Goal: Task Accomplishment & Management: Manage account settings

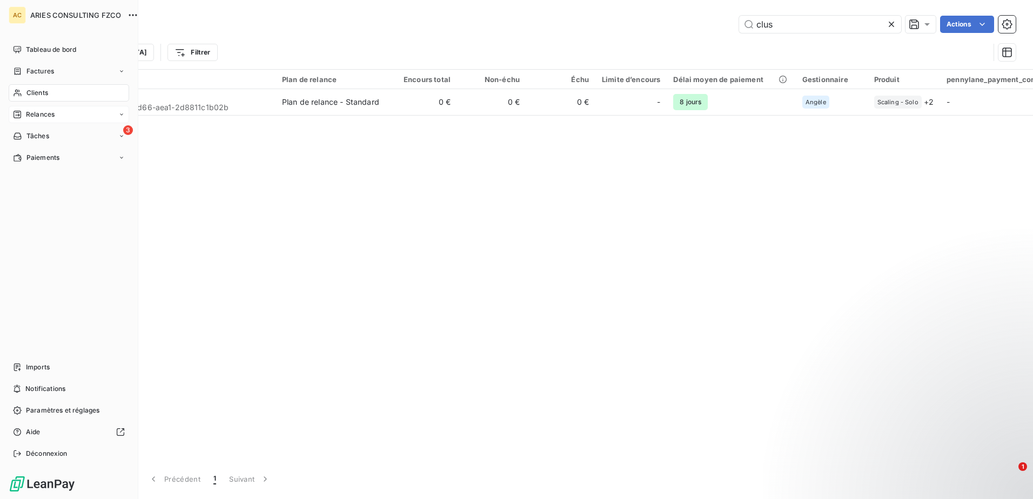
click at [31, 115] on span "Relances" at bounding box center [40, 115] width 29 height 10
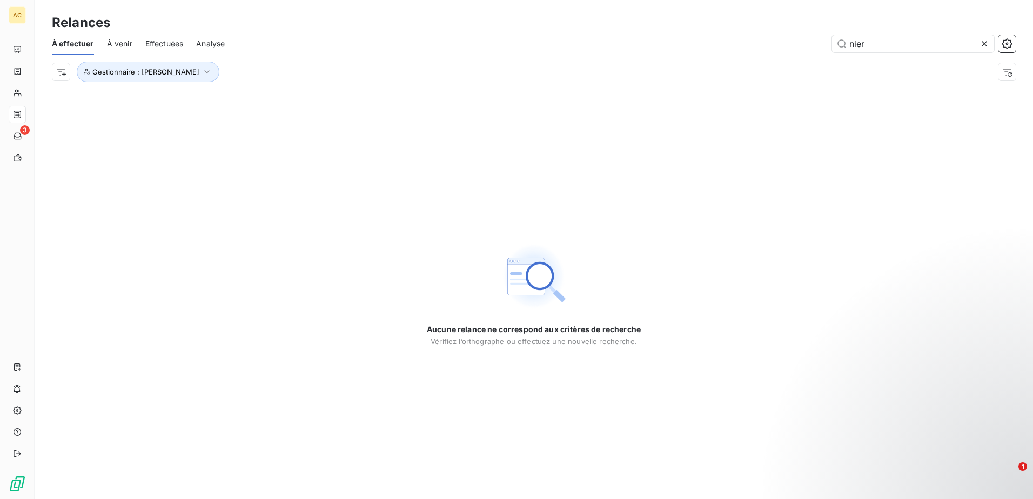
click at [985, 42] on icon at bounding box center [984, 43] width 5 height 5
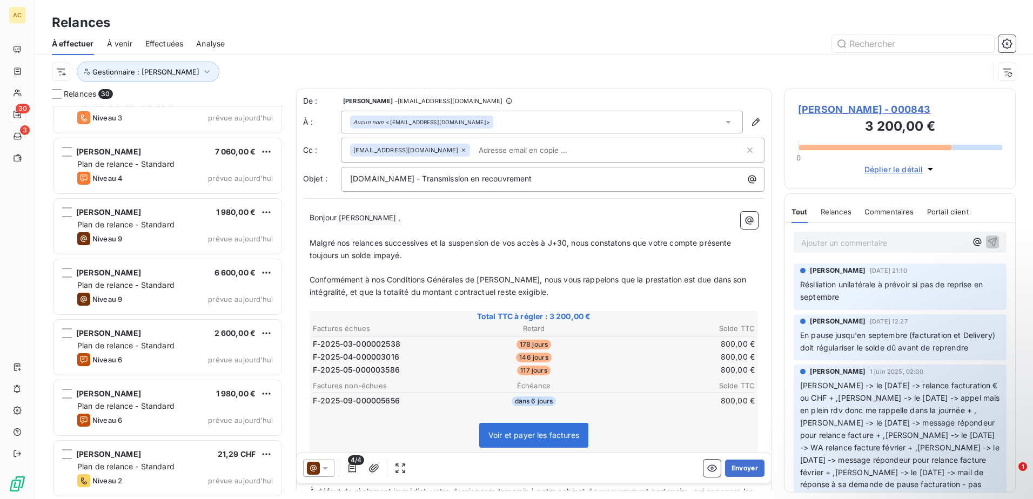
scroll to position [1422, 0]
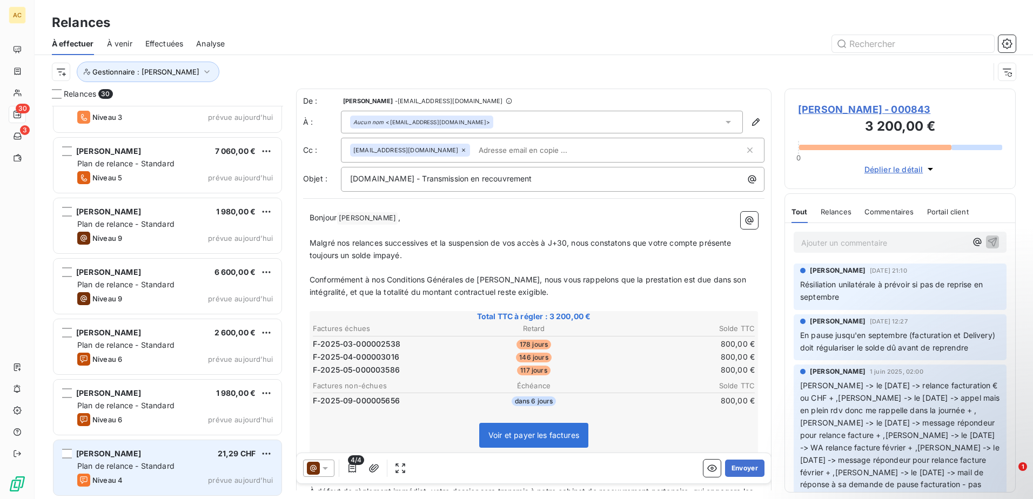
click at [140, 476] on div "Niveau 4 prévue aujourd’hui" at bounding box center [175, 480] width 196 height 13
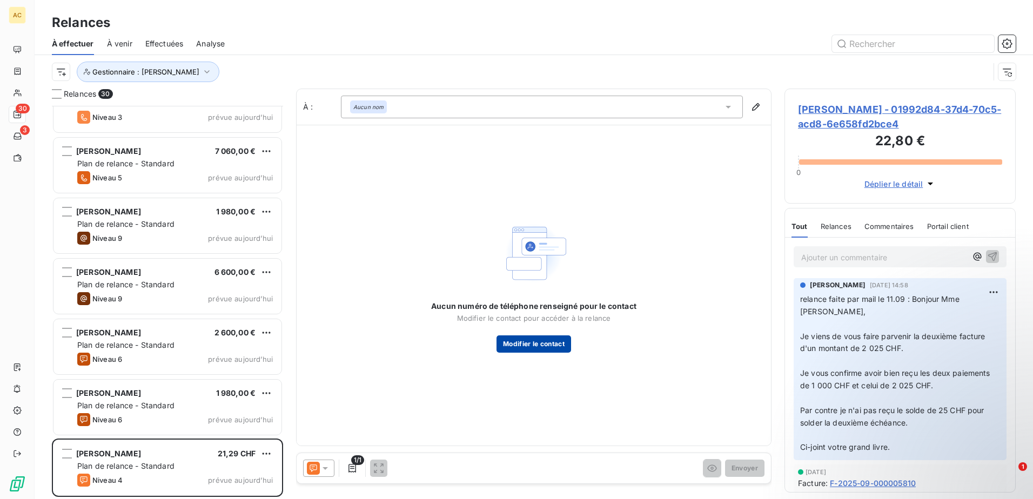
click at [557, 348] on button "Modifier le contact" at bounding box center [533, 343] width 75 height 17
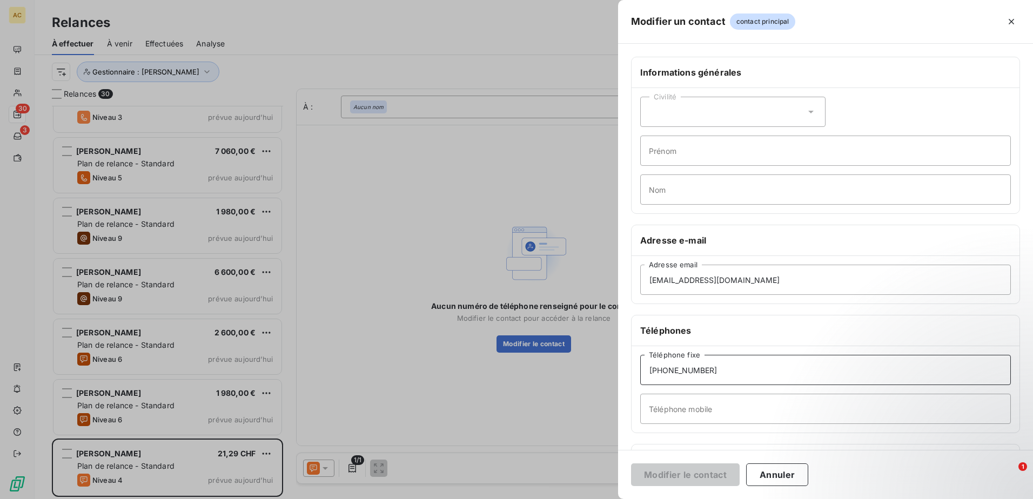
drag, startPoint x: 722, startPoint y: 370, endPoint x: 602, endPoint y: 376, distance: 120.1
click at [602, 499] on div "Modifier un contact contact principal Informations générales Civilité Prénom No…" at bounding box center [516, 499] width 1033 height 0
click at [677, 403] on input "Téléphone mobile" at bounding box center [825, 409] width 371 height 30
paste input "+41 79 884 42 13"
type input "+41 79 884 42 13"
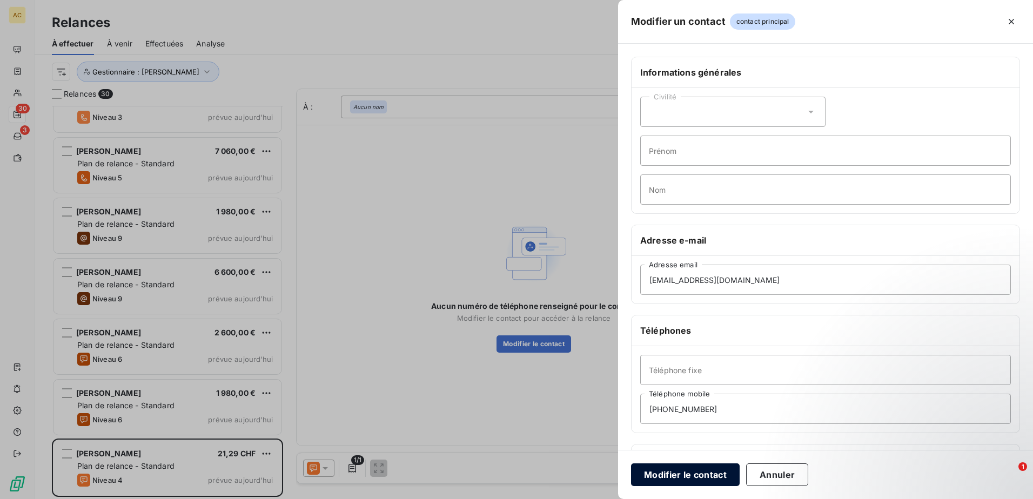
click at [696, 480] on button "Modifier le contact" at bounding box center [685, 475] width 109 height 23
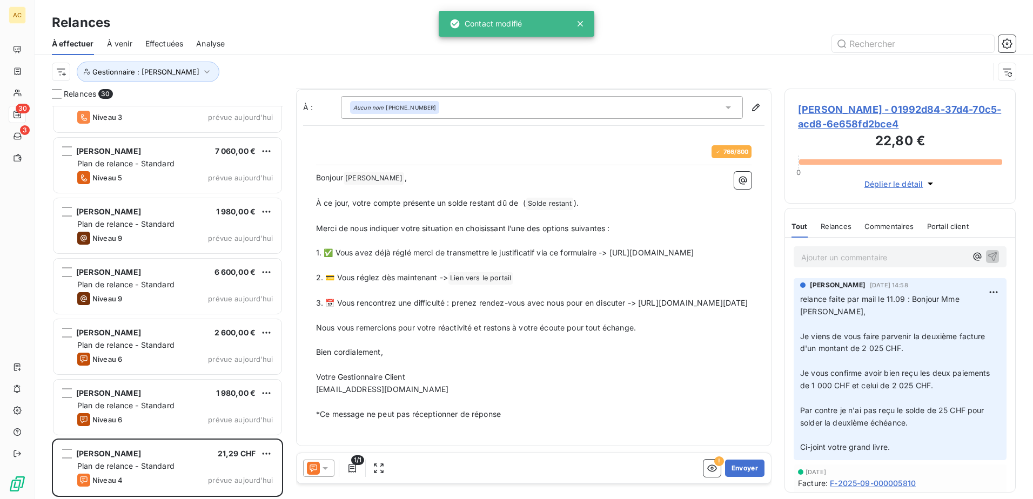
scroll to position [19, 0]
click at [753, 468] on button "Envoyer" at bounding box center [744, 468] width 39 height 17
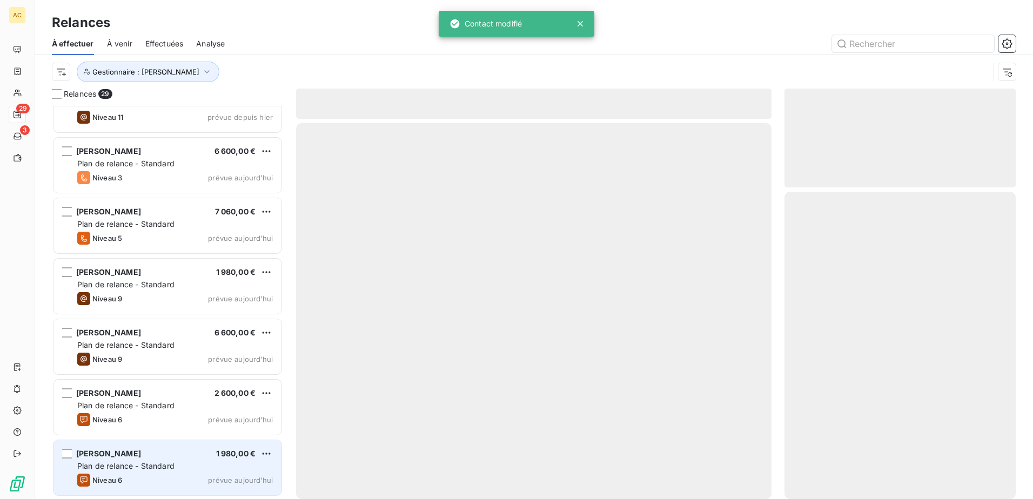
scroll to position [1361, 0]
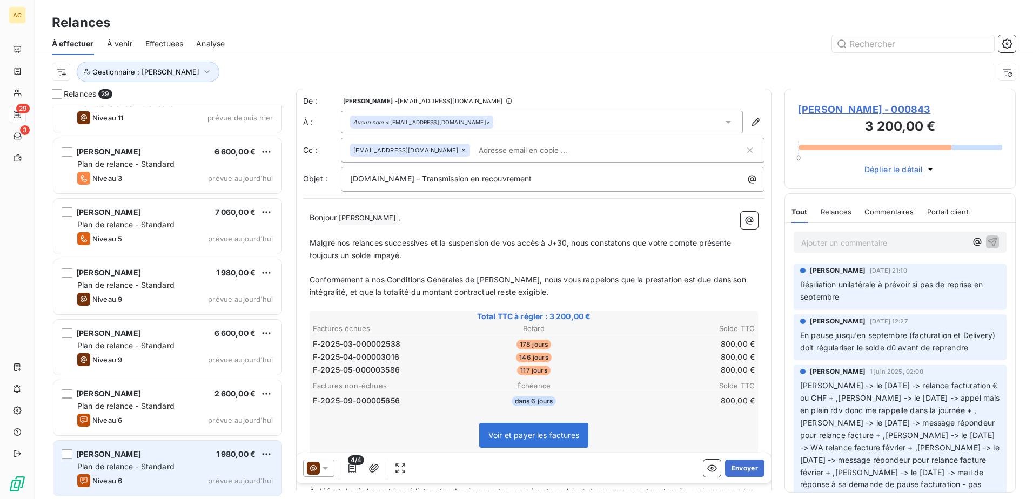
click at [138, 454] on div "Arnaud Baraka 1 980,00 €" at bounding box center [175, 454] width 196 height 10
click at [138, 455] on div "Arnaud Baraka 1 980,00 €" at bounding box center [175, 454] width 196 height 10
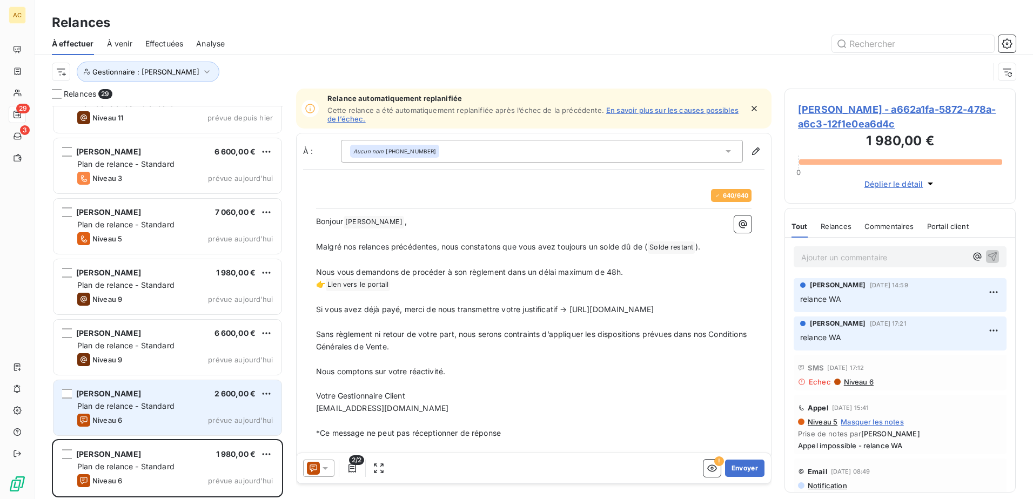
click at [152, 414] on div "Niveau 6 prévue aujourd’hui" at bounding box center [175, 420] width 196 height 13
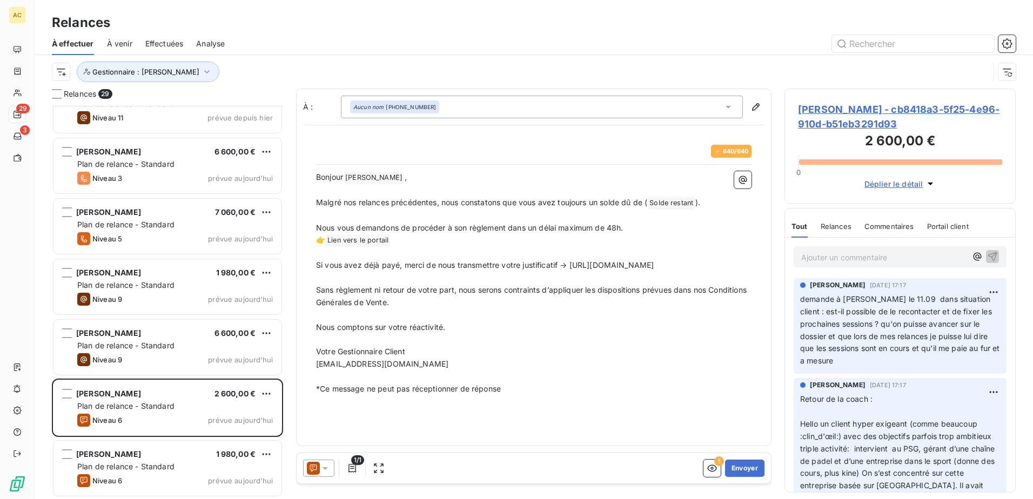
click at [881, 263] on p "Ajouter un commentaire ﻿" at bounding box center [883, 258] width 165 height 14
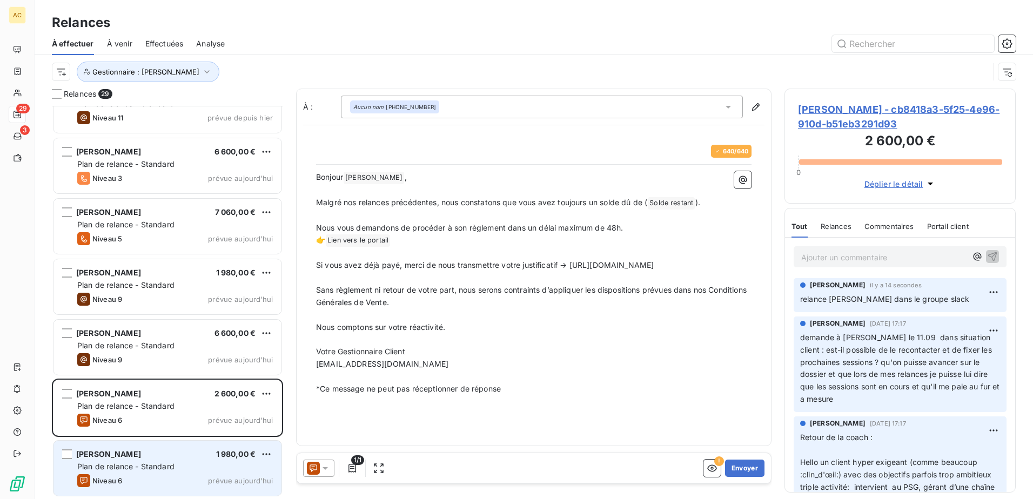
click at [160, 458] on div "Arnaud Baraka 1 980,00 €" at bounding box center [175, 454] width 196 height 10
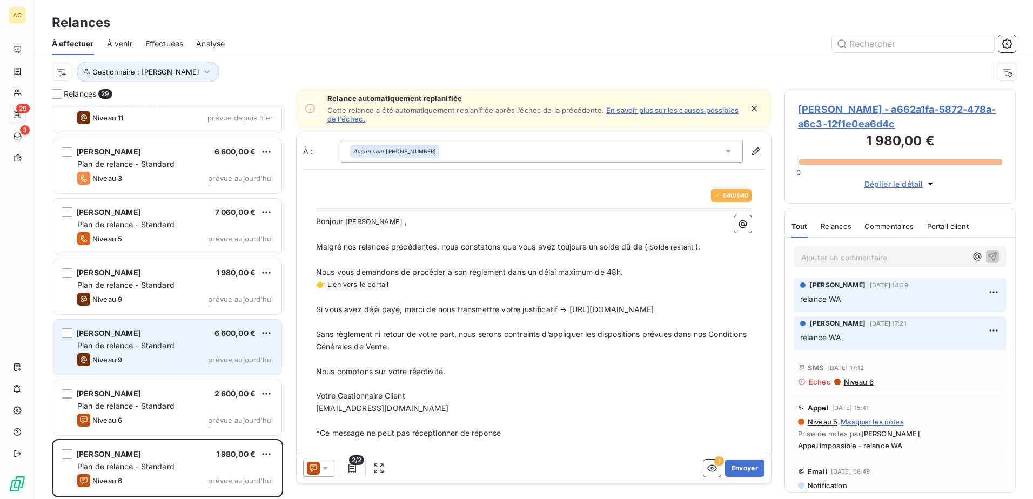
click at [184, 348] on div "Plan de relance - Standard" at bounding box center [175, 345] width 196 height 11
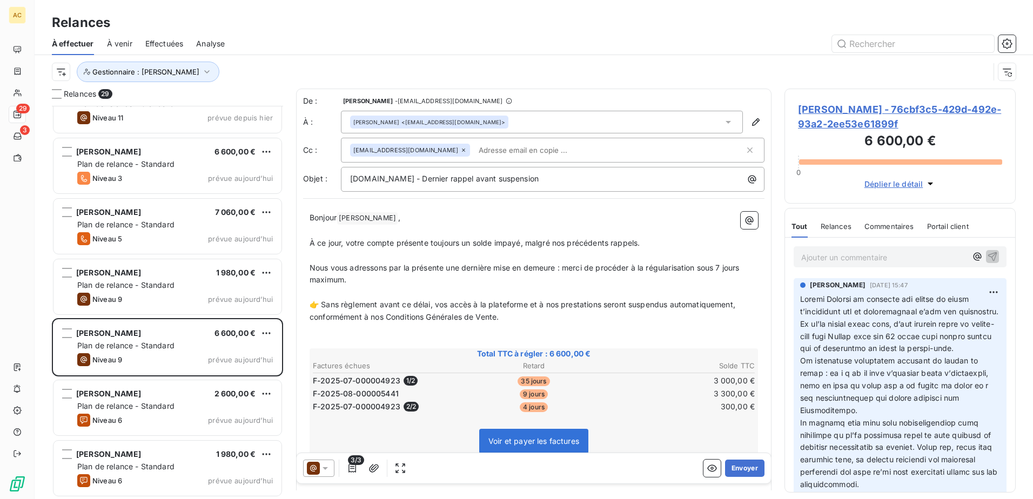
click at [889, 261] on p "Ajouter un commentaire ﻿" at bounding box center [883, 258] width 165 height 14
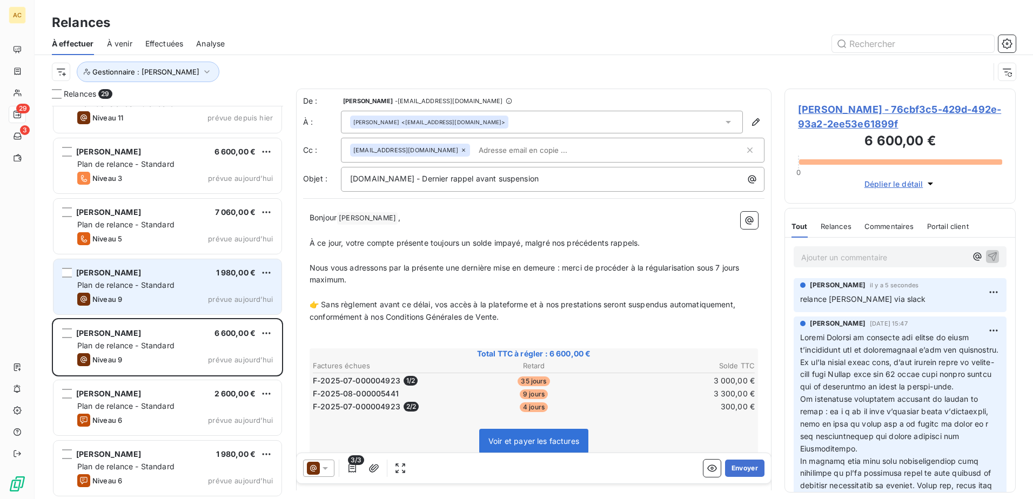
click at [166, 287] on span "Plan de relance - Standard" at bounding box center [125, 284] width 97 height 9
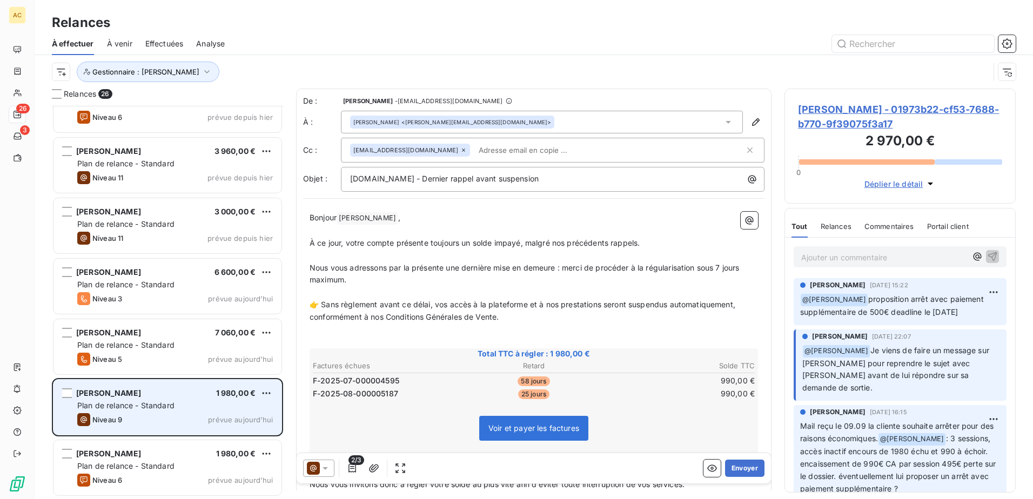
click at [187, 402] on div "Plan de relance - Standard" at bounding box center [175, 405] width 196 height 11
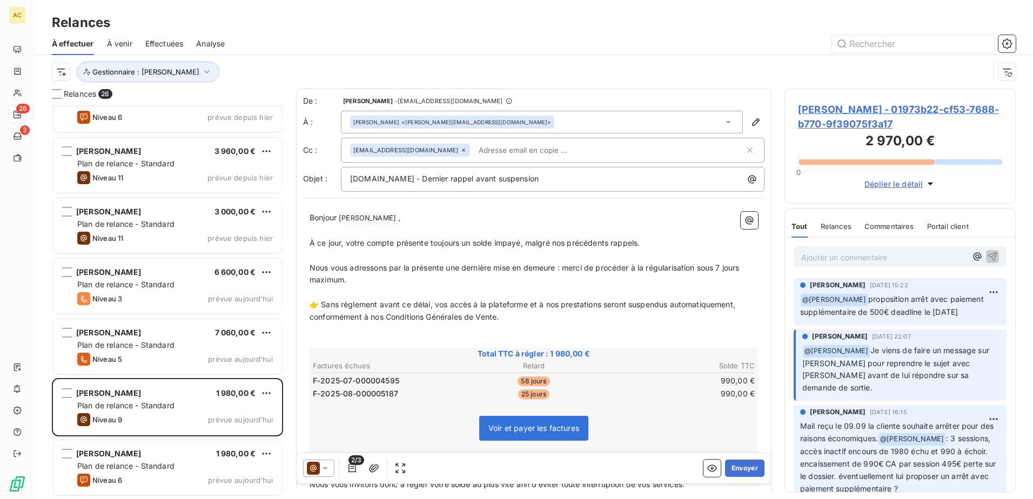
click at [889, 259] on p "Ajouter un commentaire ﻿" at bounding box center [883, 258] width 165 height 14
click at [869, 251] on p "Ajouter un commentaire ﻿" at bounding box center [883, 258] width 165 height 14
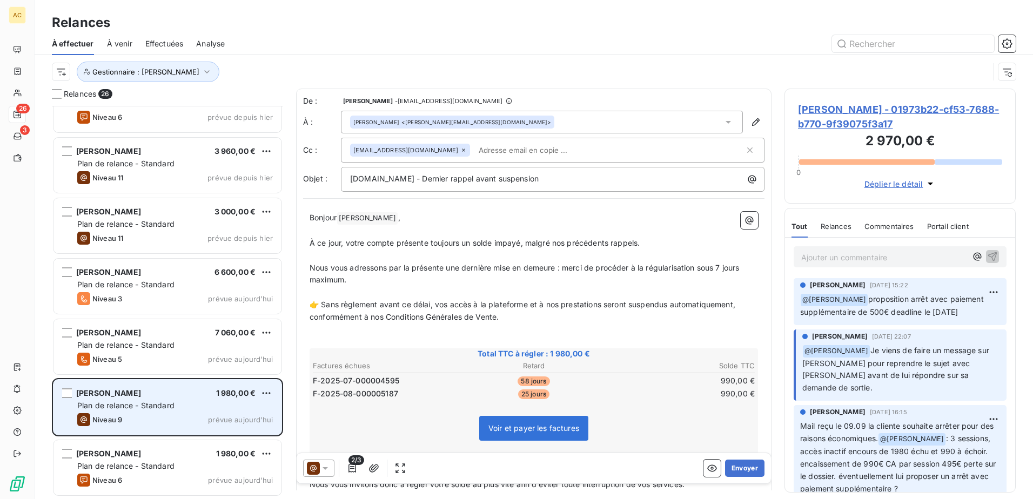
click at [185, 393] on div "Myriam RUYET 1 980,00 €" at bounding box center [175, 393] width 196 height 10
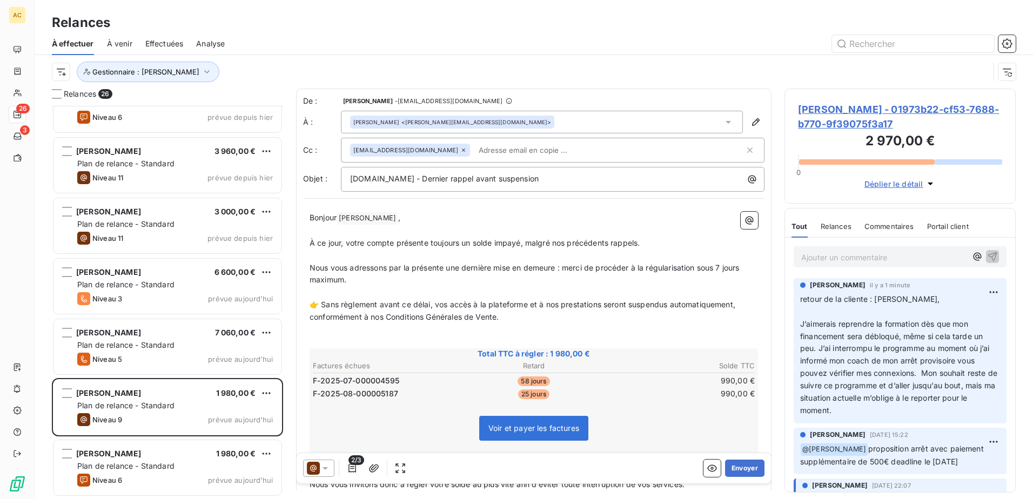
click at [865, 269] on div "Ajouter un commentaire ﻿" at bounding box center [900, 257] width 230 height 38
click at [877, 259] on p "Ajouter un commentaire ﻿" at bounding box center [883, 258] width 165 height 14
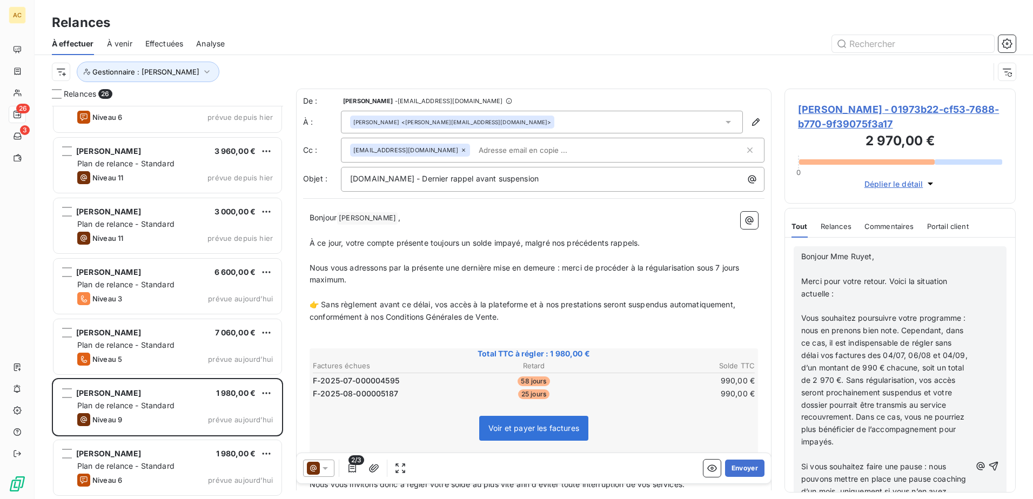
scroll to position [324, 0]
click at [988, 472] on icon "button" at bounding box center [993, 466] width 11 height 11
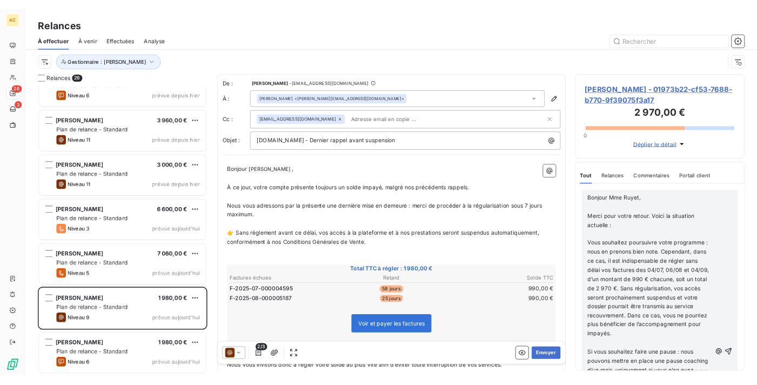
scroll to position [0, 0]
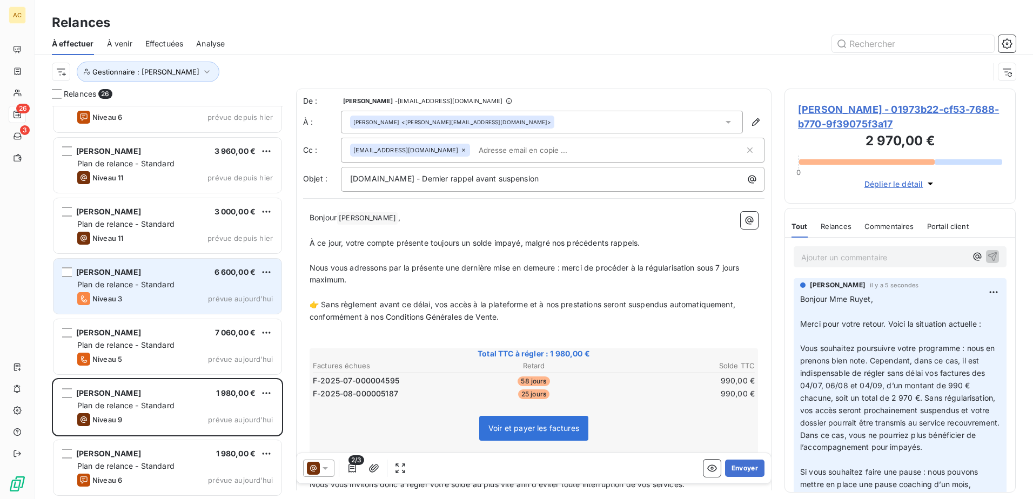
click at [159, 281] on span "Plan de relance - Standard" at bounding box center [125, 284] width 97 height 9
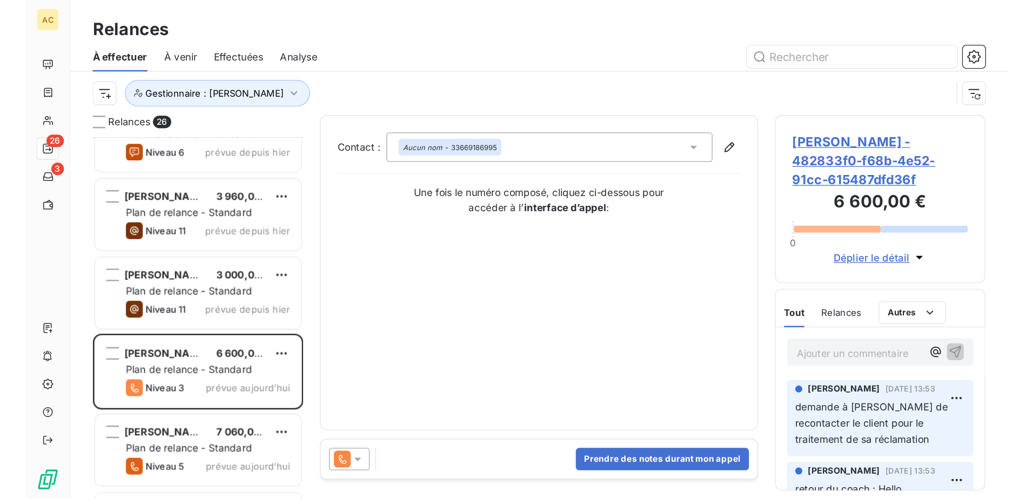
scroll to position [385, 223]
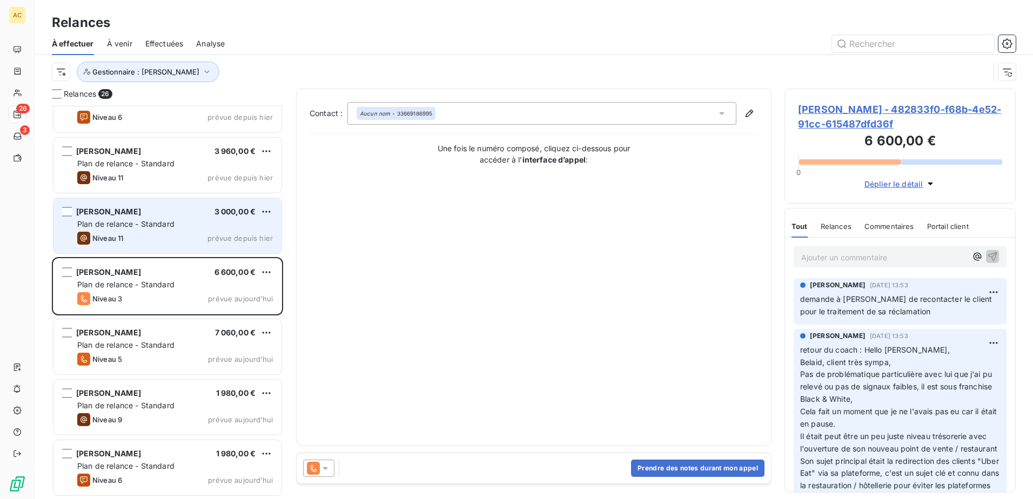
click at [123, 226] on span "Plan de relance - Standard" at bounding box center [125, 223] width 97 height 9
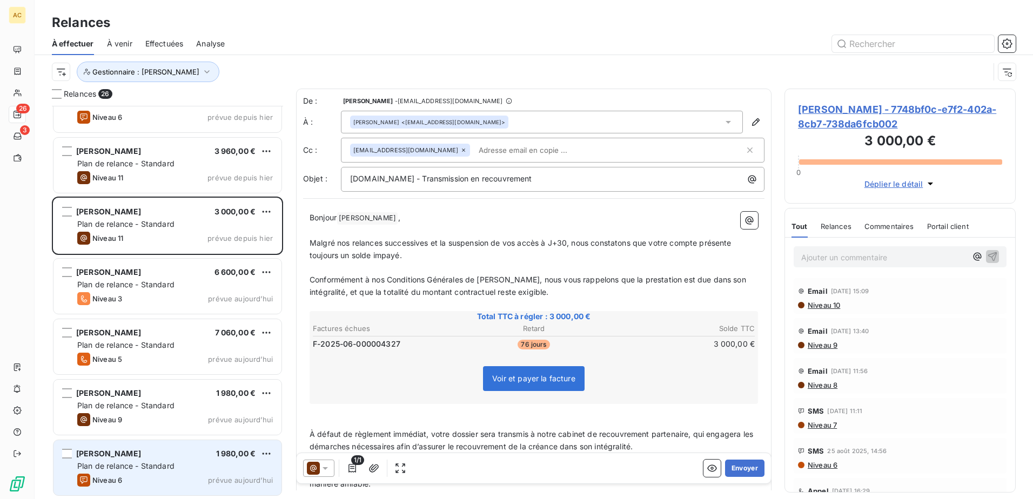
click at [144, 457] on div "Arnaud Baraka 1 980,00 €" at bounding box center [175, 454] width 196 height 10
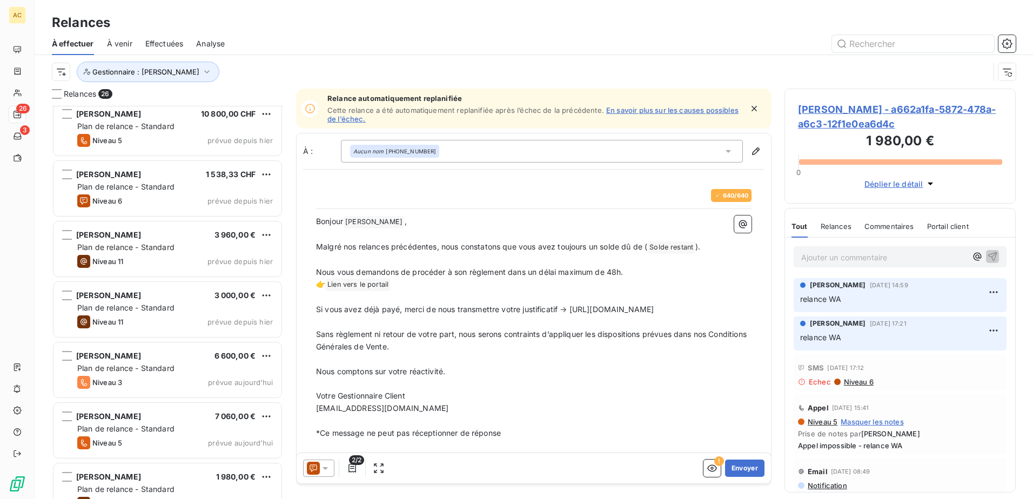
scroll to position [1072, 0]
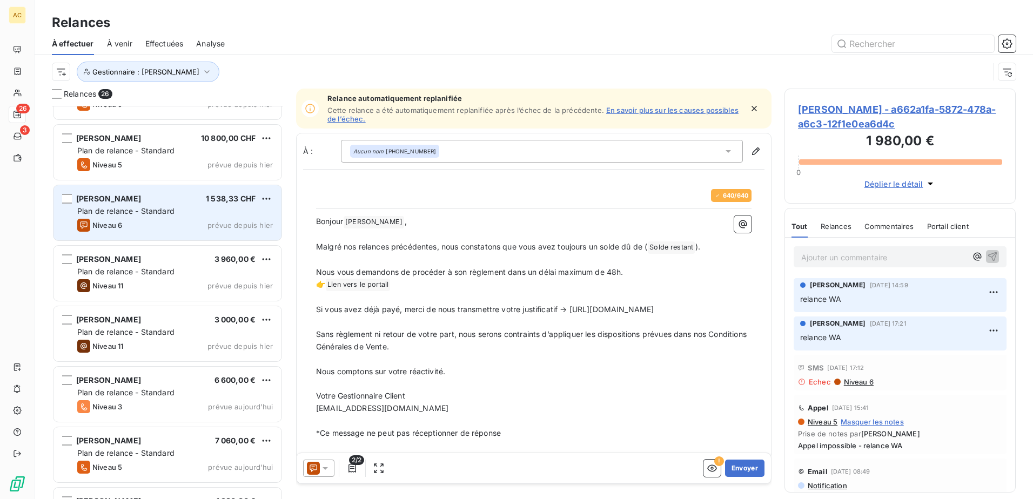
click at [183, 212] on div "Plan de relance - Standard" at bounding box center [175, 211] width 196 height 11
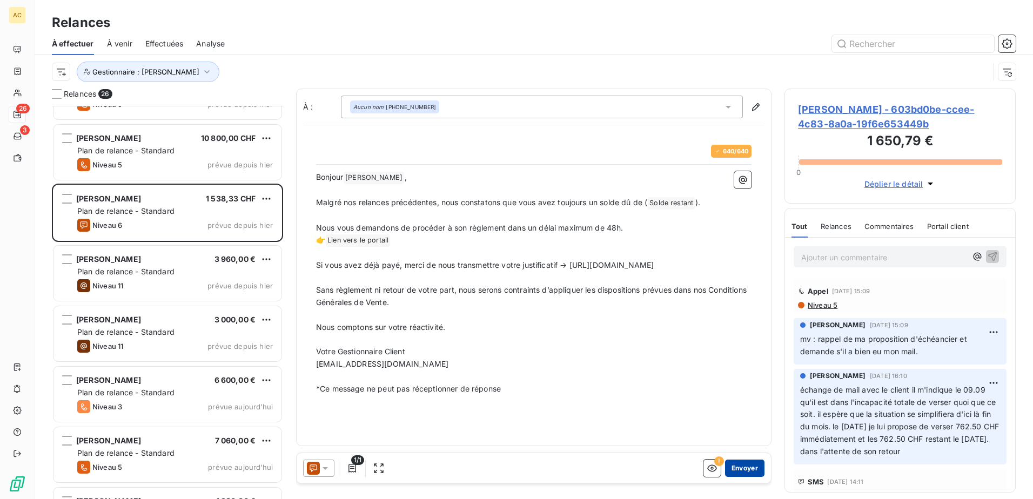
click at [753, 473] on button "Envoyer" at bounding box center [744, 468] width 39 height 17
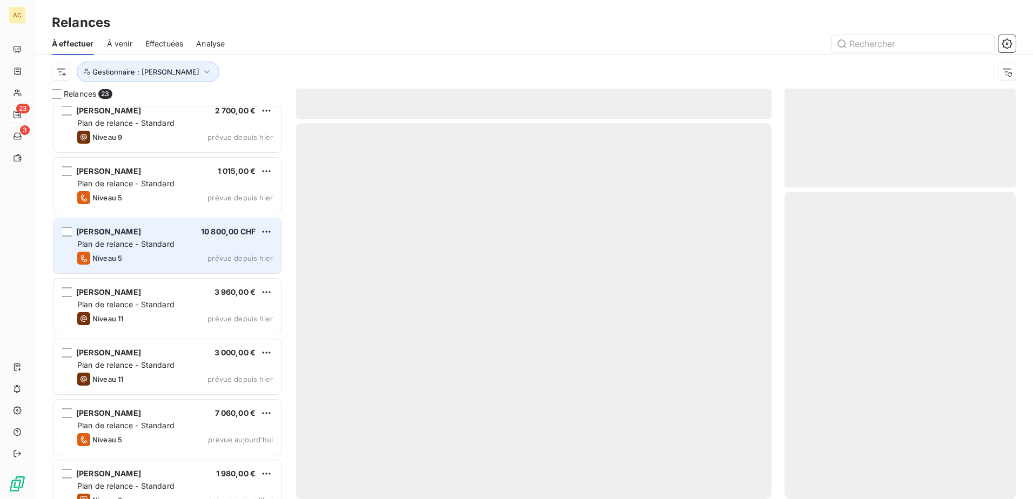
click at [153, 232] on div "Laurence duchamp 4 600,00 € Plan de relance - Standard Niveau 2 prévue depuis 2…" at bounding box center [167, 302] width 231 height 393
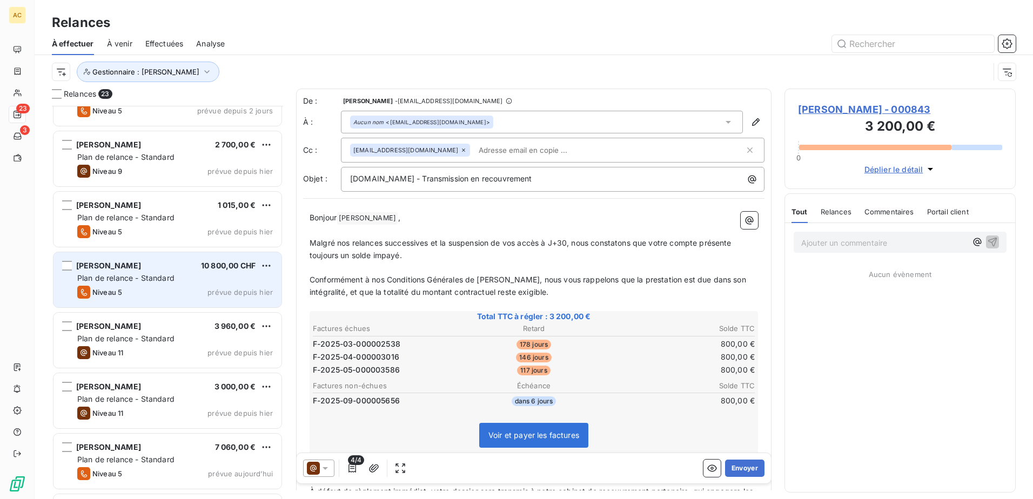
scroll to position [944, 0]
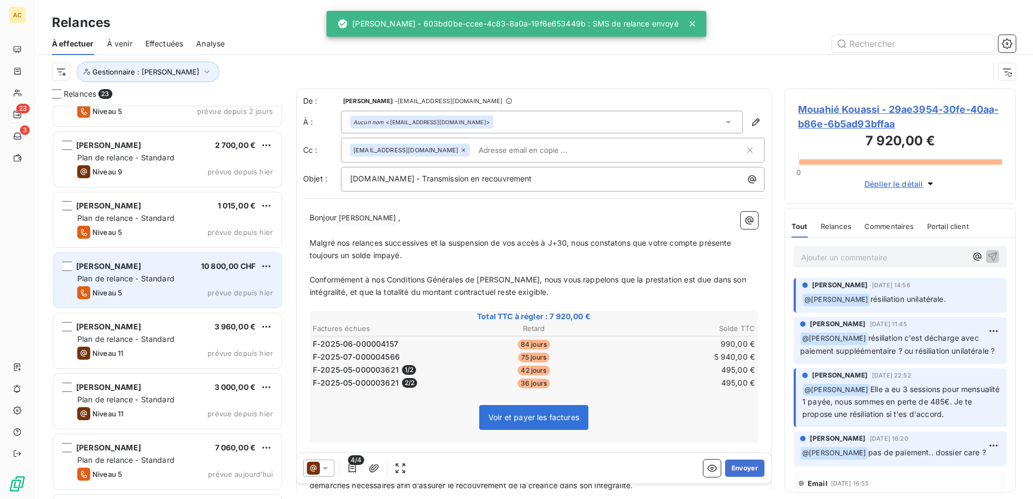
click at [146, 284] on div "Damien Mastelli 10 800,00 CHF Plan de relance - Standard Niveau 5 prévue depuis…" at bounding box center [167, 280] width 228 height 55
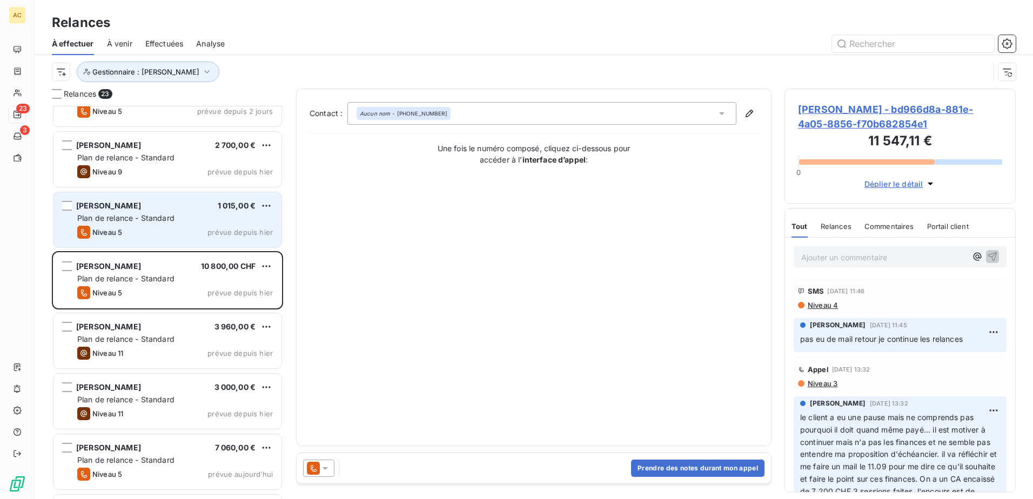
click at [149, 212] on div "Julien Karakachian 1 015,00 € Plan de relance - Standard Niveau 5 prévue depuis…" at bounding box center [167, 219] width 228 height 55
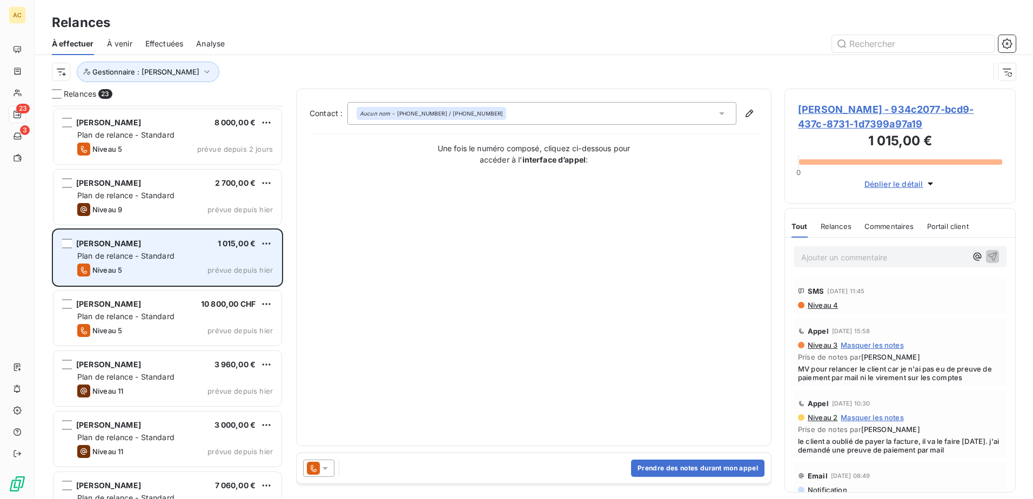
scroll to position [890, 0]
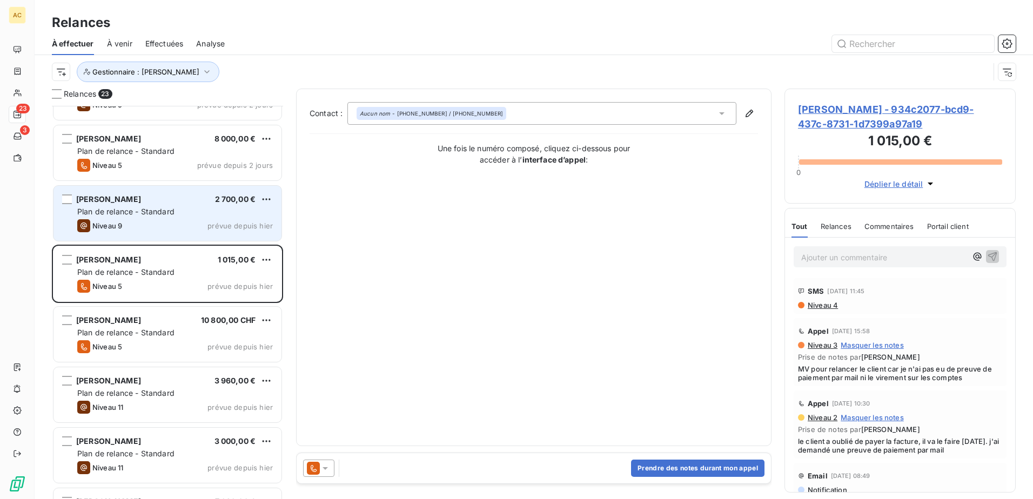
click at [135, 219] on div "Nacera TAZI 2 700,00 € Plan de relance - Standard Niveau 9 prévue depuis hier" at bounding box center [167, 213] width 228 height 55
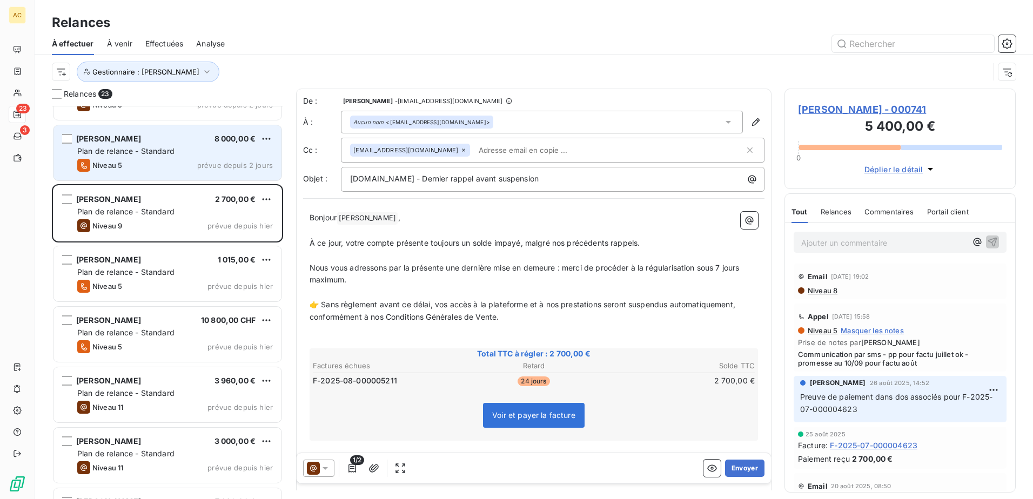
click at [155, 166] on div "Niveau 5 prévue depuis 2 jours" at bounding box center [175, 165] width 196 height 13
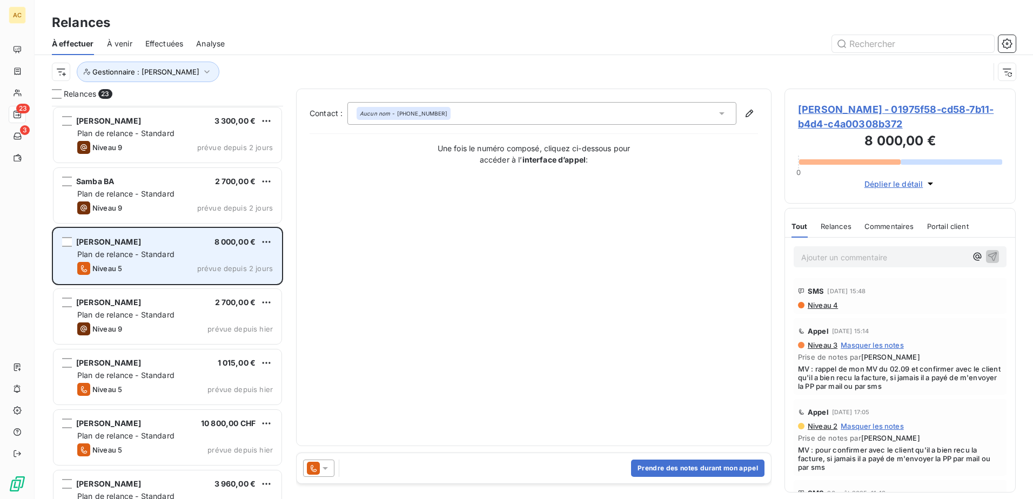
scroll to position [782, 0]
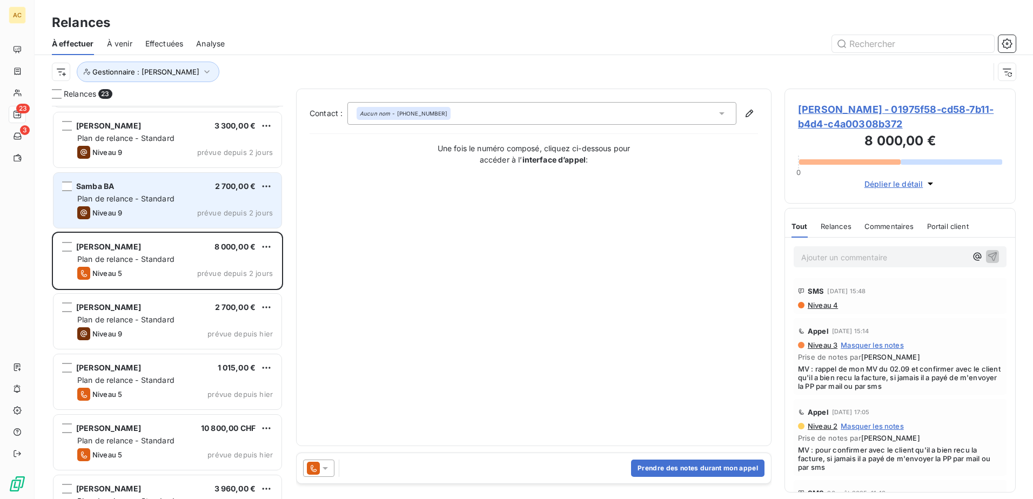
click at [146, 202] on span "Plan de relance - Standard" at bounding box center [125, 198] width 97 height 9
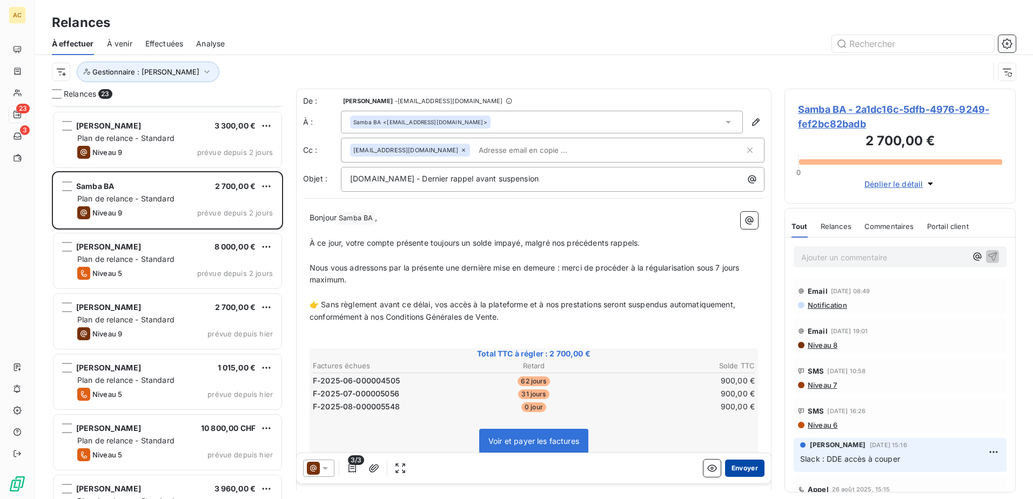
click at [750, 470] on button "Envoyer" at bounding box center [744, 468] width 39 height 17
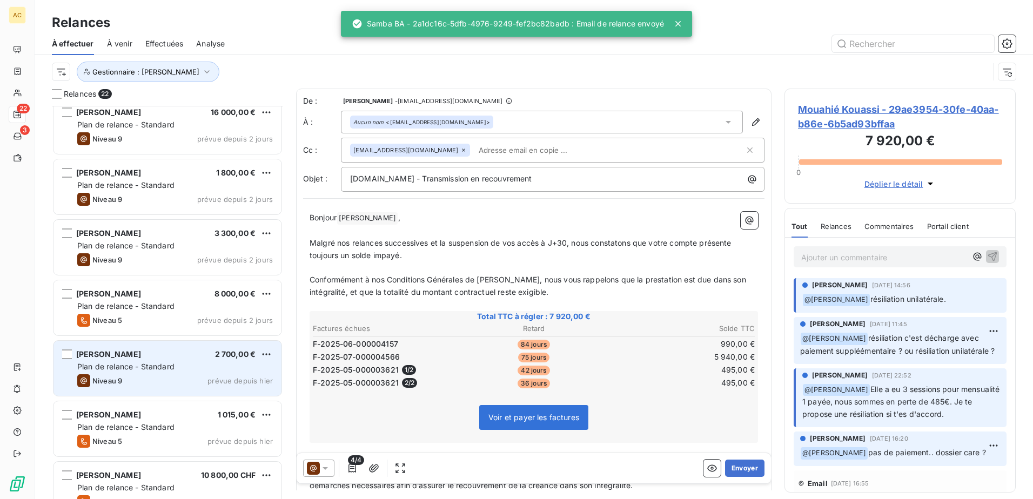
scroll to position [674, 0]
click at [187, 366] on div "Plan de relance - Standard" at bounding box center [175, 367] width 196 height 11
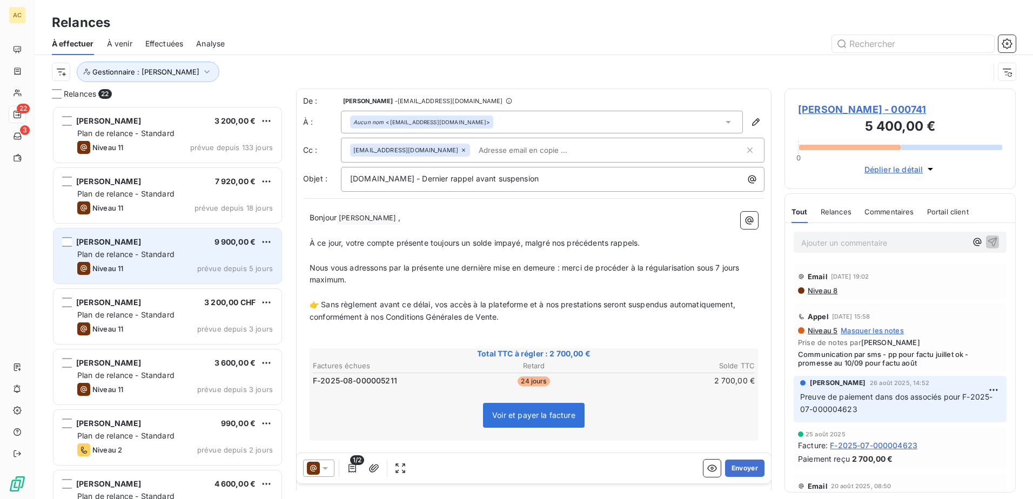
click at [155, 267] on div "Niveau 11 prévue depuis 5 jours" at bounding box center [175, 268] width 196 height 13
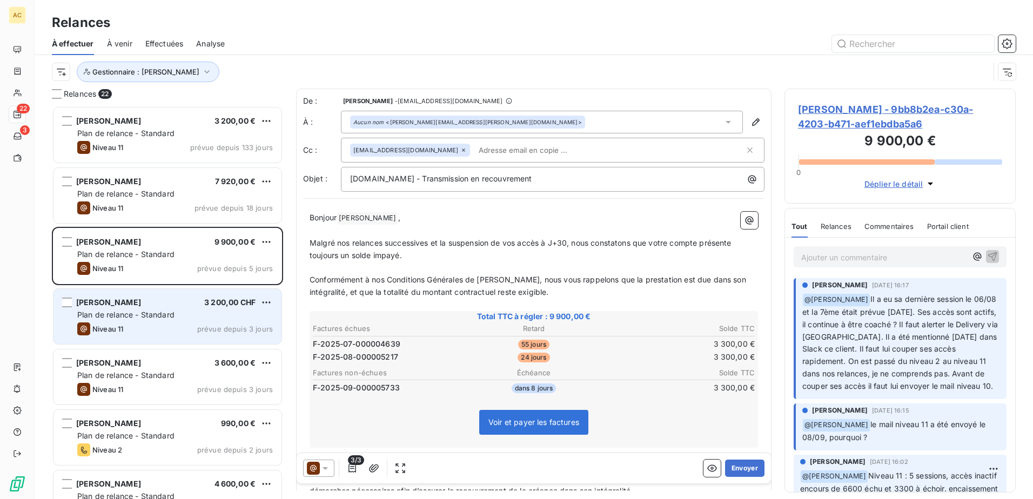
click at [140, 317] on span "Plan de relance - Standard" at bounding box center [125, 314] width 97 height 9
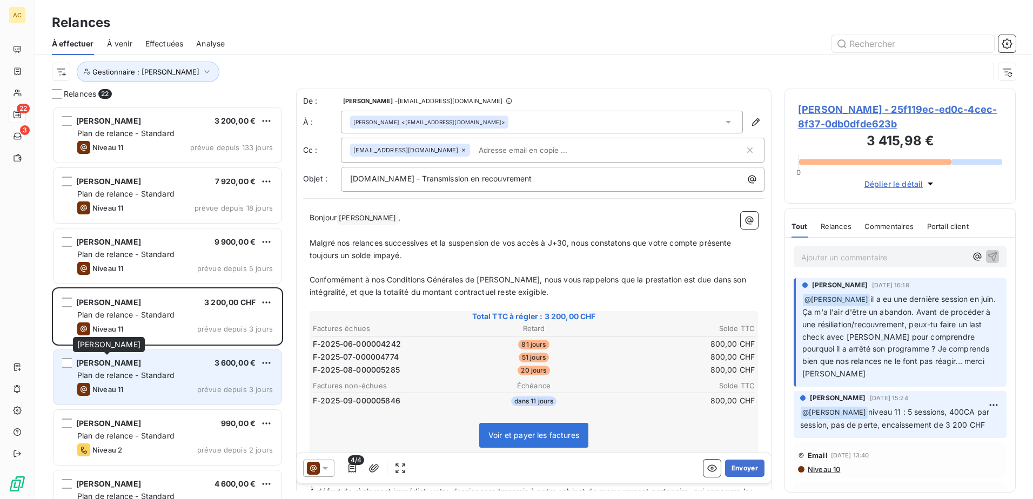
click at [132, 369] on div "Aberlinda Lopes 3 600,00 € Plan de relance - Standard Niveau 11 prévue depuis 3…" at bounding box center [167, 377] width 228 height 55
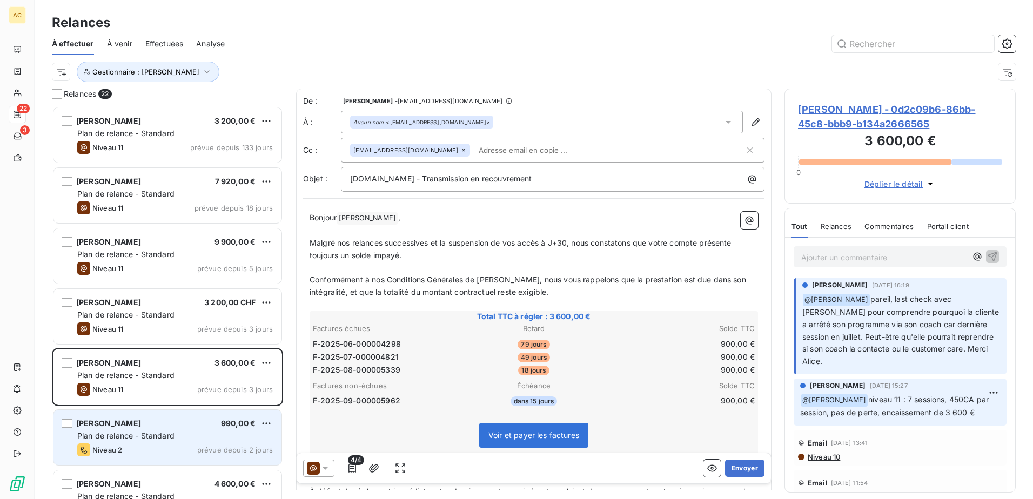
drag, startPoint x: 132, startPoint y: 369, endPoint x: 126, endPoint y: 445, distance: 75.9
click at [126, 445] on div "Niveau 2 prévue depuis 2 jours" at bounding box center [175, 450] width 196 height 13
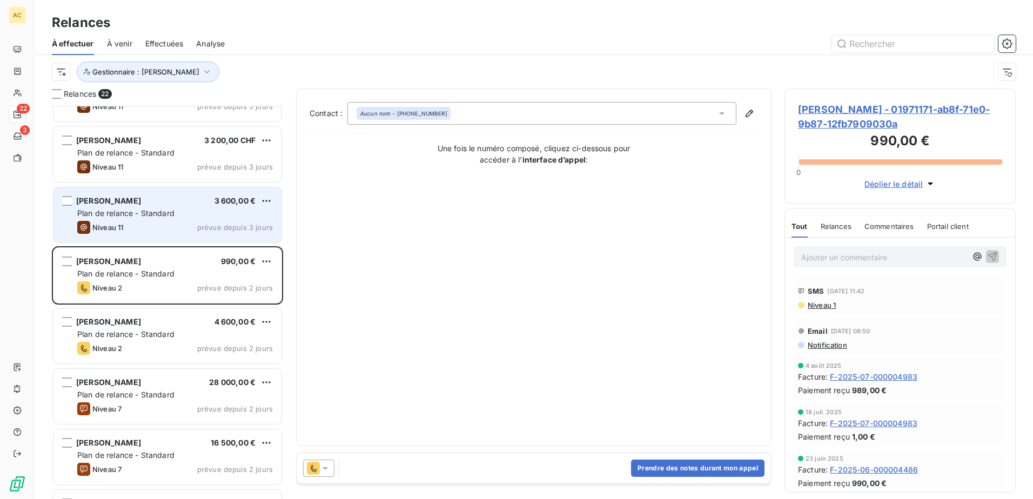
scroll to position [217, 0]
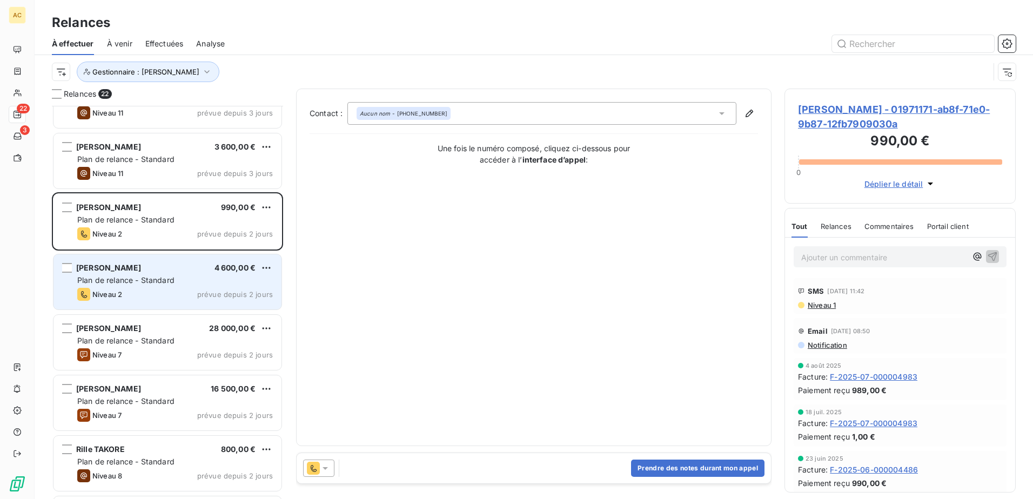
click at [156, 290] on div "Niveau 2 prévue depuis 2 jours" at bounding box center [175, 294] width 196 height 13
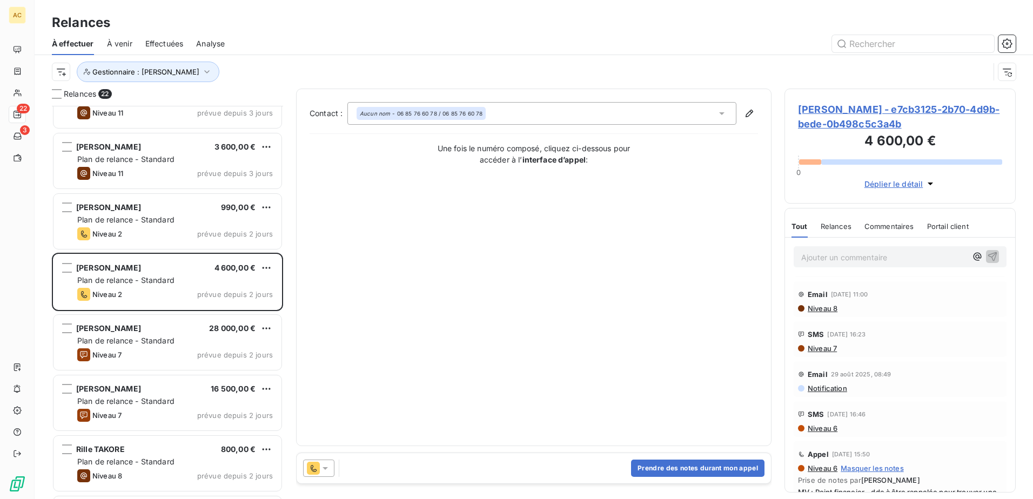
scroll to position [54, 0]
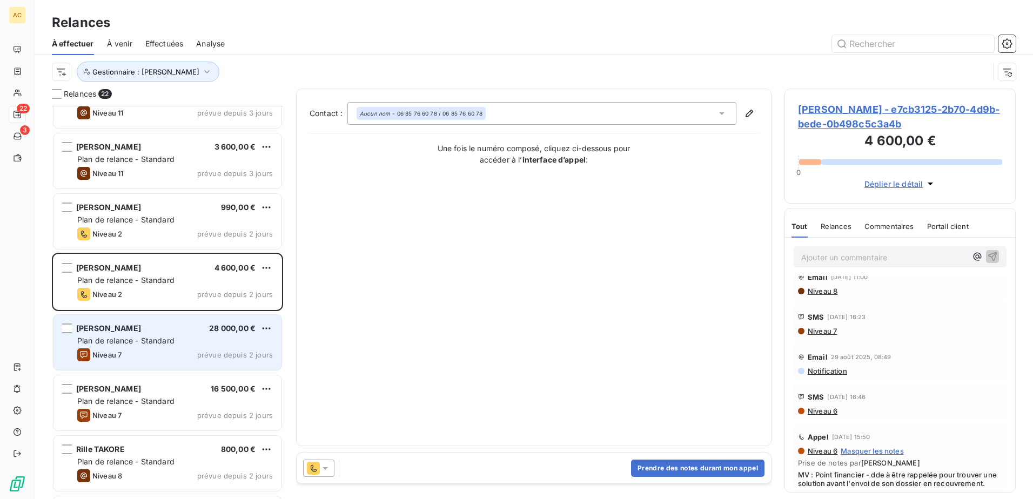
click at [120, 340] on span "Plan de relance - Standard" at bounding box center [125, 340] width 97 height 9
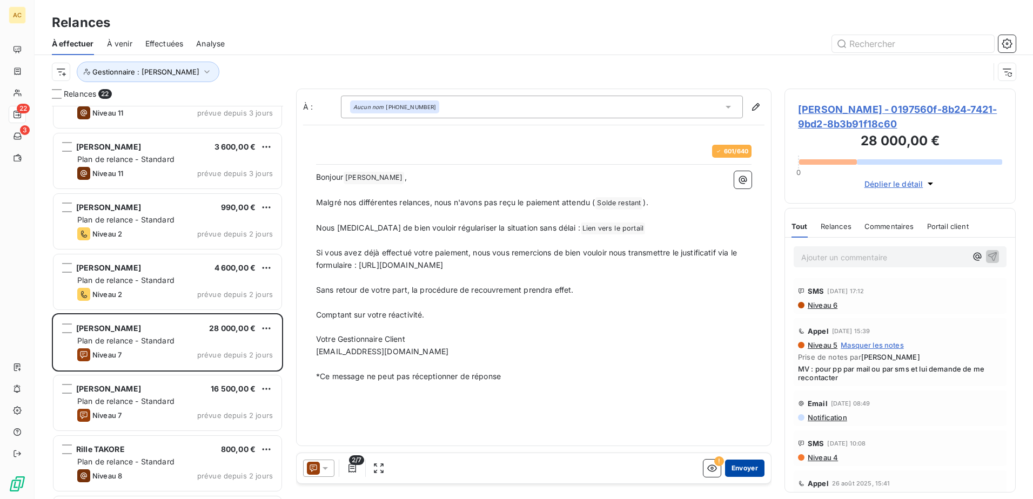
click at [749, 469] on button "Envoyer" at bounding box center [744, 468] width 39 height 17
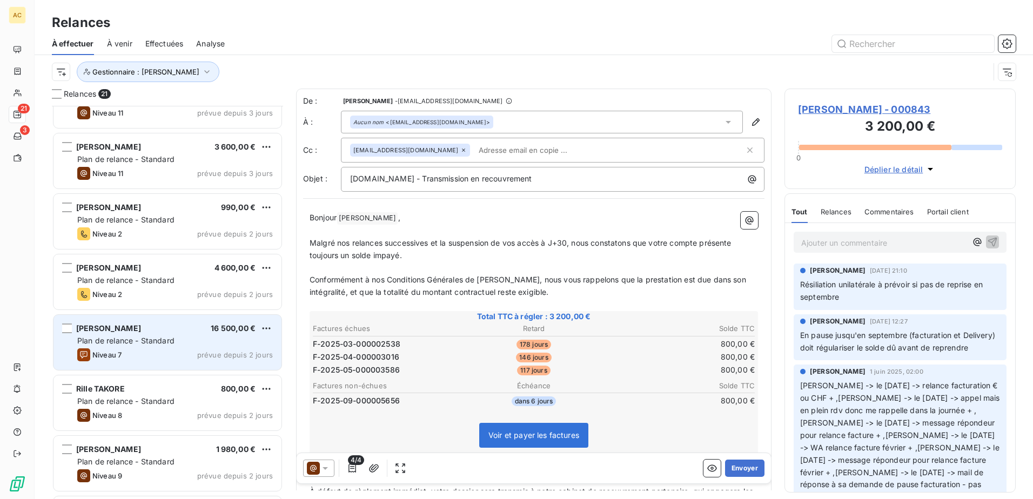
click at [167, 330] on div "[PERSON_NAME] 16 500,00 €" at bounding box center [175, 329] width 196 height 10
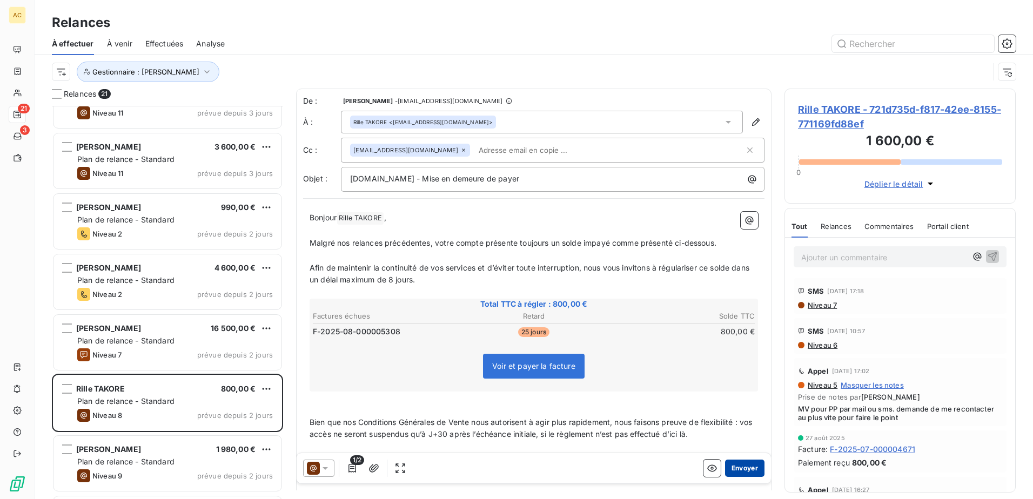
click at [746, 468] on button "Envoyer" at bounding box center [744, 468] width 39 height 17
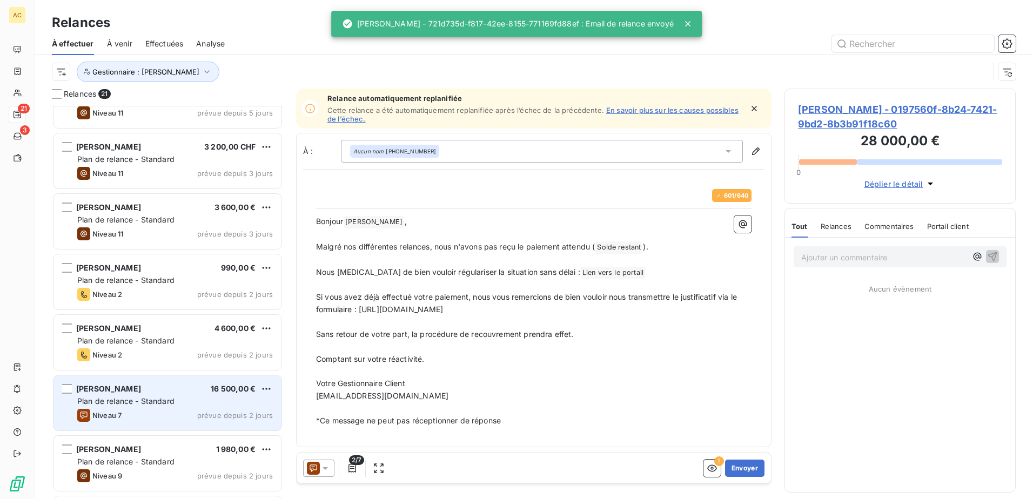
click at [145, 407] on div "Quentin Poujos 16 500,00 € Plan de relance - Standard Niveau 7 prévue depuis 2 …" at bounding box center [167, 402] width 228 height 55
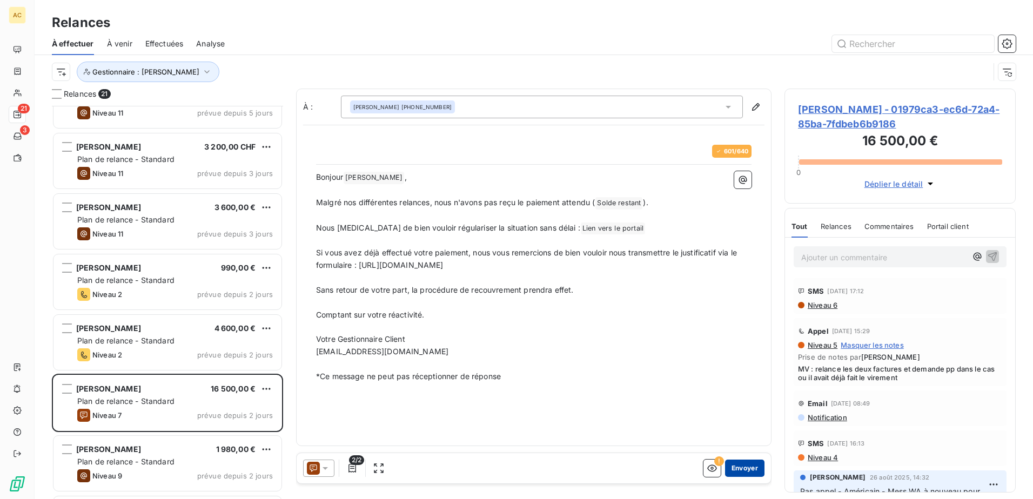
click at [750, 466] on button "Envoyer" at bounding box center [744, 468] width 39 height 17
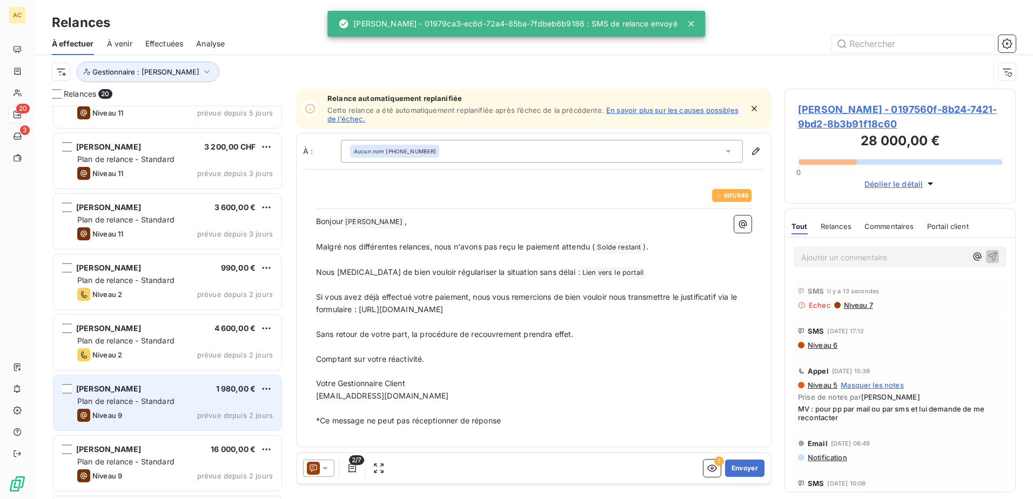
click at [156, 404] on span "Plan de relance - Standard" at bounding box center [125, 401] width 97 height 9
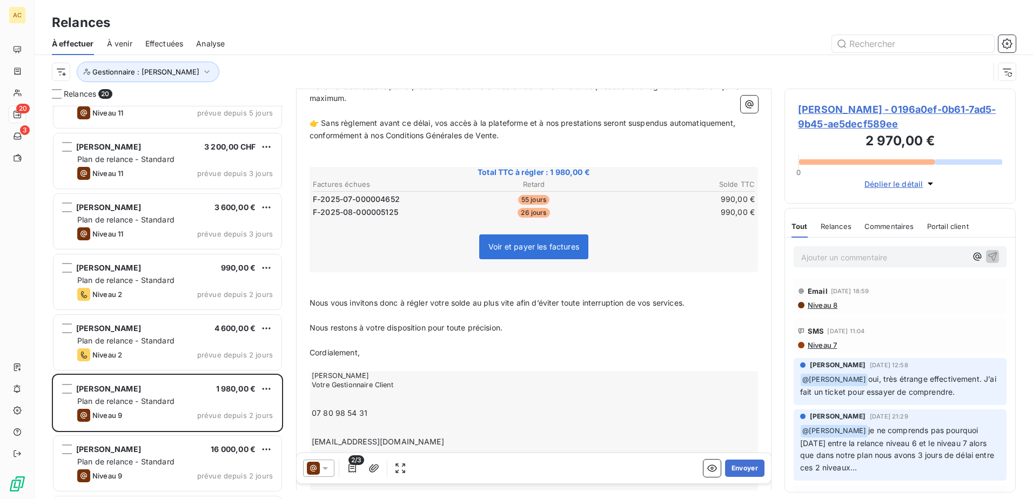
scroll to position [217, 0]
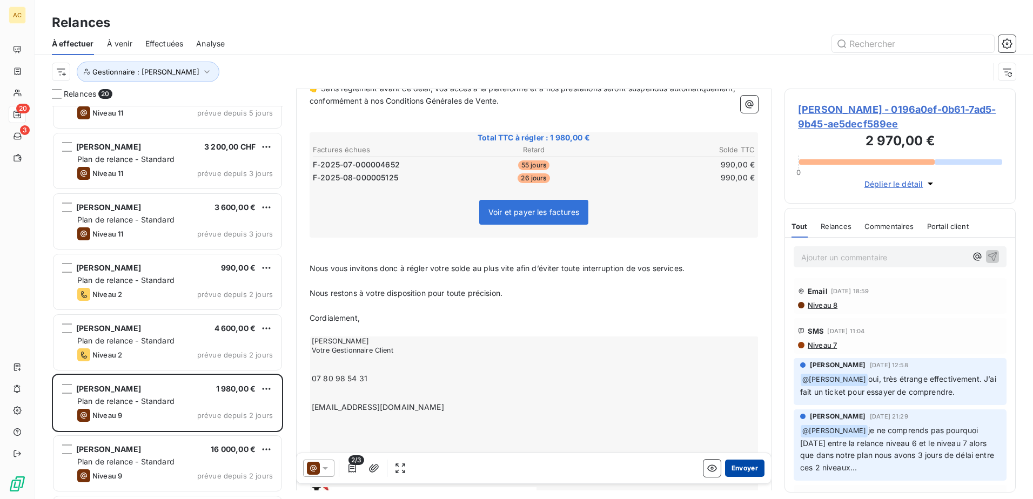
click at [746, 469] on button "Envoyer" at bounding box center [744, 468] width 39 height 17
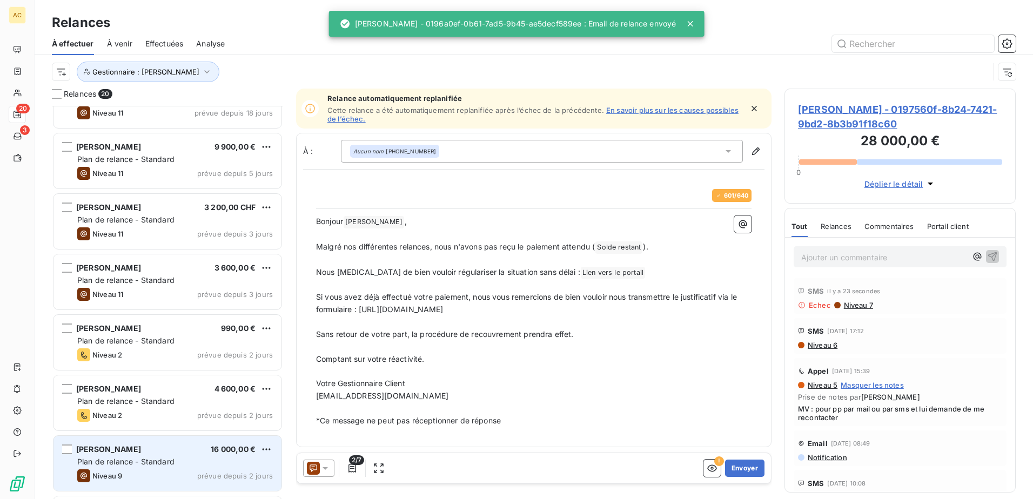
click at [147, 466] on div "Plan de relance - Standard" at bounding box center [175, 462] width 196 height 11
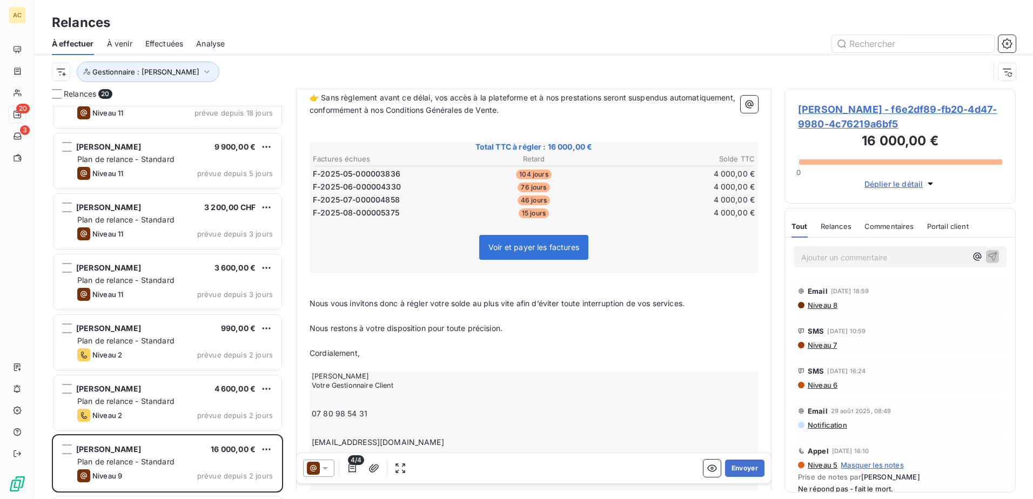
scroll to position [217, 0]
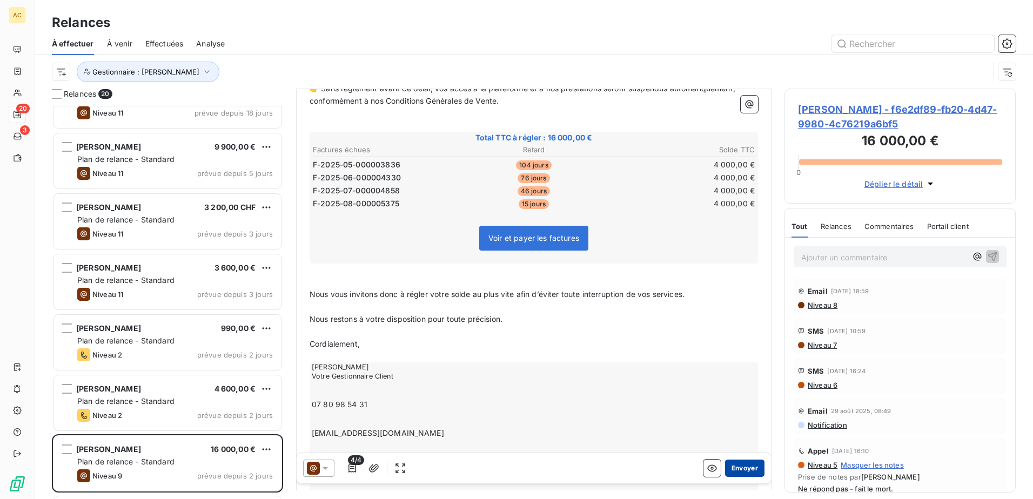
click at [739, 467] on button "Envoyer" at bounding box center [744, 468] width 39 height 17
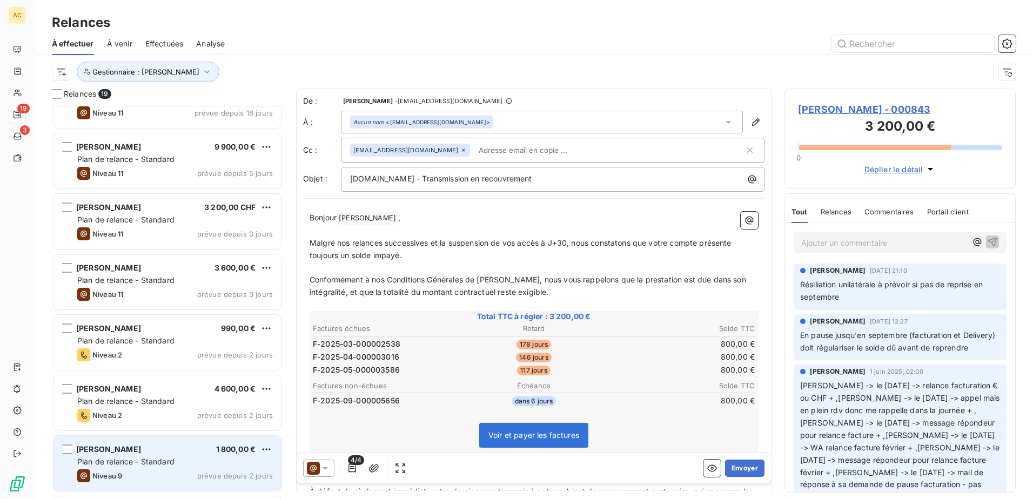
scroll to position [271, 0]
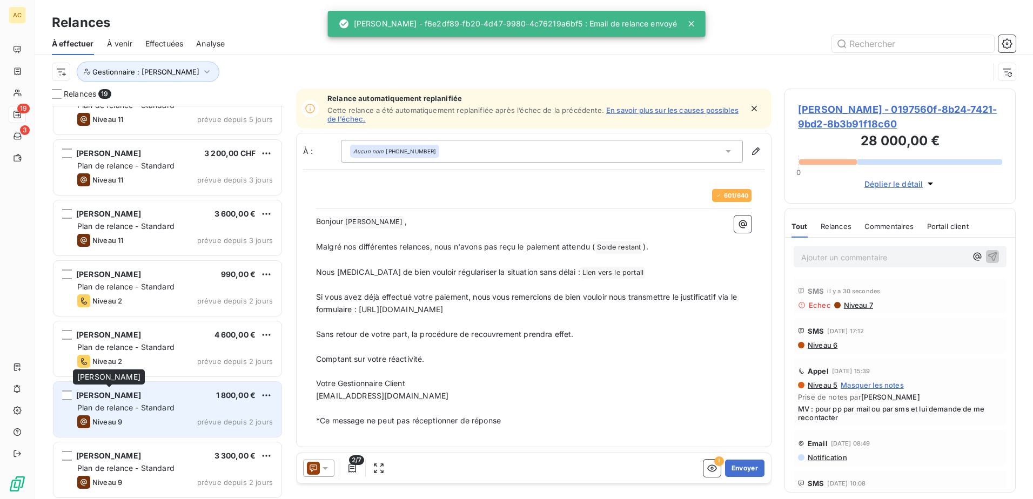
click at [136, 398] on span "Jennifer Lemoine" at bounding box center [108, 395] width 65 height 9
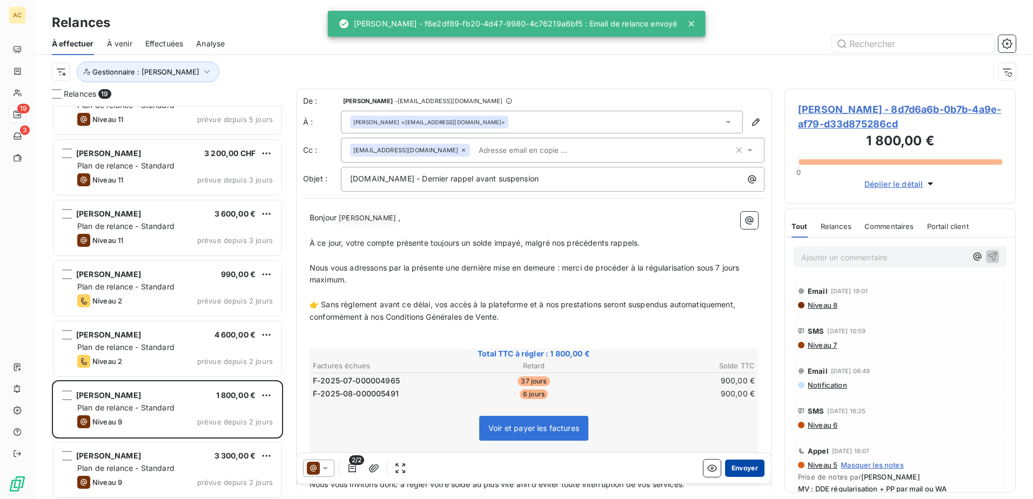
click at [737, 473] on button "Envoyer" at bounding box center [744, 468] width 39 height 17
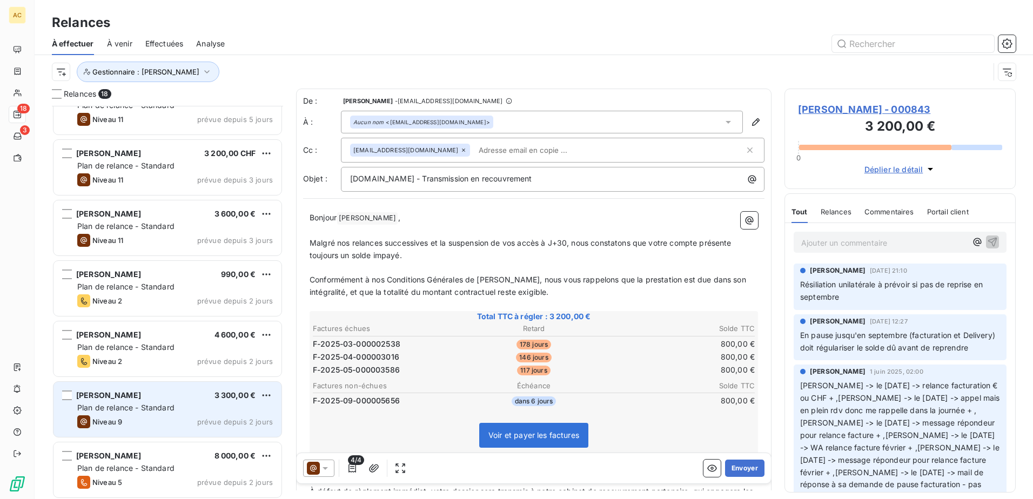
click at [137, 417] on div "Niveau 9 prévue depuis 2 jours" at bounding box center [175, 421] width 196 height 13
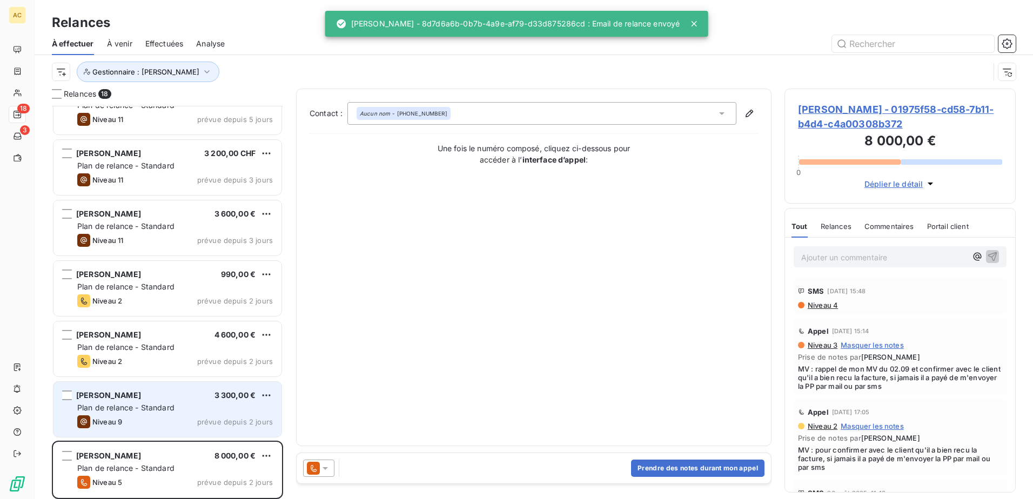
click at [143, 412] on div "Plan de relance - Standard" at bounding box center [175, 407] width 196 height 11
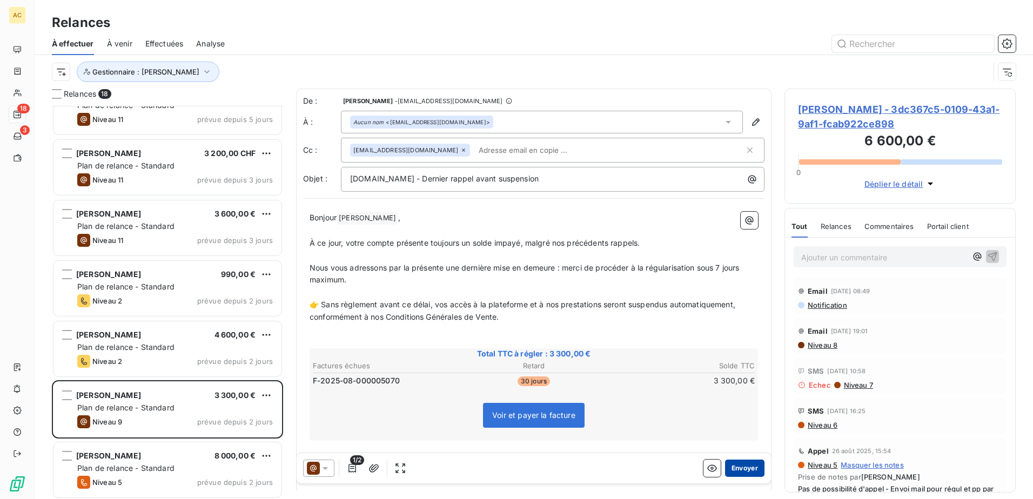
click at [749, 471] on button "Envoyer" at bounding box center [744, 468] width 39 height 17
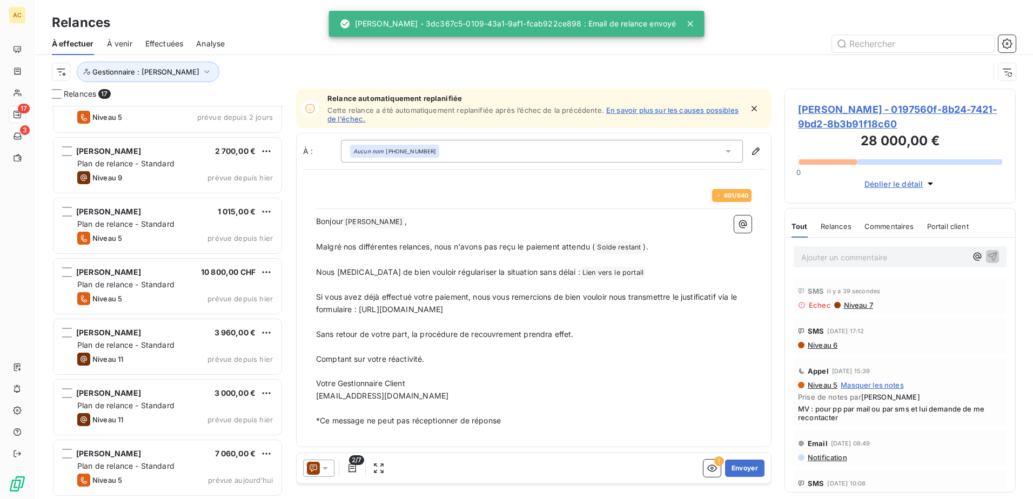
scroll to position [636, 0]
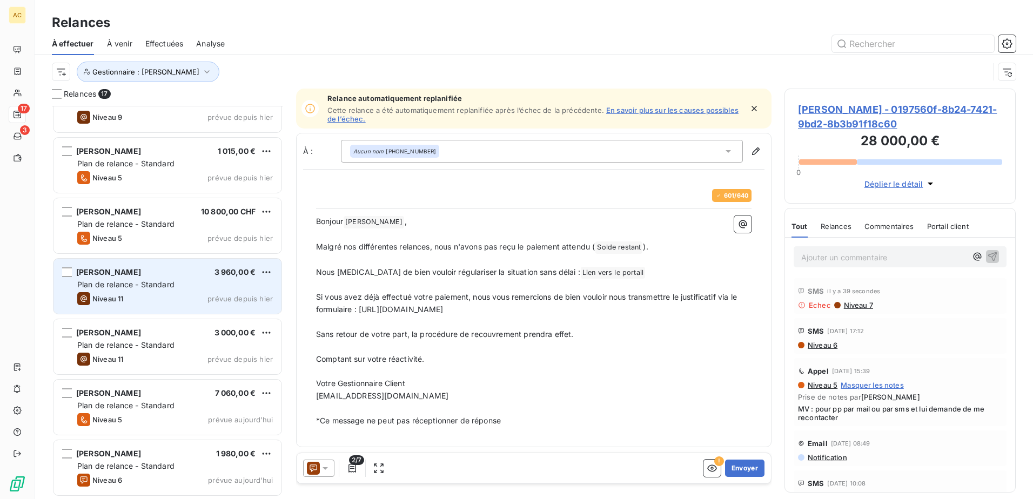
click at [155, 280] on span "Plan de relance - Standard" at bounding box center [125, 284] width 97 height 9
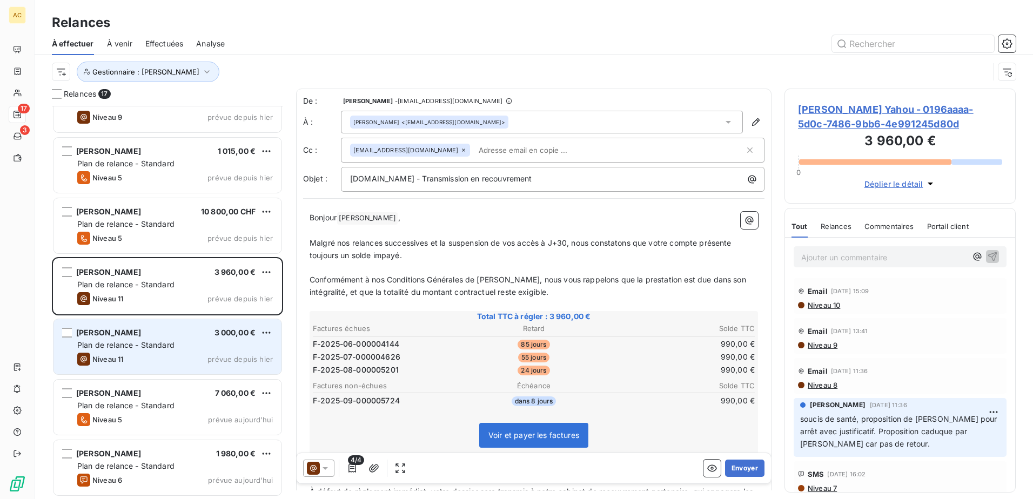
click at [128, 349] on span "Plan de relance - Standard" at bounding box center [125, 344] width 97 height 9
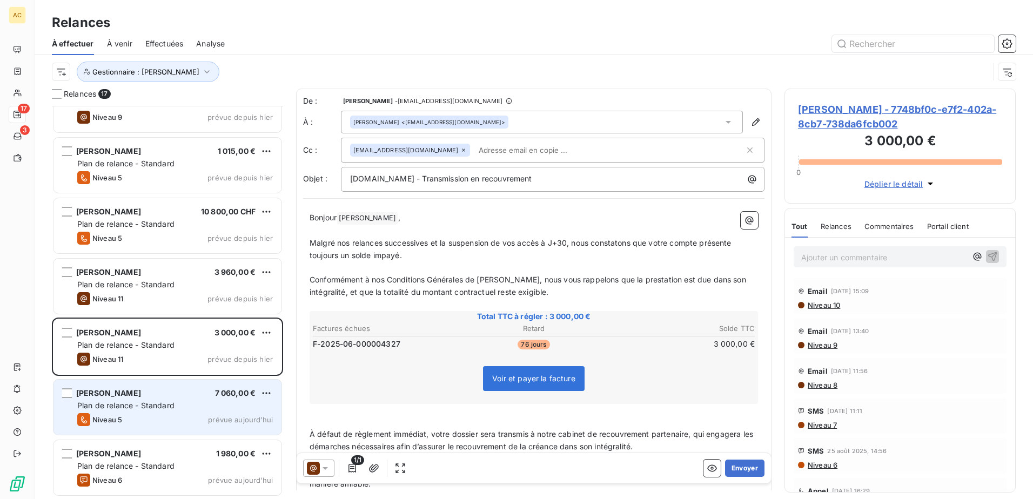
click at [102, 402] on span "Plan de relance - Standard" at bounding box center [125, 405] width 97 height 9
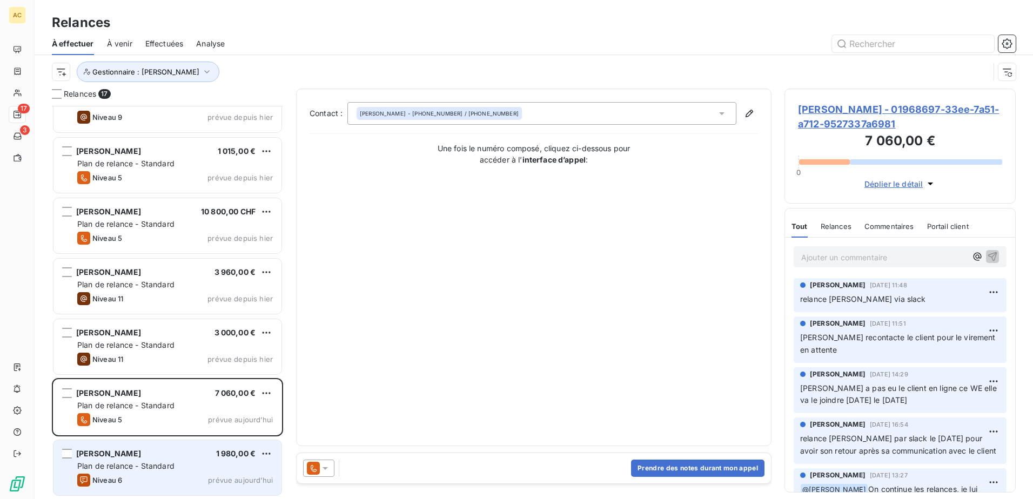
click at [141, 474] on div "Niveau 6 prévue aujourd’hui" at bounding box center [175, 480] width 196 height 13
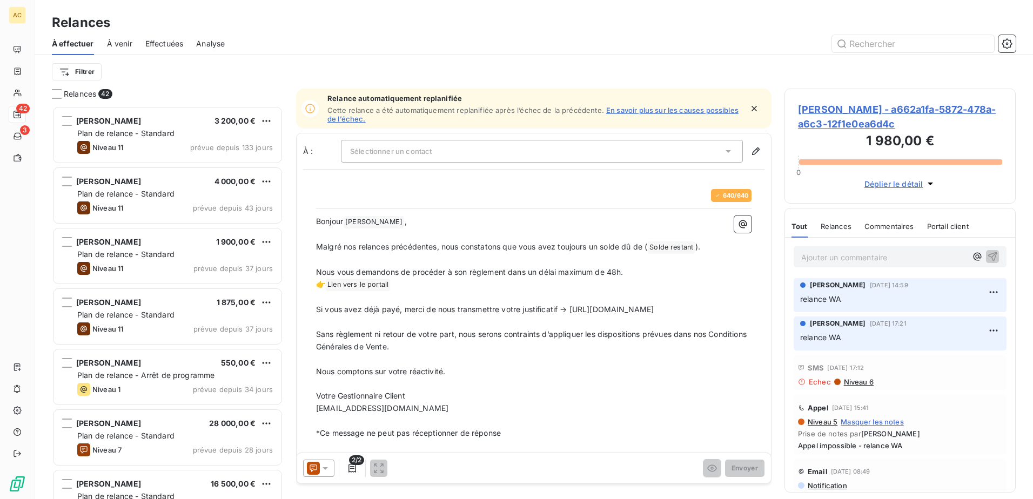
scroll to position [385, 223]
click at [326, 464] on icon at bounding box center [325, 468] width 11 height 11
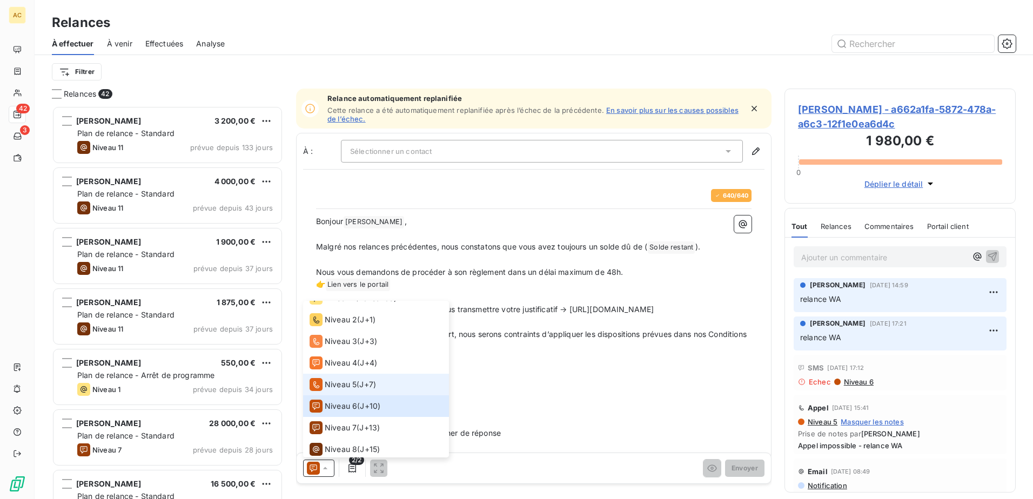
scroll to position [54, 0]
click at [390, 412] on li "Niveau 7 ( J+13 )" at bounding box center [376, 409] width 146 height 22
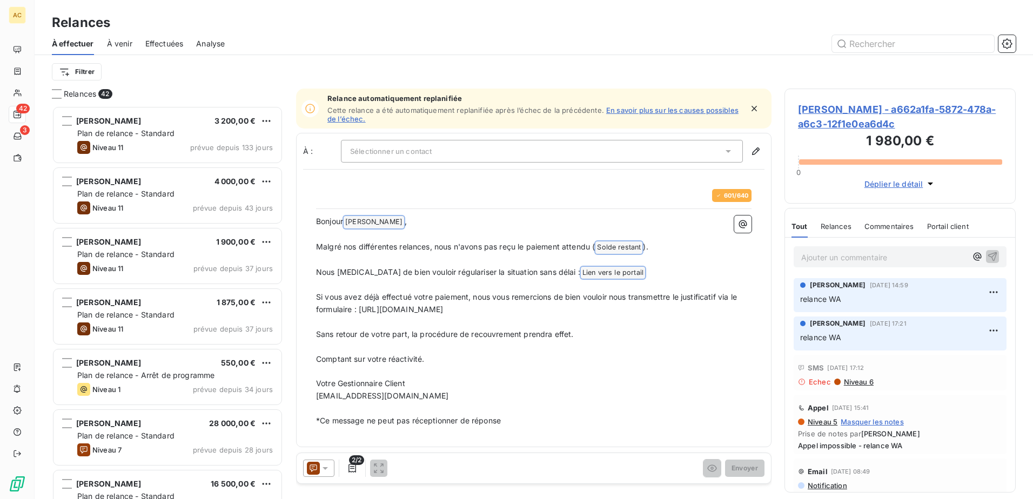
drag, startPoint x: 445, startPoint y: 397, endPoint x: 314, endPoint y: 219, distance: 221.0
click at [314, 219] on div "601 / 640 Bonjour Arnaud Baraka ﻿ , ﻿ Malgré nos différentes relances, nous n'a…" at bounding box center [534, 308] width 448 height 251
copy div "Bonjour Arnaud Baraka ﻿ , ﻿ Malgré nos différentes relances, nous n'avons pas r…"
click at [326, 460] on div at bounding box center [318, 468] width 31 height 17
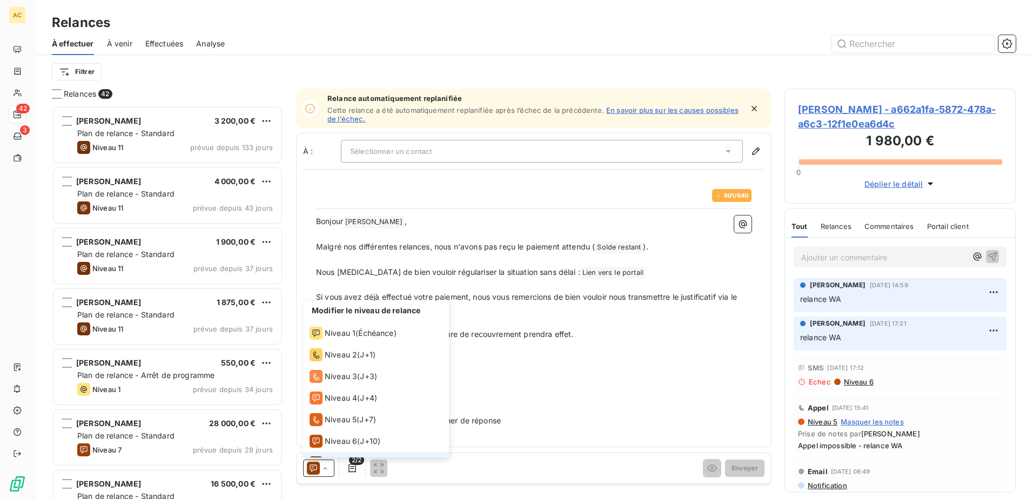
scroll to position [16, 0]
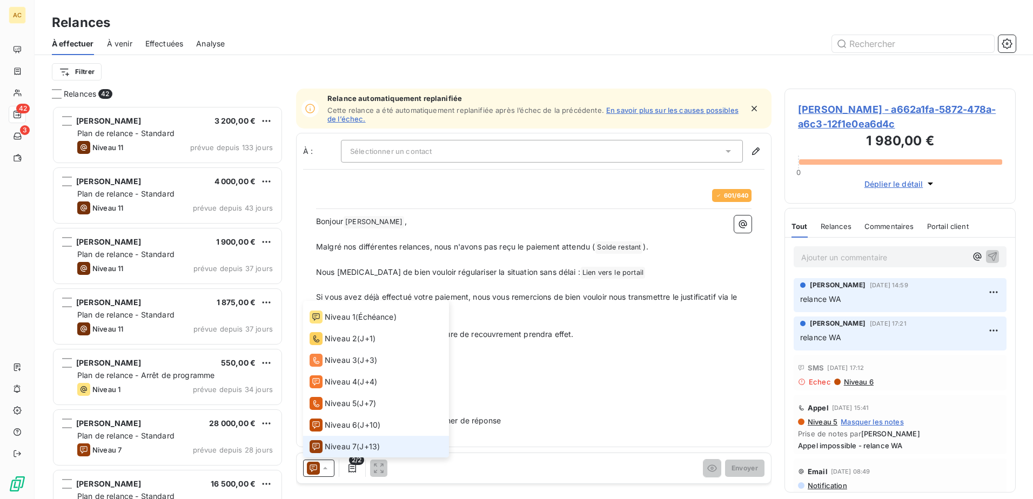
click at [334, 443] on span "Niveau 7" at bounding box center [341, 446] width 32 height 11
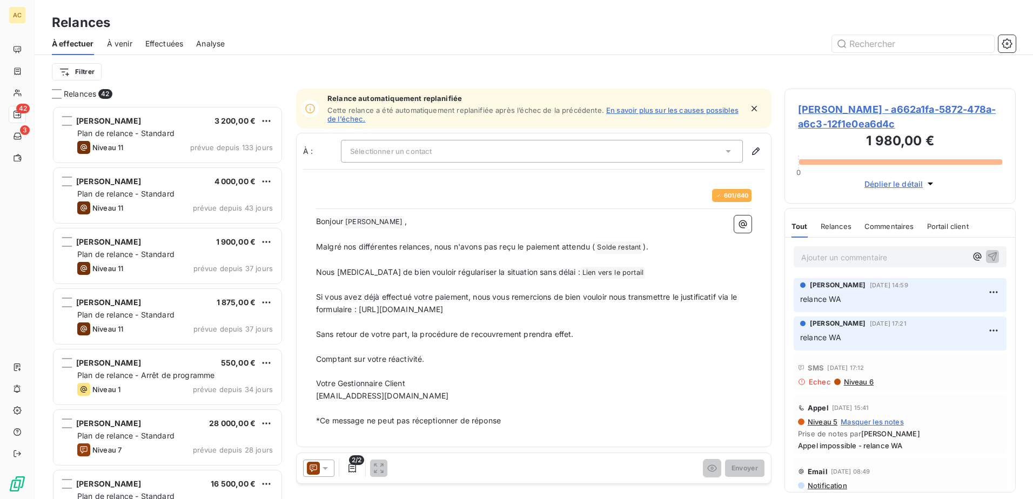
click at [833, 254] on p "Ajouter un commentaire ﻿" at bounding box center [883, 258] width 165 height 14
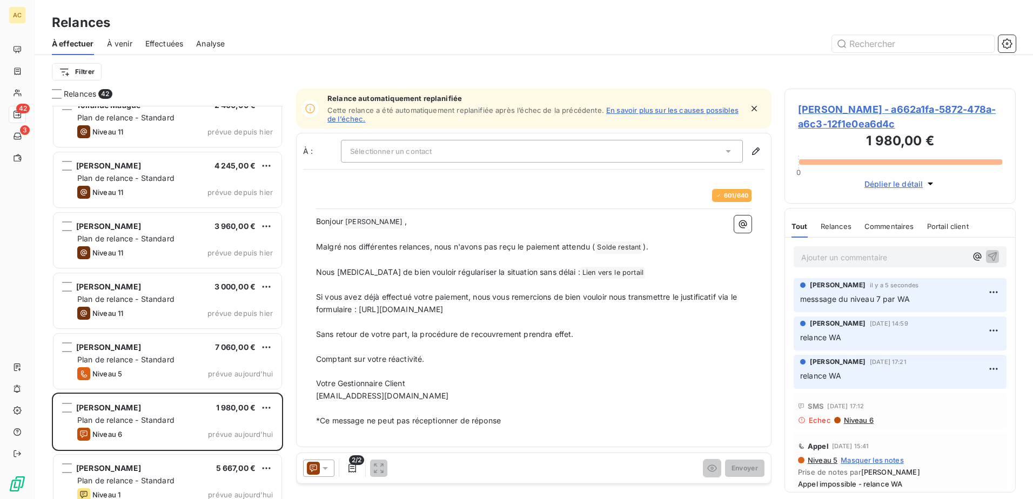
scroll to position [2149, 0]
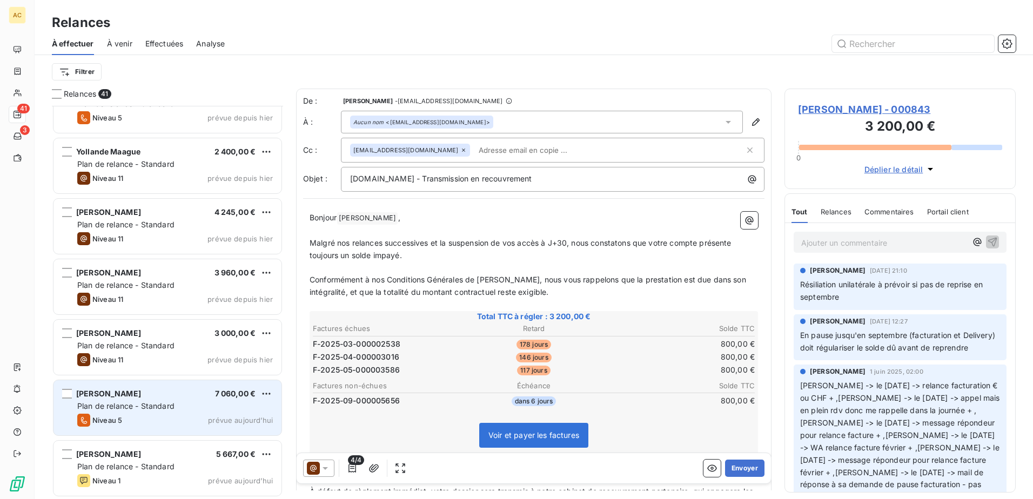
scroll to position [2088, 0]
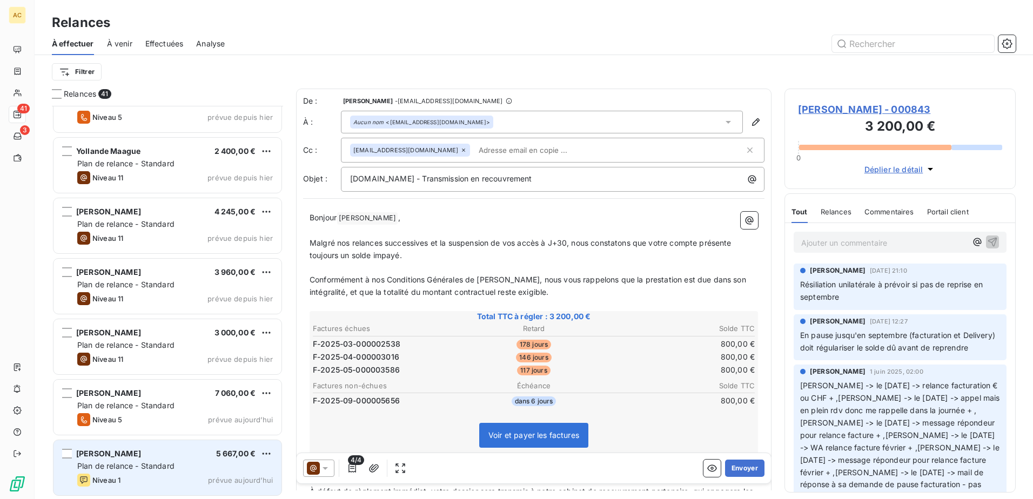
click at [145, 472] on div "Issa YOMENOU BOUKARI 5 667,00 € Plan de relance - Standard Niveau 1 prévue aujo…" at bounding box center [167, 467] width 228 height 55
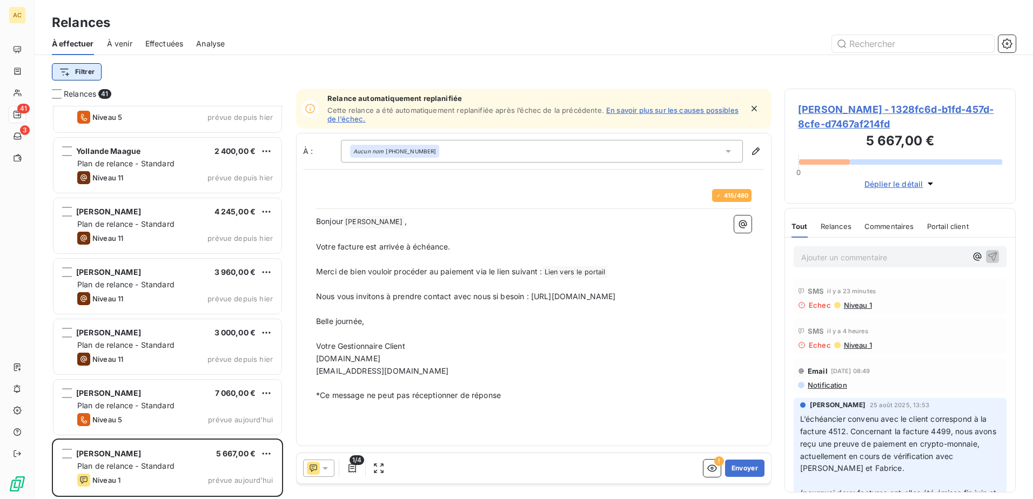
click at [71, 77] on html "AC 41 3 Relances À effectuer À venir Effectuées Analyse Filtrer Relances 41 Jul…" at bounding box center [516, 249] width 1033 height 499
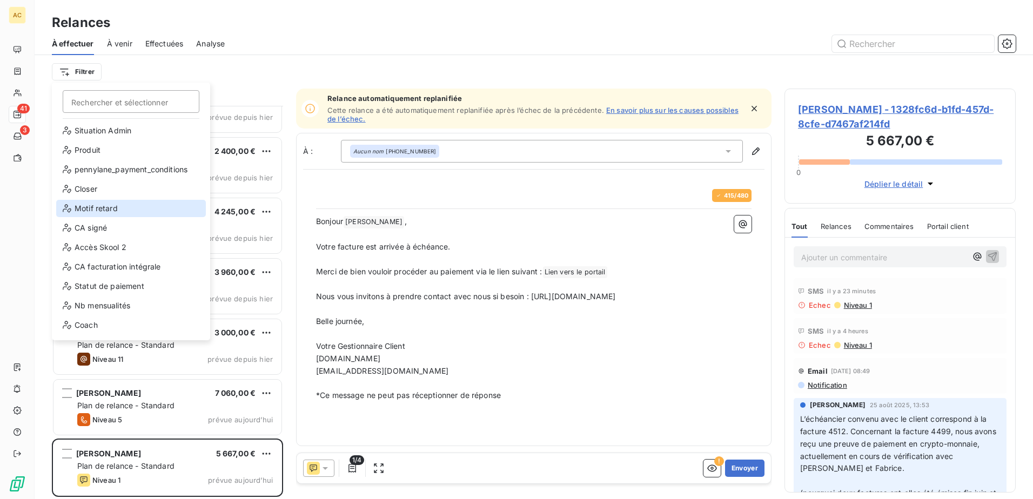
scroll to position [156, 0]
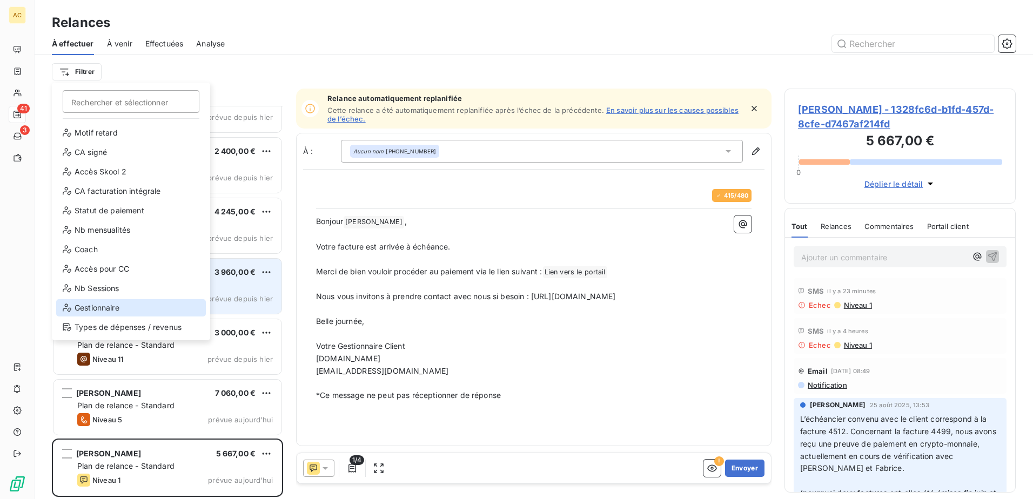
click at [89, 309] on div "Gestionnaire" at bounding box center [131, 307] width 150 height 17
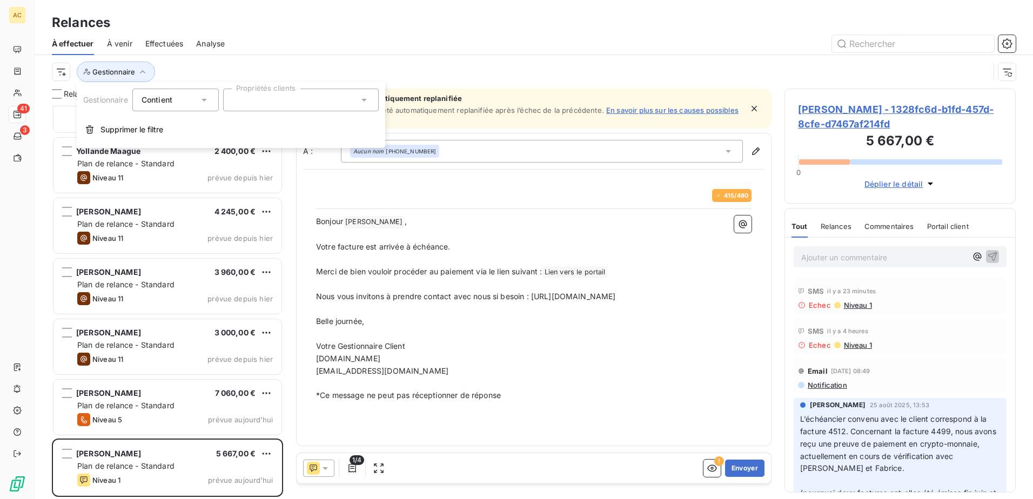
click at [268, 103] on div at bounding box center [301, 100] width 156 height 23
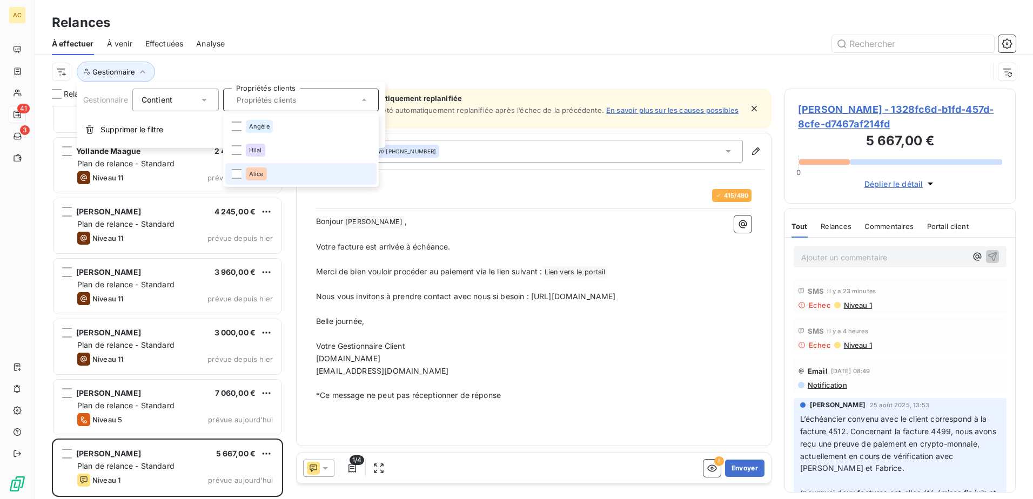
click at [273, 182] on li "Alice" at bounding box center [300, 174] width 151 height 22
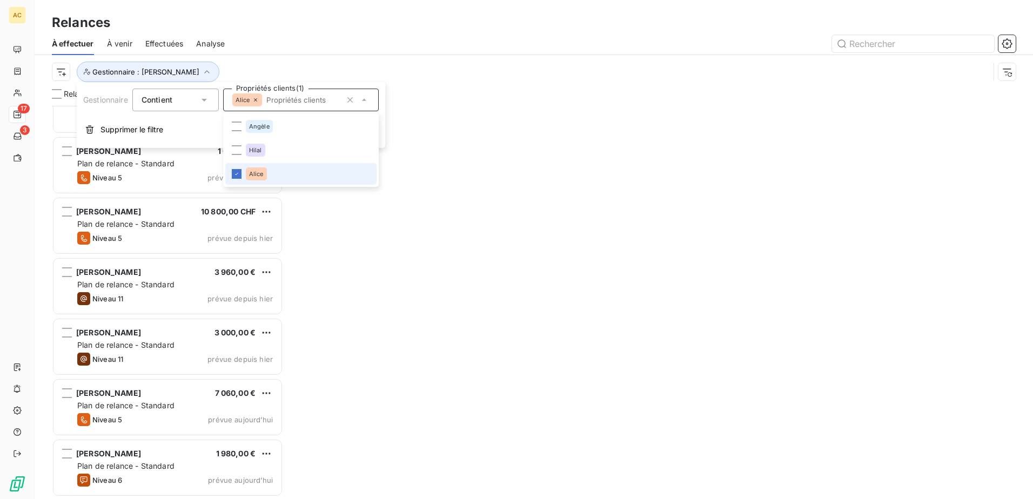
scroll to position [575, 0]
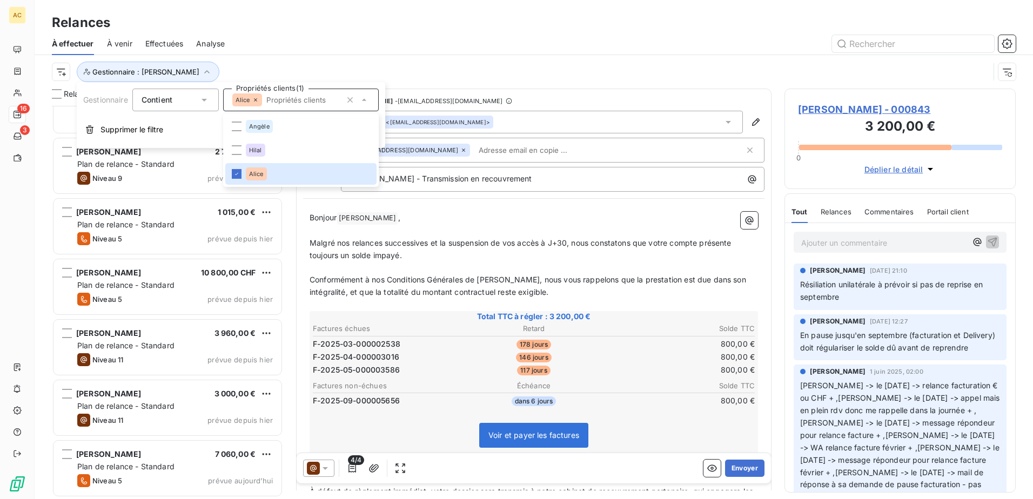
click at [367, 50] on div at bounding box center [627, 43] width 778 height 17
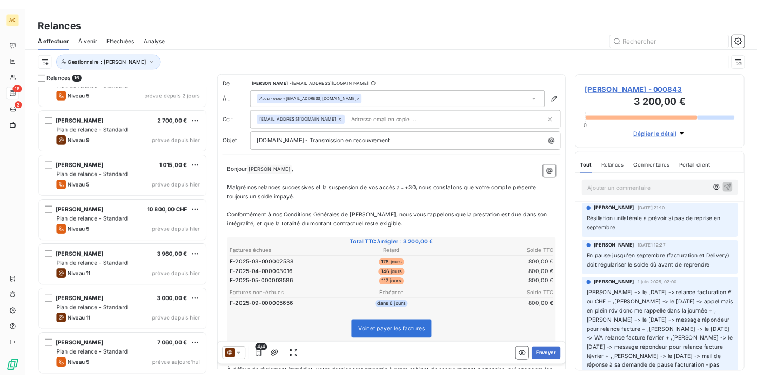
scroll to position [575, 0]
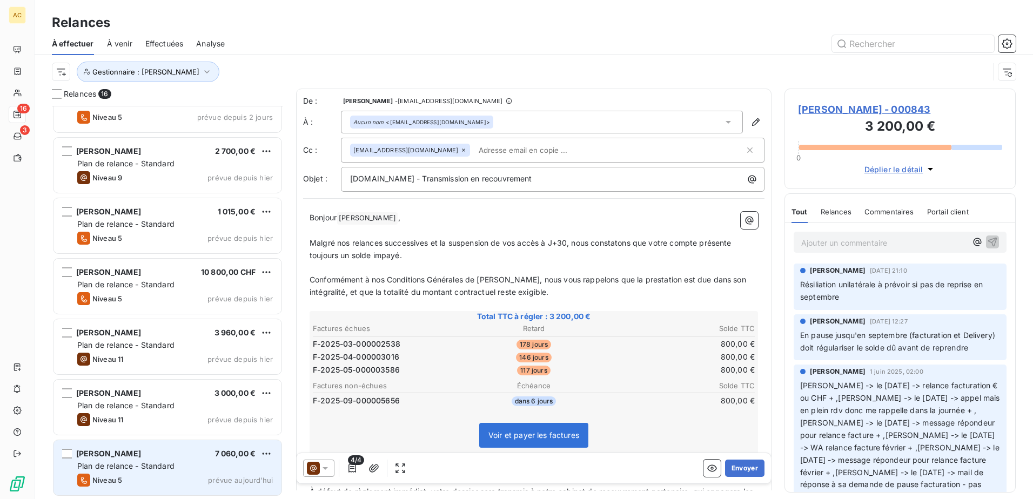
click at [160, 474] on div "Niveau 5 prévue aujourd’hui" at bounding box center [175, 480] width 196 height 13
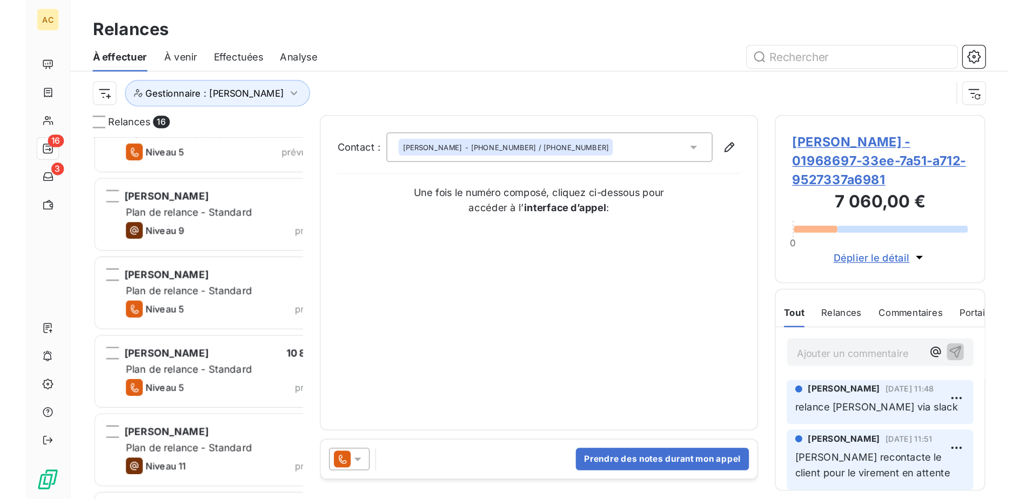
scroll to position [385, 223]
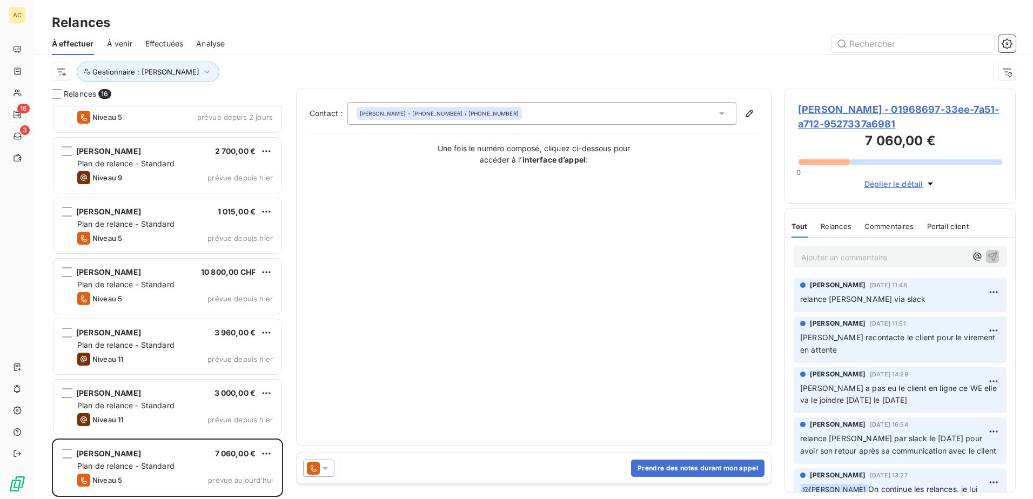
click at [858, 259] on p "Ajouter un commentaire ﻿" at bounding box center [883, 258] width 165 height 14
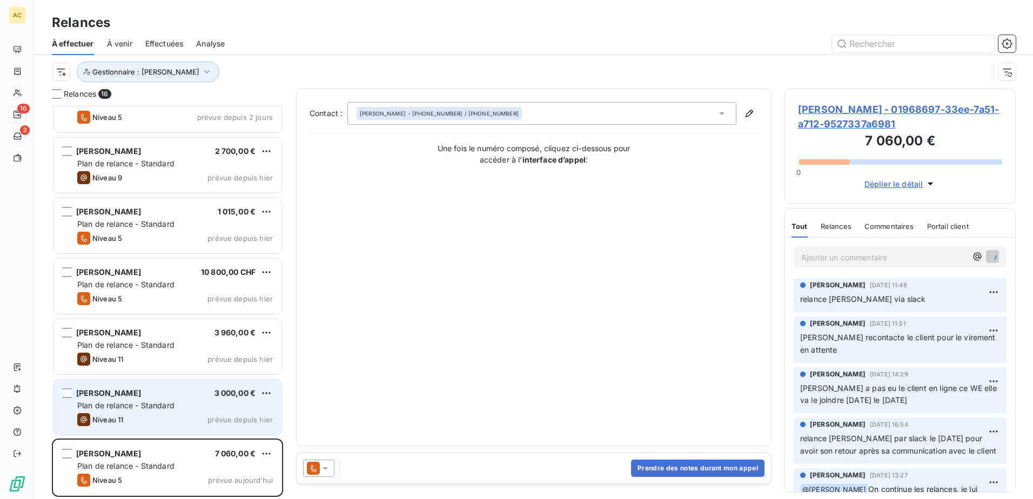
click at [153, 418] on div "Niveau 11 prévue depuis hier" at bounding box center [175, 419] width 196 height 13
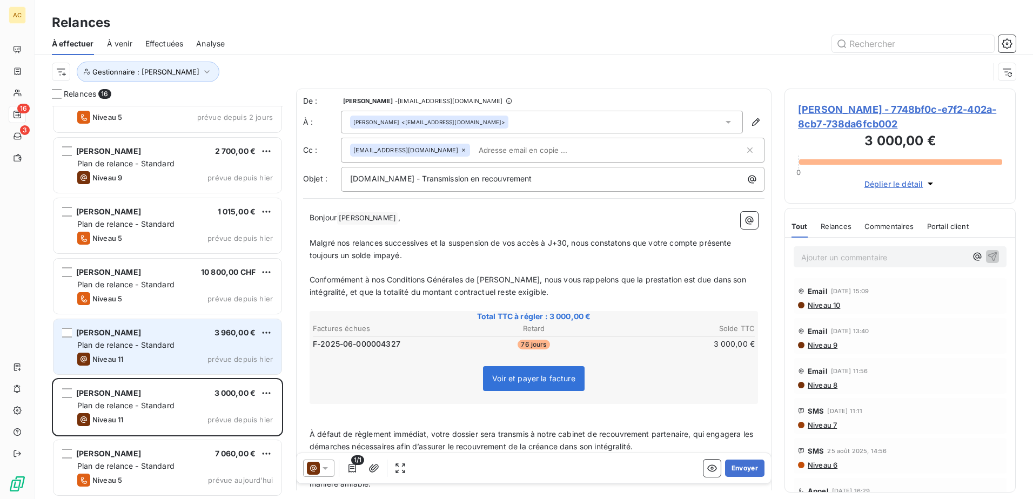
click at [148, 344] on span "Plan de relance - Standard" at bounding box center [125, 344] width 97 height 9
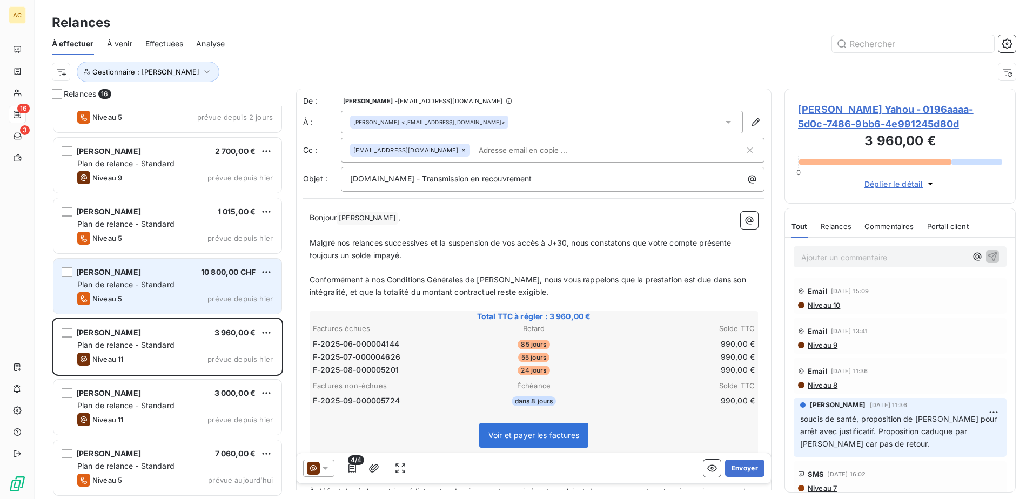
click at [166, 286] on span "Plan de relance - Standard" at bounding box center [125, 284] width 97 height 9
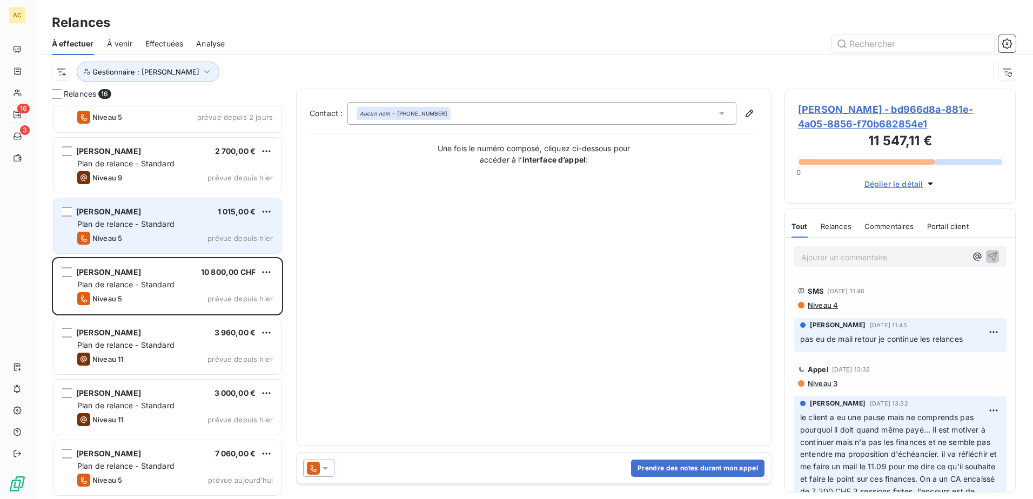
click at [171, 230] on div "Julien Karakachian 1 015,00 € Plan de relance - Standard Niveau 5 prévue depuis…" at bounding box center [167, 225] width 228 height 55
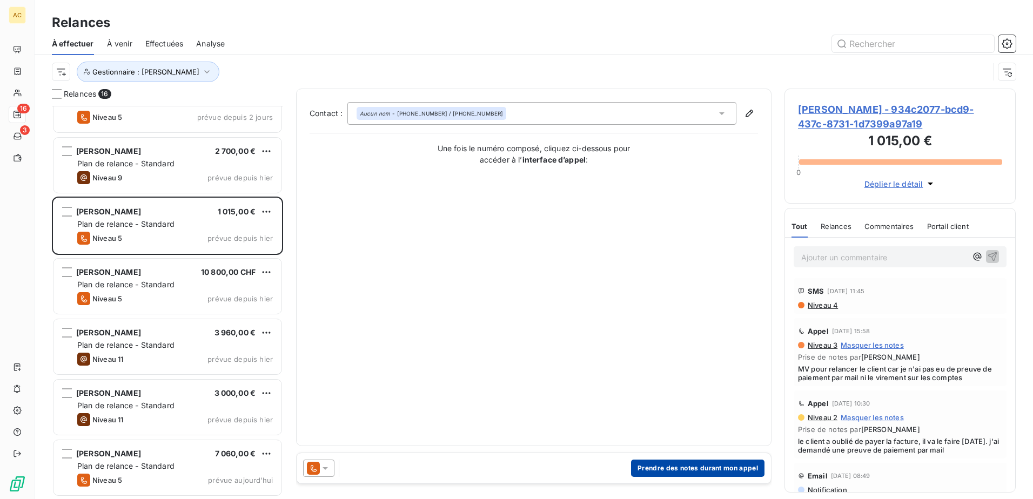
click at [704, 470] on button "Prendre des notes durant mon appel" at bounding box center [697, 468] width 133 height 17
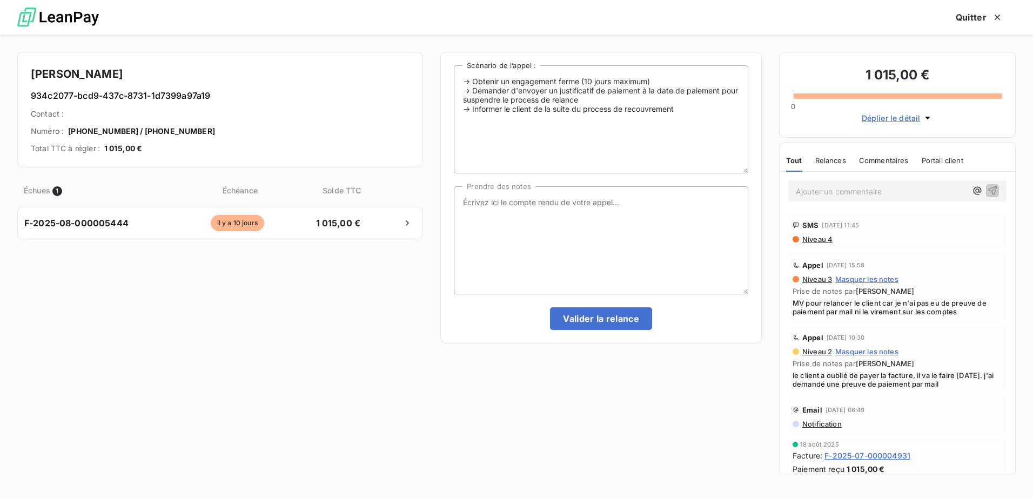
scroll to position [385, 223]
click at [567, 220] on textarea "Prendre des notes" at bounding box center [601, 240] width 294 height 108
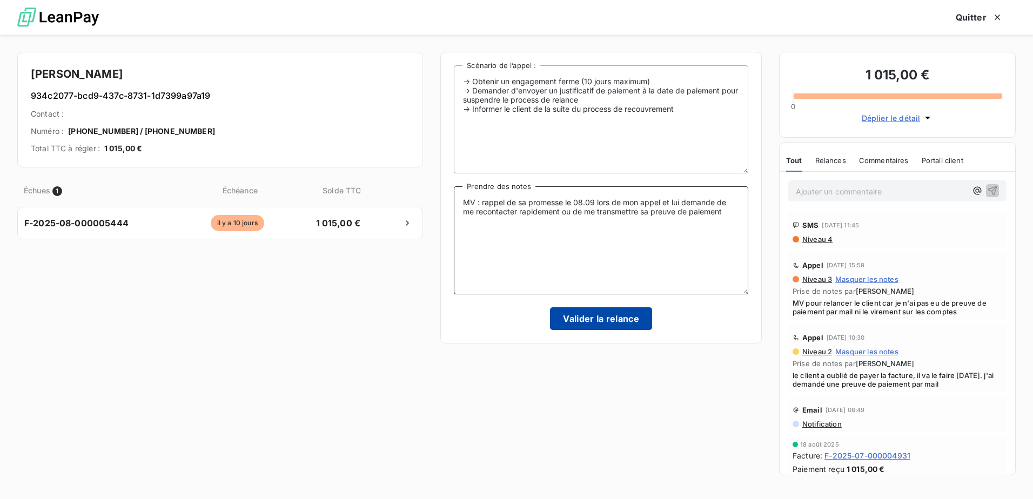
type textarea "MV : rappel de sa promesse le 08.09 lors de mon appel et lui demande de me reco…"
click at [596, 319] on button "Valider la relance" at bounding box center [601, 318] width 102 height 23
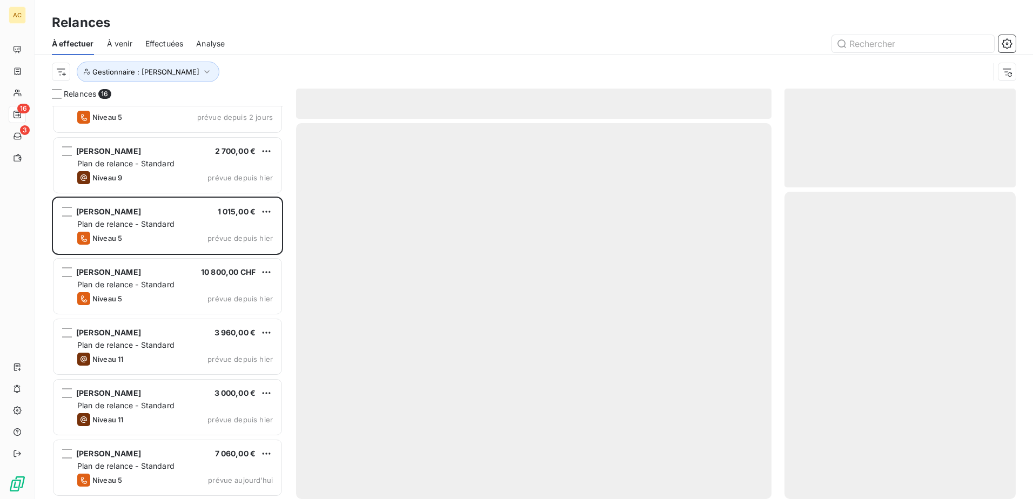
scroll to position [514, 0]
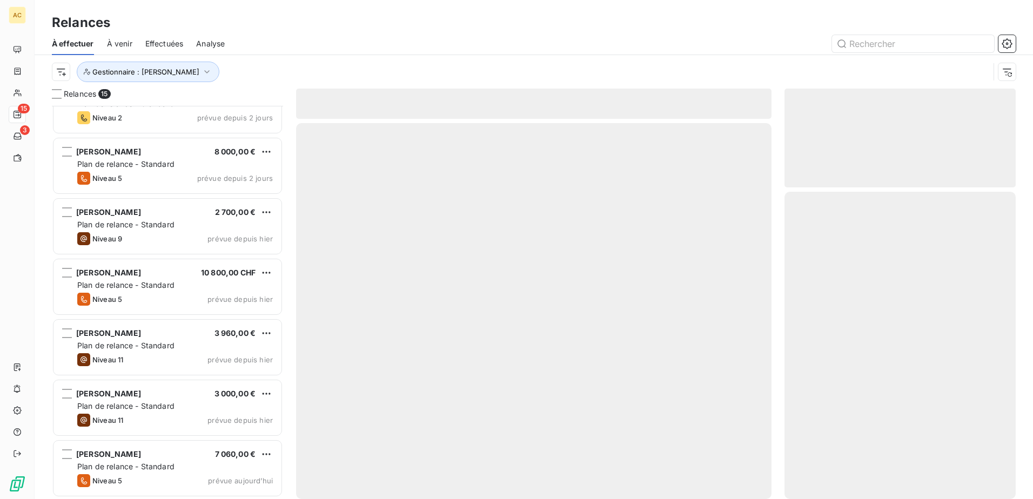
scroll to position [515, 0]
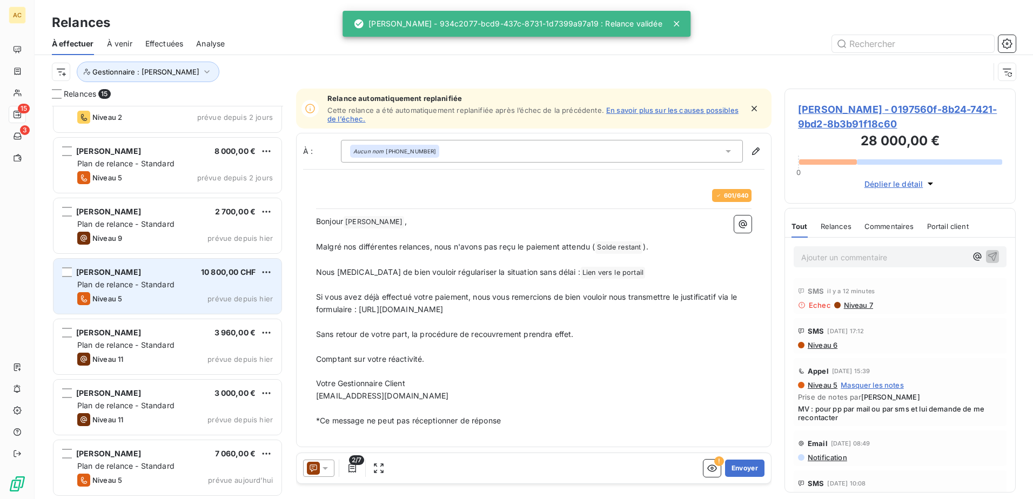
click at [168, 282] on span "Plan de relance - Standard" at bounding box center [125, 284] width 97 height 9
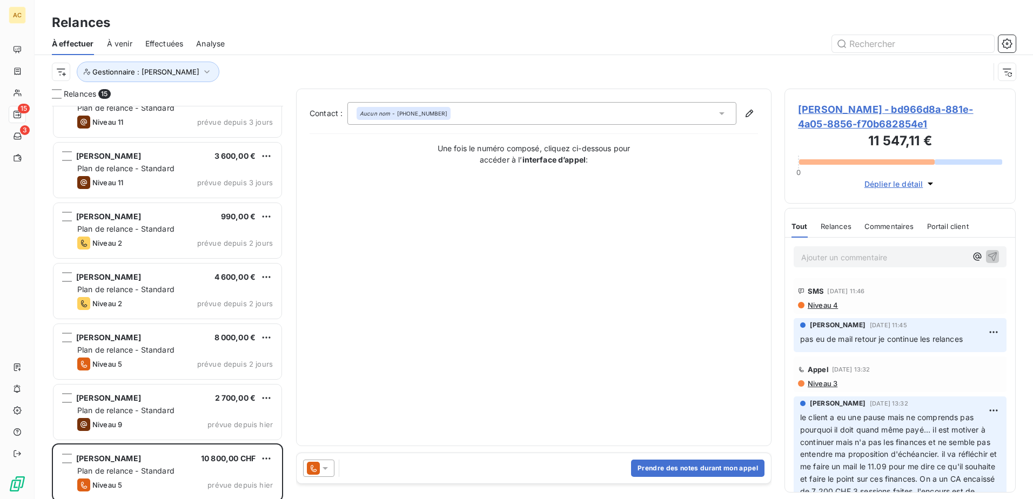
scroll to position [353, 0]
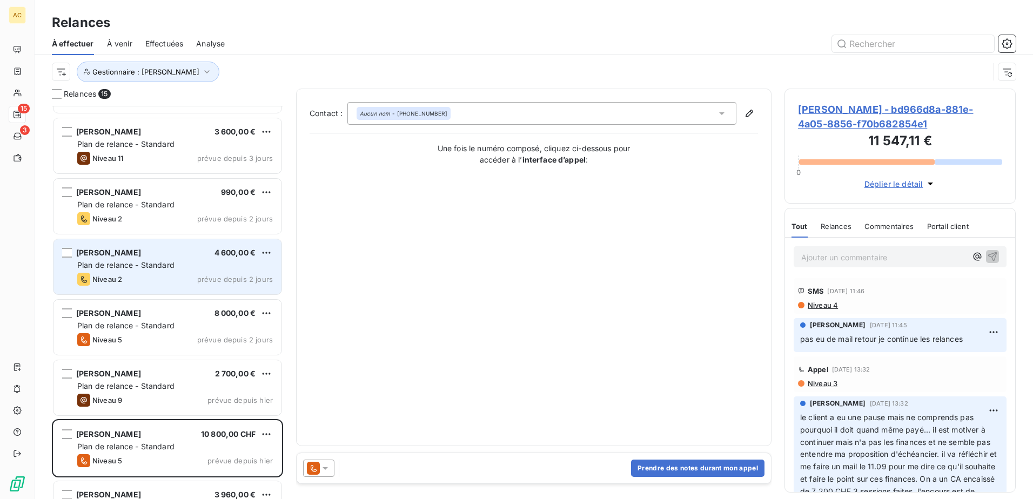
click at [129, 271] on div "Laurence duchamp 4 600,00 € Plan de relance - Standard Niveau 2 prévue depuis 2…" at bounding box center [167, 266] width 228 height 55
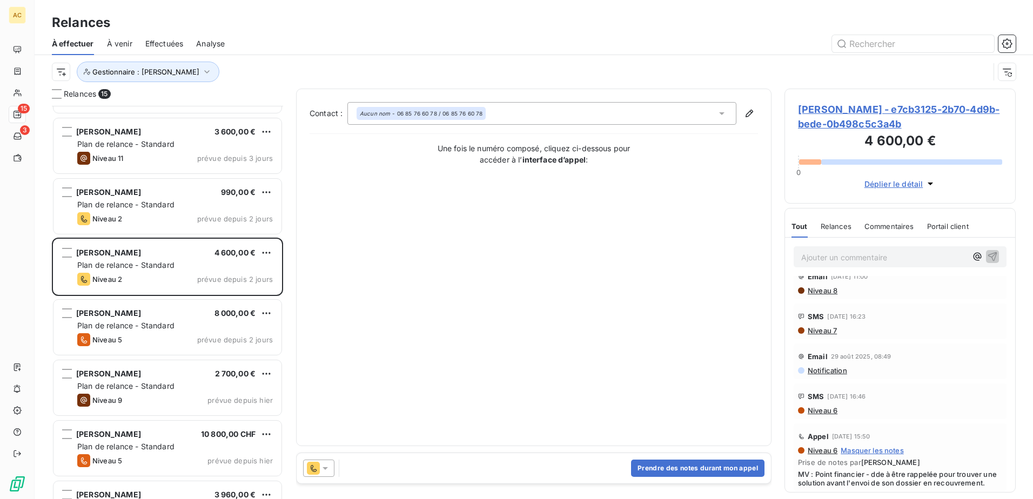
scroll to position [54, 0]
click at [868, 254] on p "Ajouter un commentaire ﻿" at bounding box center [883, 258] width 165 height 14
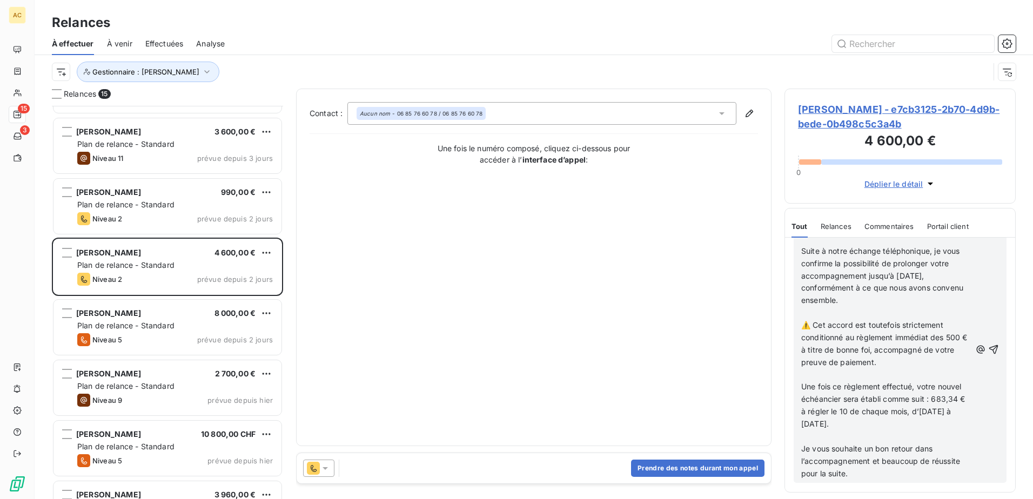
scroll to position [1159, 0]
click at [989, 348] on icon "button" at bounding box center [993, 349] width 9 height 9
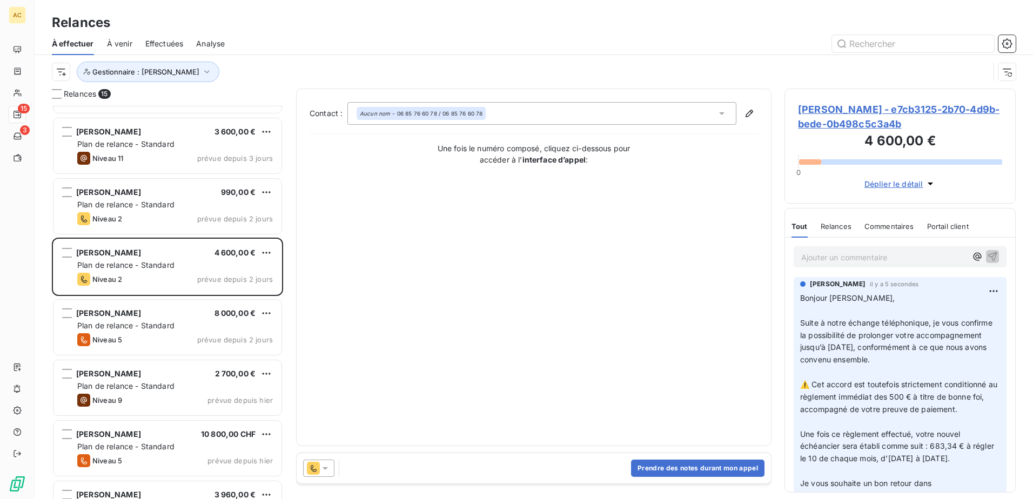
scroll to position [0, 0]
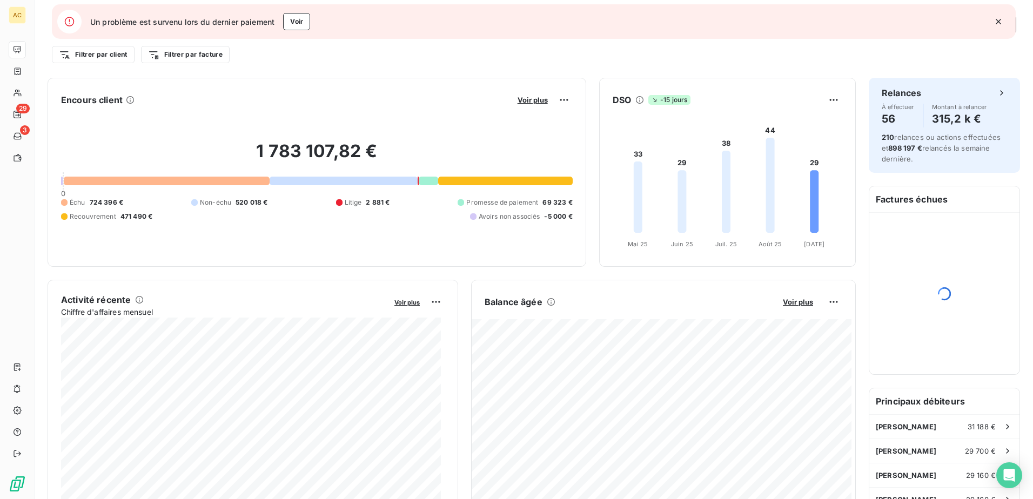
click at [1001, 20] on icon "button" at bounding box center [998, 21] width 5 height 5
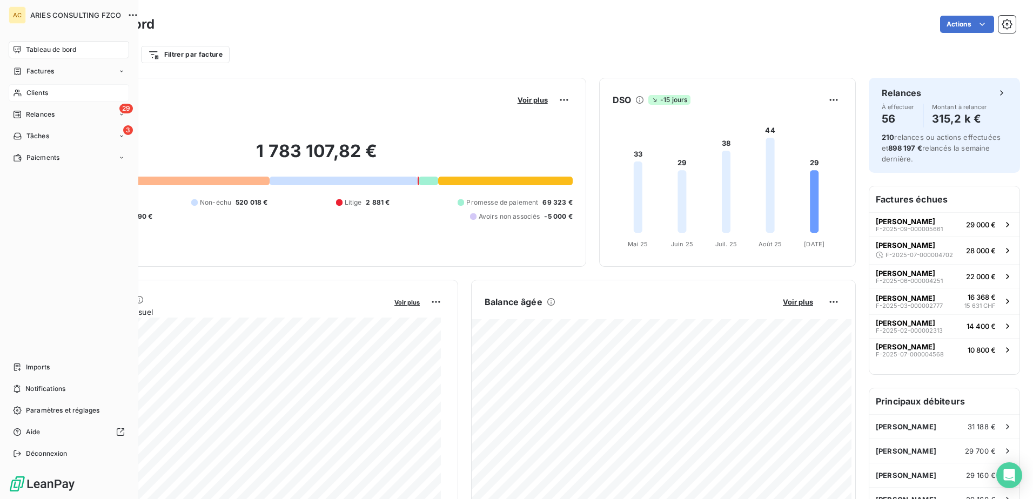
click at [38, 93] on span "Clients" at bounding box center [37, 93] width 22 height 10
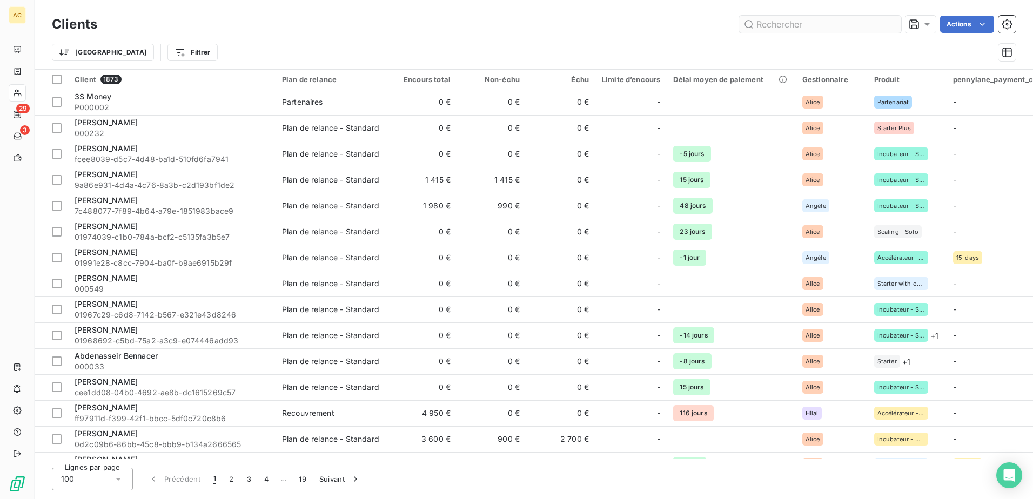
click at [835, 27] on input "text" at bounding box center [820, 24] width 162 height 17
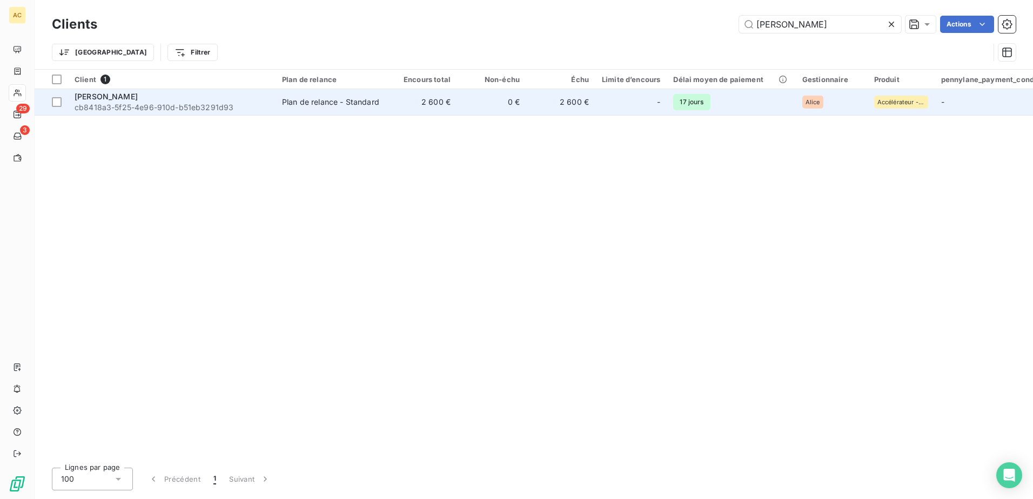
type input "jorge"
click at [215, 109] on span "cb8418a3-5f25-4e96-910d-b51eb3291d93" at bounding box center [172, 107] width 194 height 11
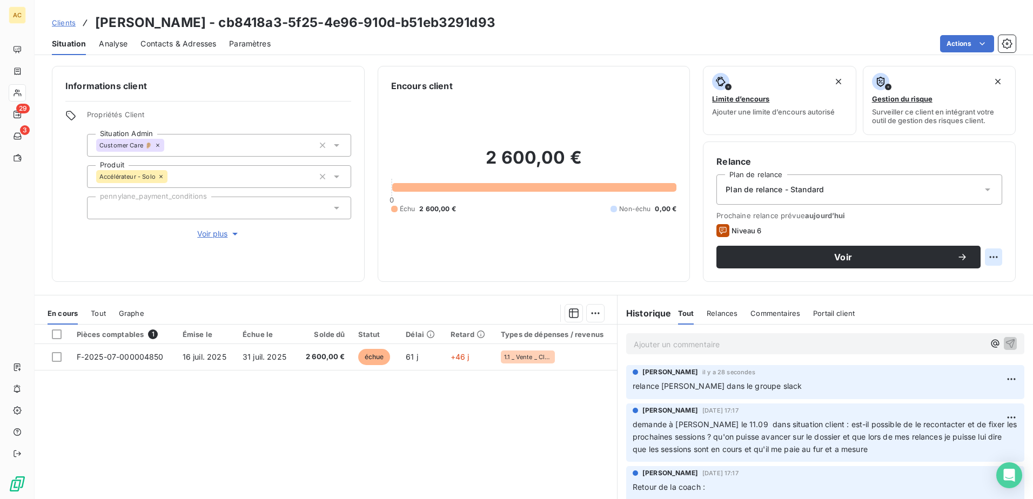
click at [985, 258] on html "AC 29 3 Clients Jorge Goenaga - cb8418a3-5f25-4e96-910d-b51eb3291d93 Situation …" at bounding box center [516, 249] width 1033 height 499
click at [961, 279] on div "Replanifier cette action" at bounding box center [941, 280] width 97 height 17
select select "8"
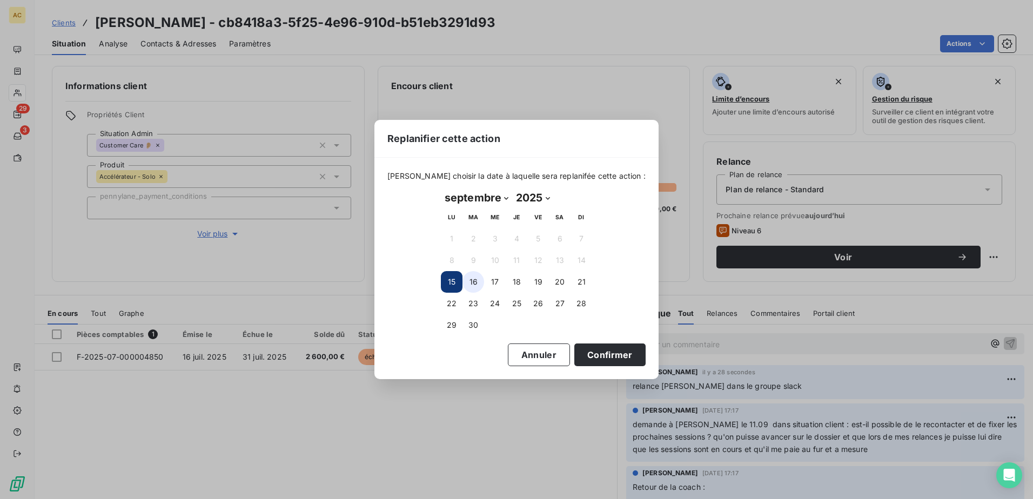
click at [467, 283] on button "16" at bounding box center [473, 282] width 22 height 22
click at [577, 351] on button "Confirmer" at bounding box center [609, 355] width 71 height 23
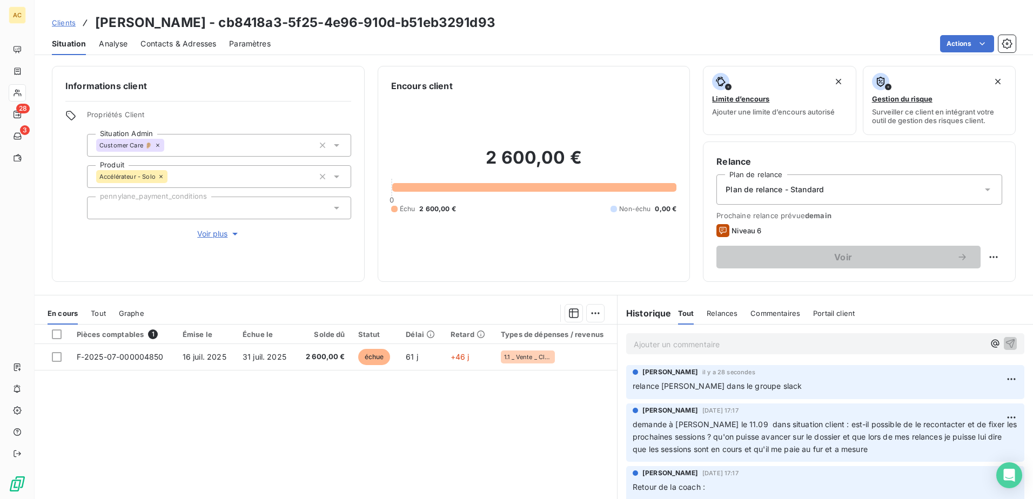
click at [64, 22] on span "Clients" at bounding box center [64, 22] width 24 height 9
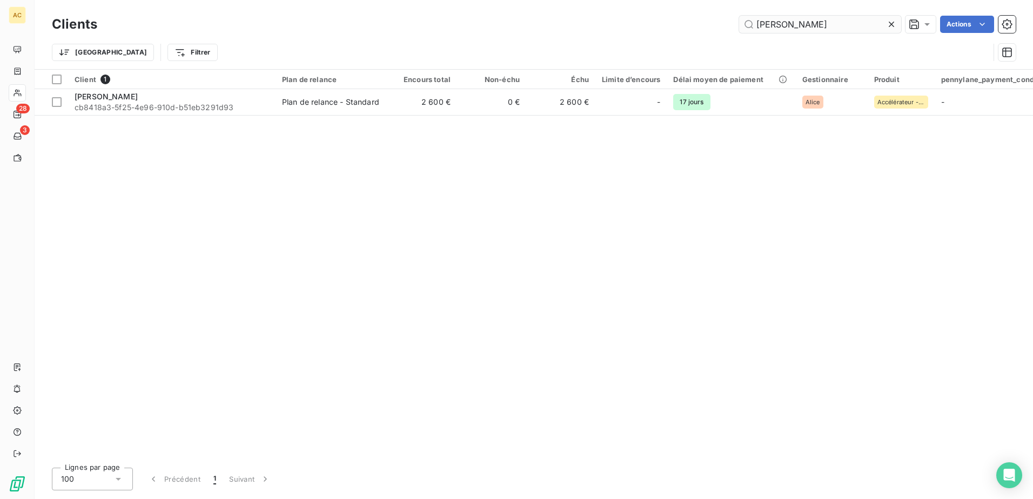
click at [782, 22] on input "jorge" at bounding box center [820, 24] width 162 height 17
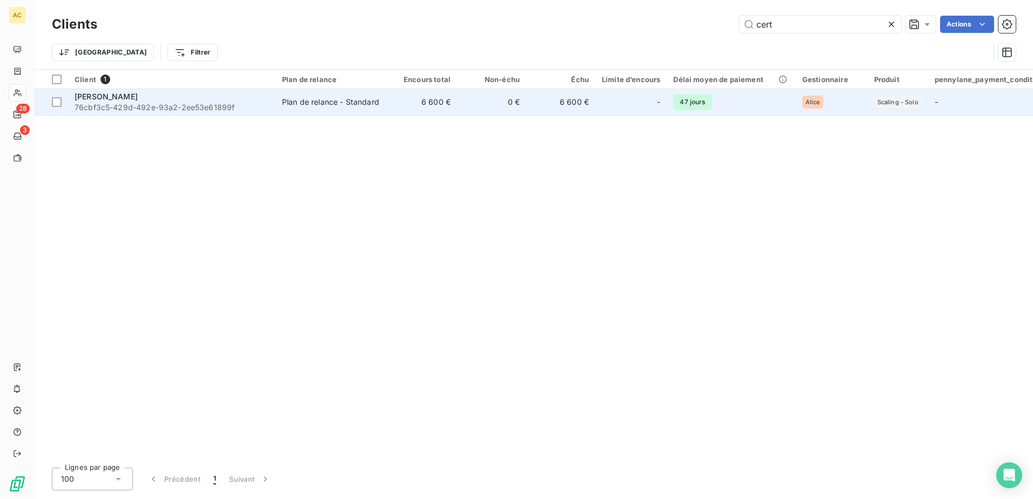
type input "cert"
click at [192, 106] on span "76cbf3c5-429d-492e-93a2-2ee53e61899f" at bounding box center [172, 107] width 194 height 11
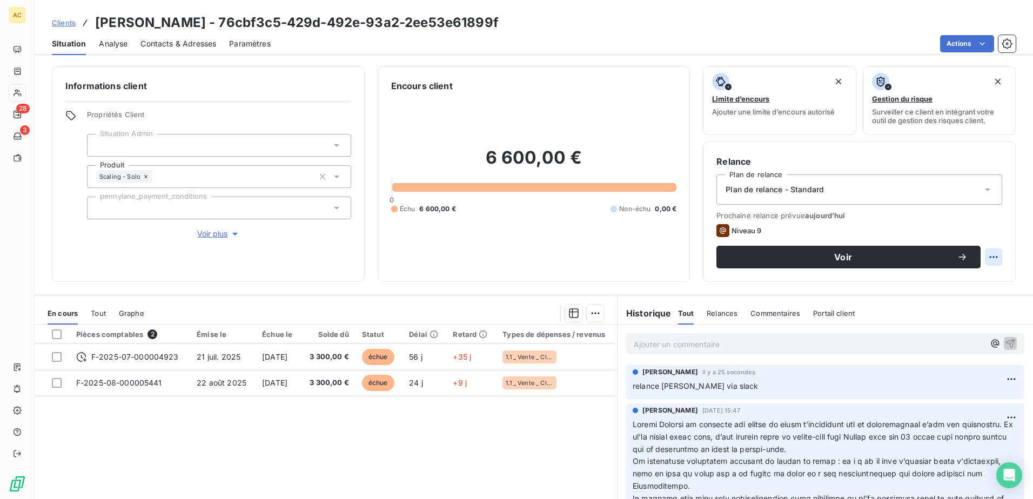
click at [988, 254] on html "AC 28 3 Clients Jérôme Certain - 76cbf3c5-429d-492e-93a2-2ee53e61899f Situation…" at bounding box center [516, 249] width 1033 height 499
click at [947, 281] on div "Replanifier cette action" at bounding box center [941, 280] width 97 height 17
select select "8"
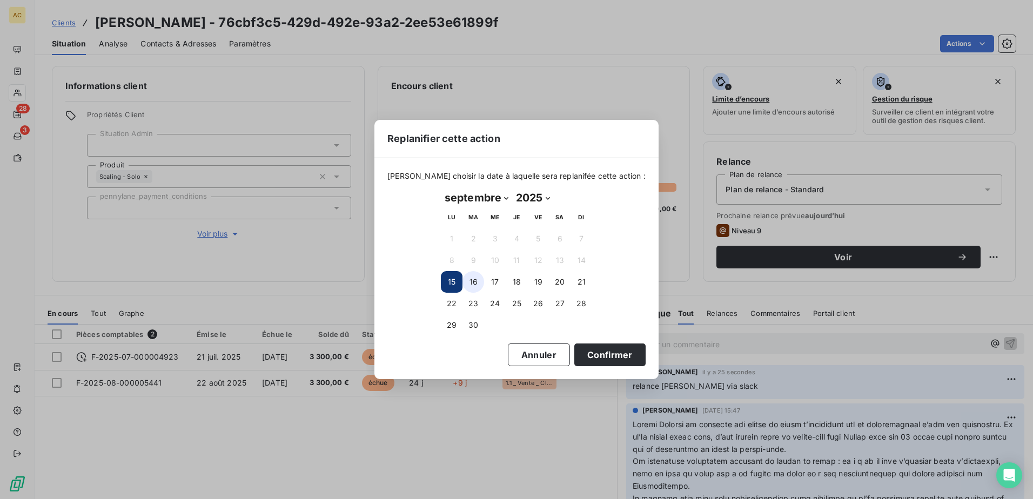
drag, startPoint x: 475, startPoint y: 283, endPoint x: 480, endPoint y: 287, distance: 6.2
click at [475, 284] on button "16" at bounding box center [473, 282] width 22 height 22
click at [594, 359] on button "Confirmer" at bounding box center [609, 355] width 71 height 23
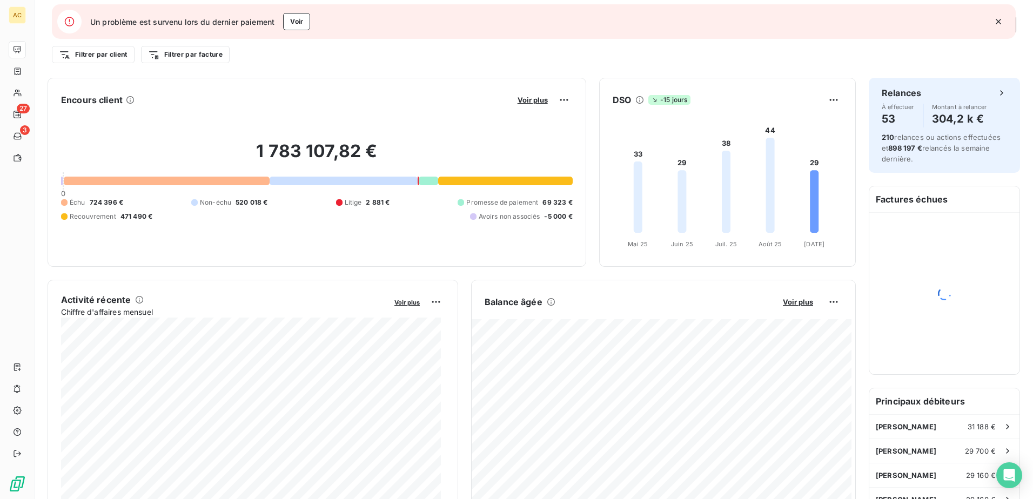
click at [1008, 20] on button "button" at bounding box center [999, 22] width 24 height 24
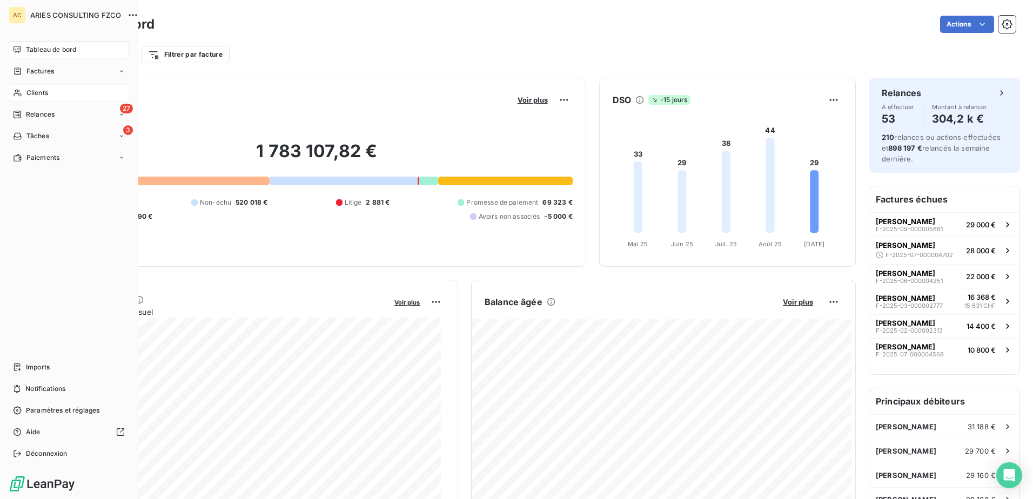
click at [19, 95] on icon at bounding box center [17, 93] width 9 height 9
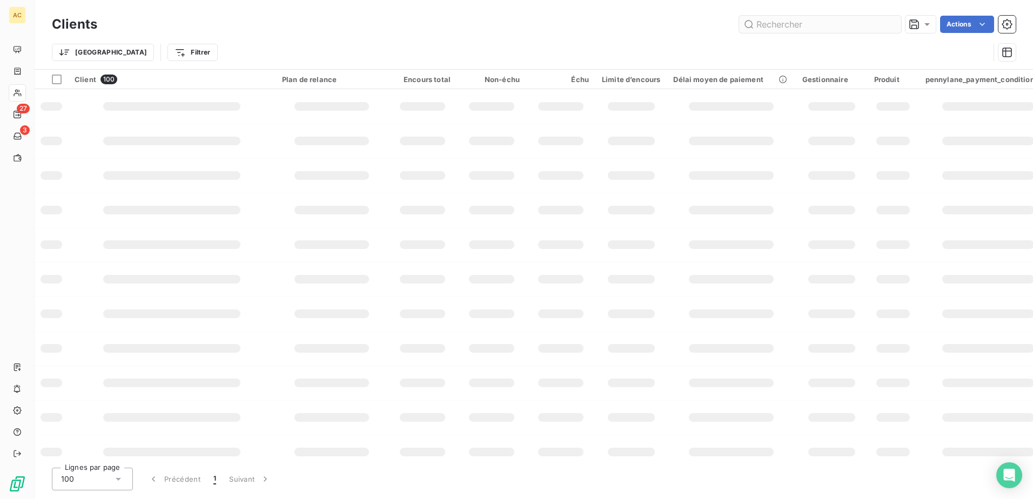
click at [803, 21] on input "text" at bounding box center [820, 24] width 162 height 17
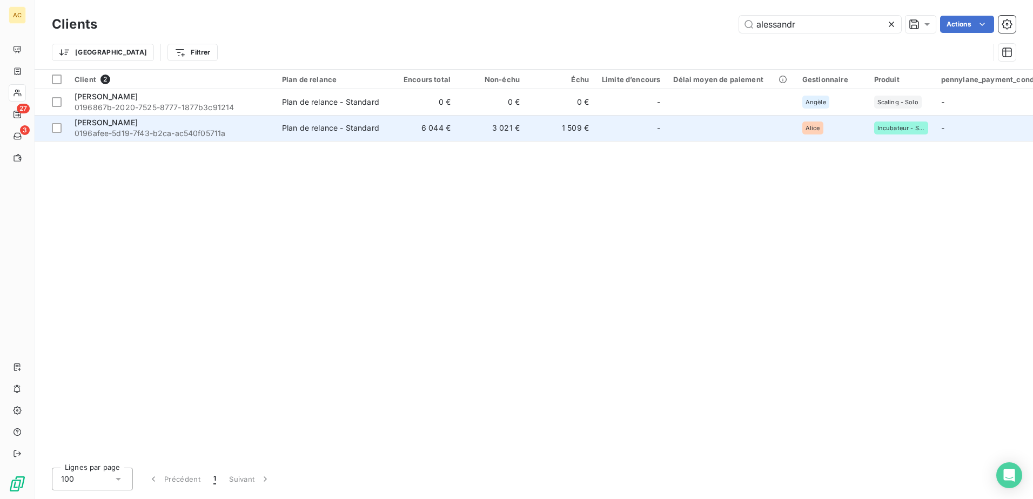
type input "alessandr"
click at [153, 136] on span "0196afee-5d19-7f43-b2ca-ac540f05711a" at bounding box center [172, 133] width 194 height 11
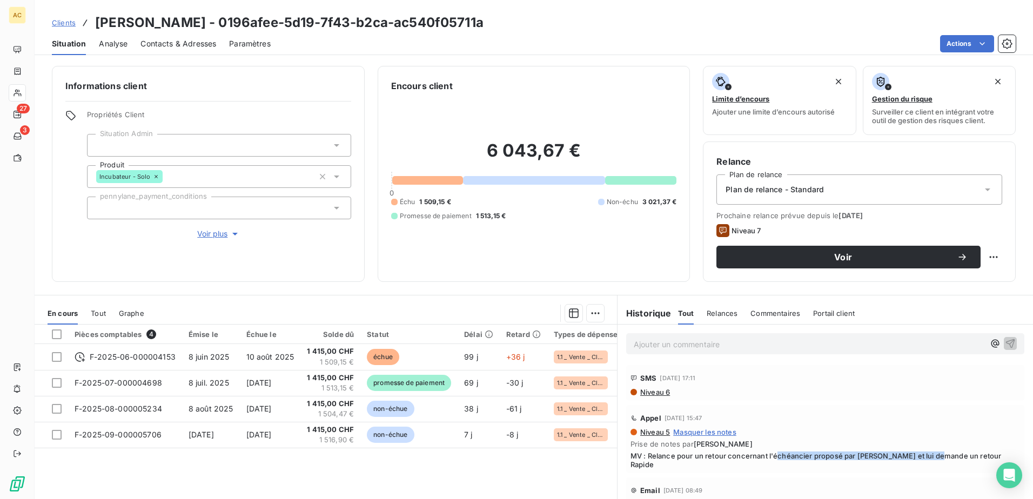
drag, startPoint x: 775, startPoint y: 458, endPoint x: 932, endPoint y: 458, distance: 157.2
click at [932, 458] on span "MV : Relance pour un retour concernant l'échéancier proposé par [PERSON_NAME] e…" at bounding box center [825, 460] width 390 height 17
click at [345, 471] on div "Pièces comptables 4 Émise le Échue le Solde dû Statut Délai Retard Types de dép…" at bounding box center [326, 429] width 582 height 208
click at [233, 234] on icon "button" at bounding box center [234, 234] width 5 height 3
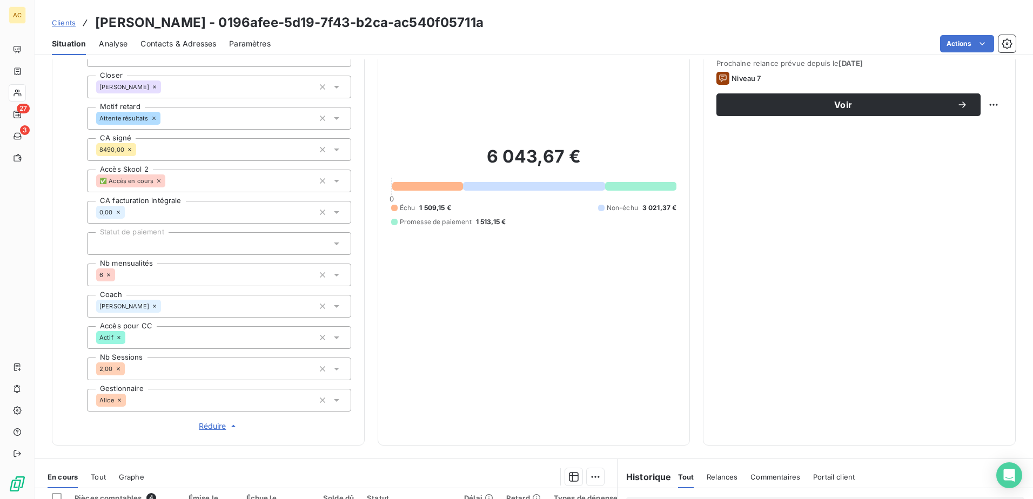
scroll to position [162, 0]
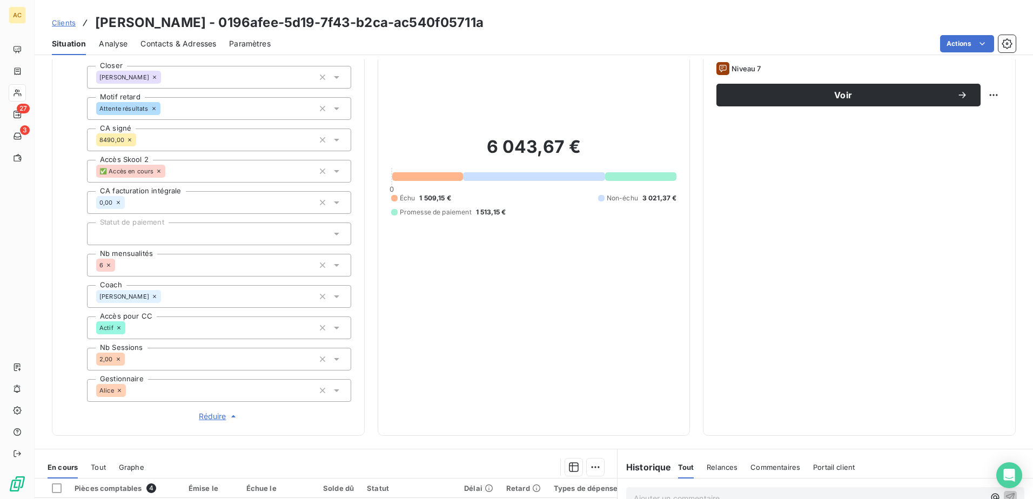
click at [205, 420] on span "Réduire" at bounding box center [219, 416] width 40 height 11
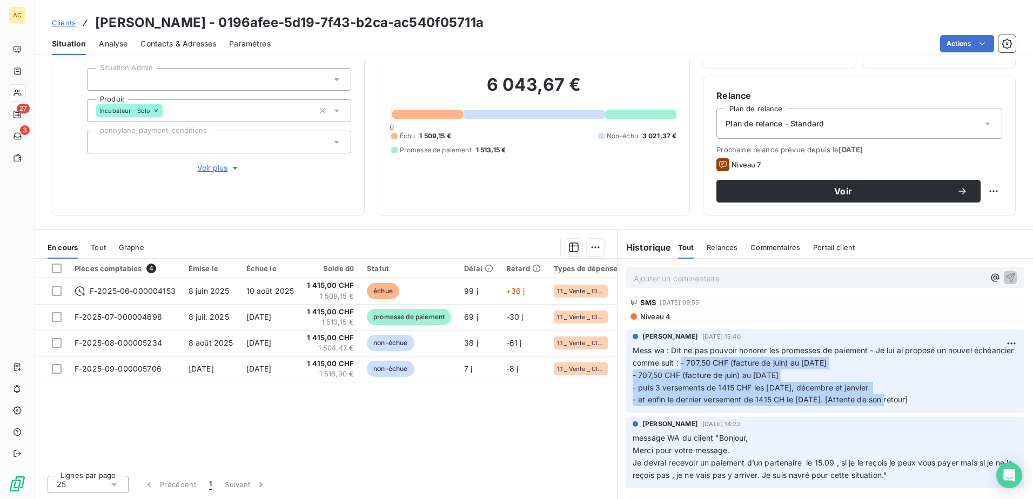
drag, startPoint x: 822, startPoint y: 390, endPoint x: 719, endPoint y: 357, distance: 108.3
click at [719, 357] on span "Mess wa : Dit ne pas pouvoir honorer les promesses de paiement - Je lui ai prop…" at bounding box center [825, 375] width 384 height 59
copy span "- 707,50 CHF (facture de juin) au [DATE] - 707,50 CHF (facture de juin) au [DAT…"
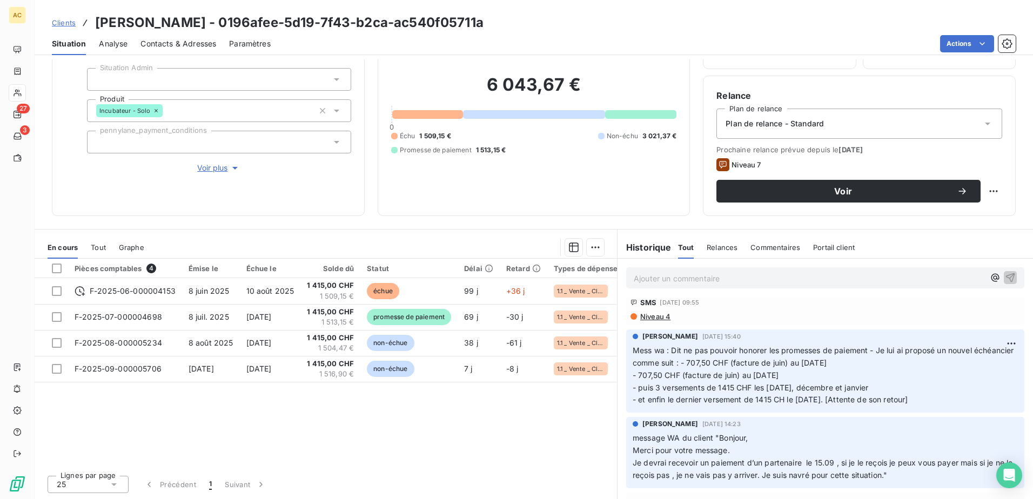
drag, startPoint x: 770, startPoint y: 279, endPoint x: 777, endPoint y: 279, distance: 7.0
click at [770, 279] on p "Ajouter un commentaire ﻿" at bounding box center [809, 279] width 351 height 14
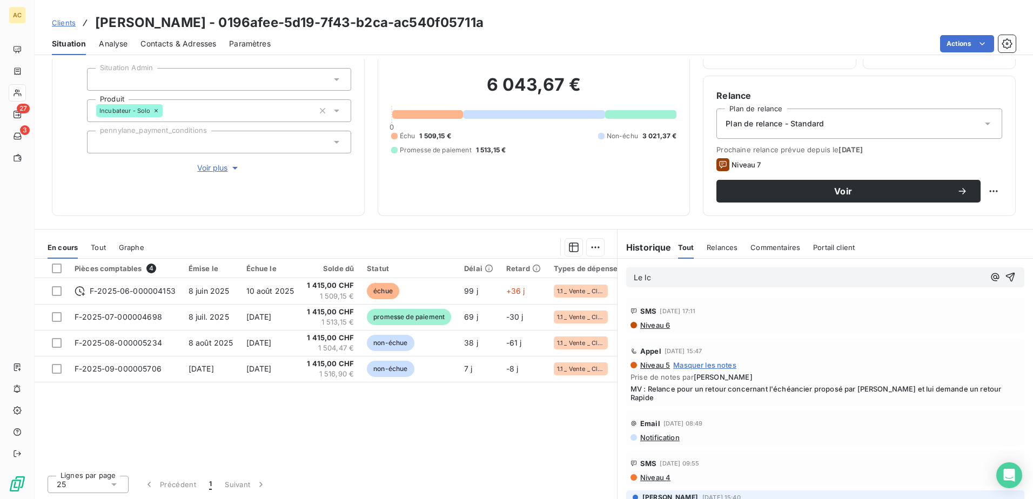
scroll to position [0, 0]
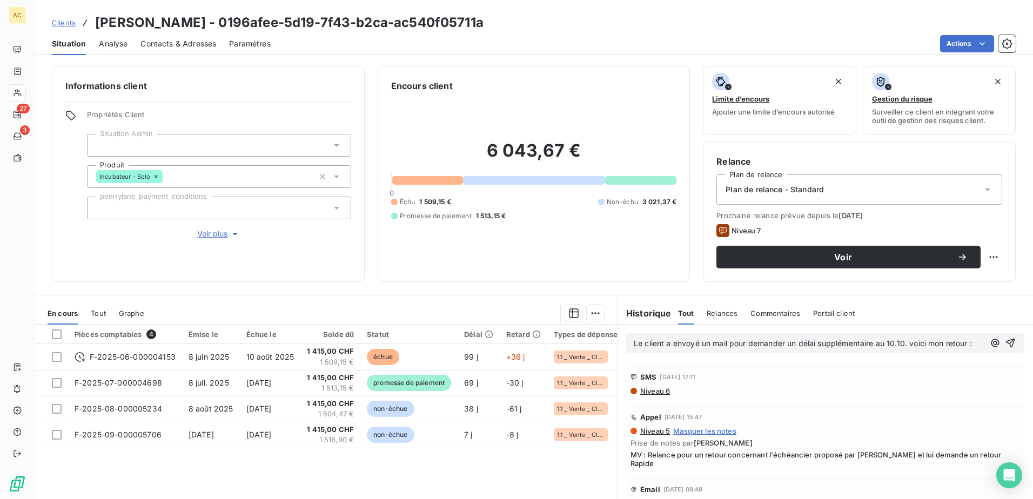
click at [683, 350] on p "Le client a envoyé un mail pour demander un délai supplémentaire au 10.10. voic…" at bounding box center [809, 344] width 351 height 12
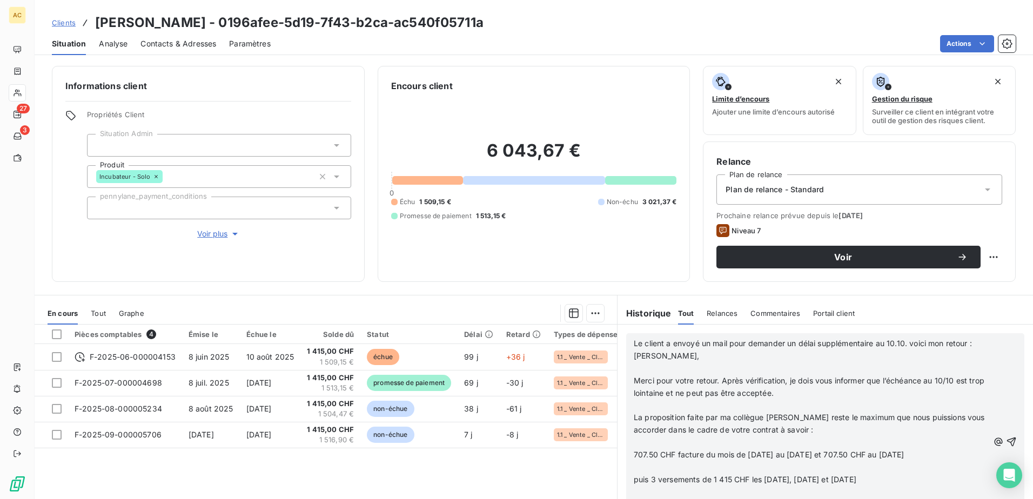
scroll to position [594, 0]
click at [1006, 444] on icon "button" at bounding box center [1011, 442] width 11 height 11
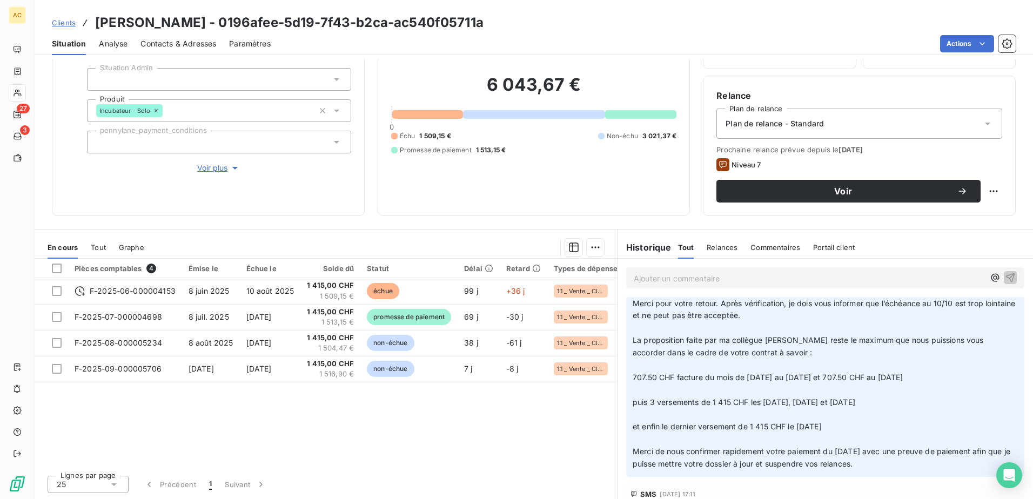
scroll to position [108, 0]
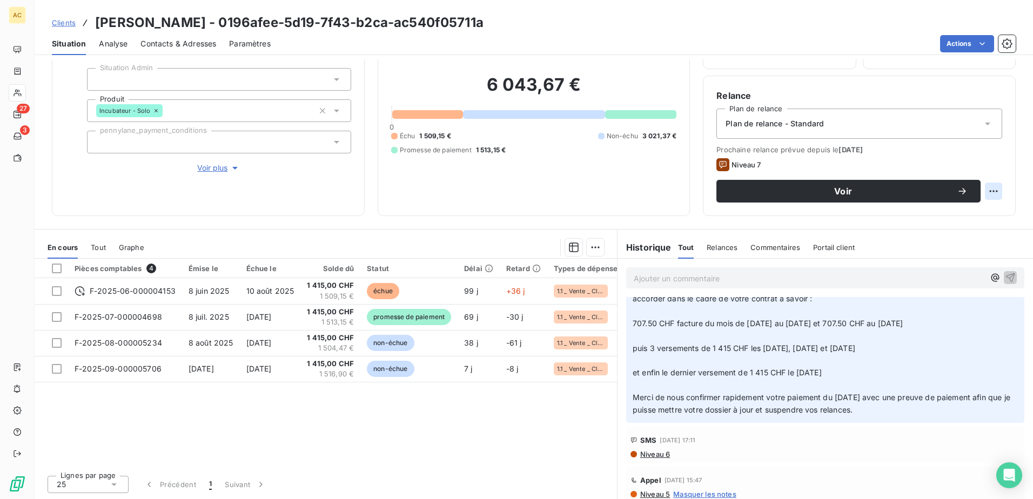
click at [988, 187] on html "AC 27 3 Clients Alessandro Prodomo - 0196afee-5d19-7f43-b2ca-ac540f05711a Situa…" at bounding box center [516, 249] width 1033 height 499
click at [925, 212] on div "Replanifier cette action" at bounding box center [941, 214] width 97 height 17
select select "8"
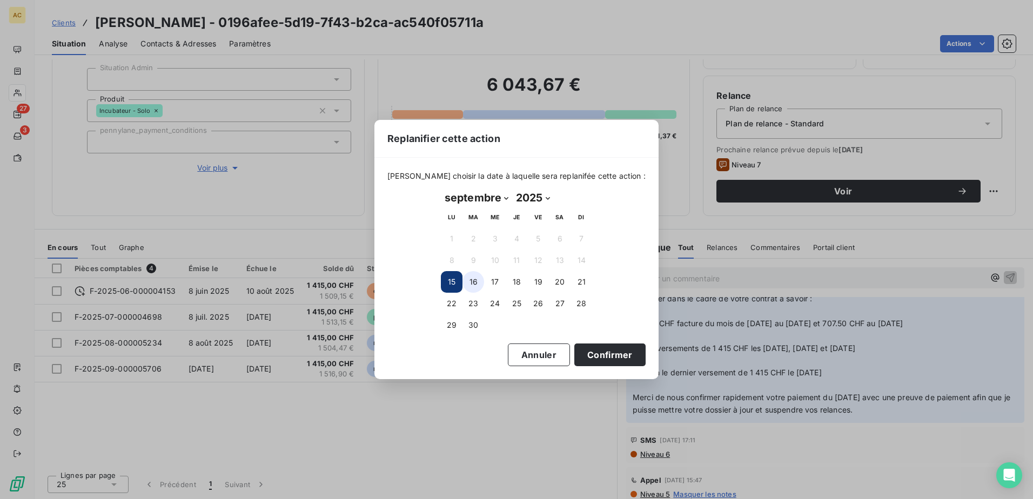
click at [472, 284] on button "16" at bounding box center [473, 282] width 22 height 22
click at [619, 356] on button "Confirmer" at bounding box center [609, 355] width 71 height 23
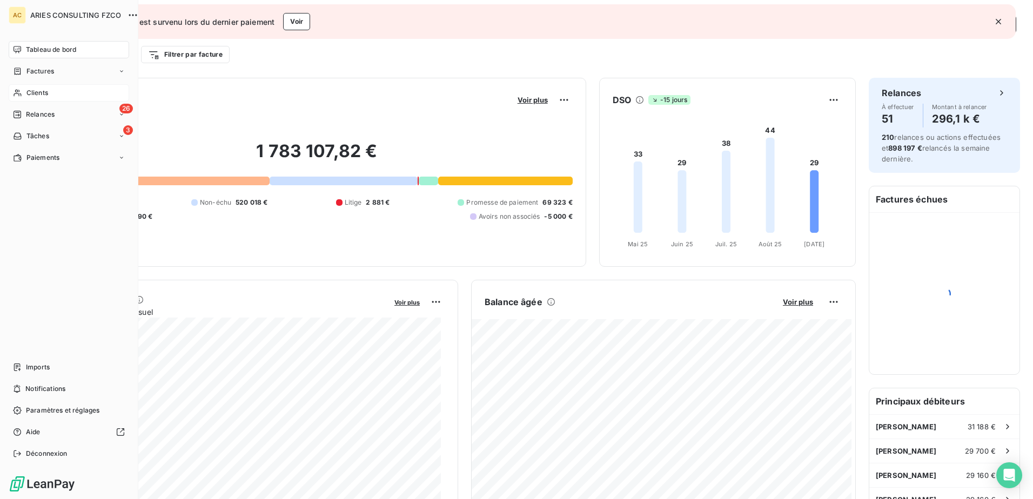
click at [43, 95] on span "Clients" at bounding box center [37, 93] width 22 height 10
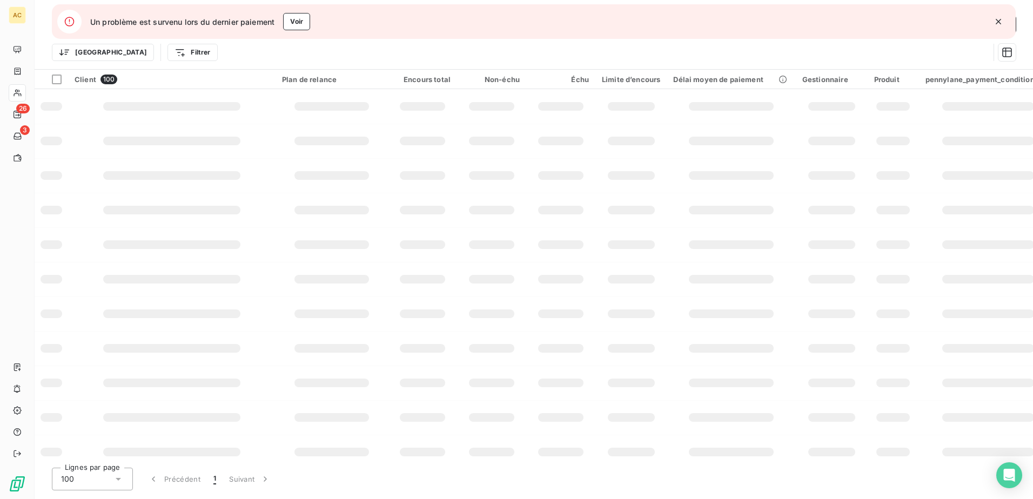
click at [1001, 22] on icon "button" at bounding box center [998, 21] width 11 height 11
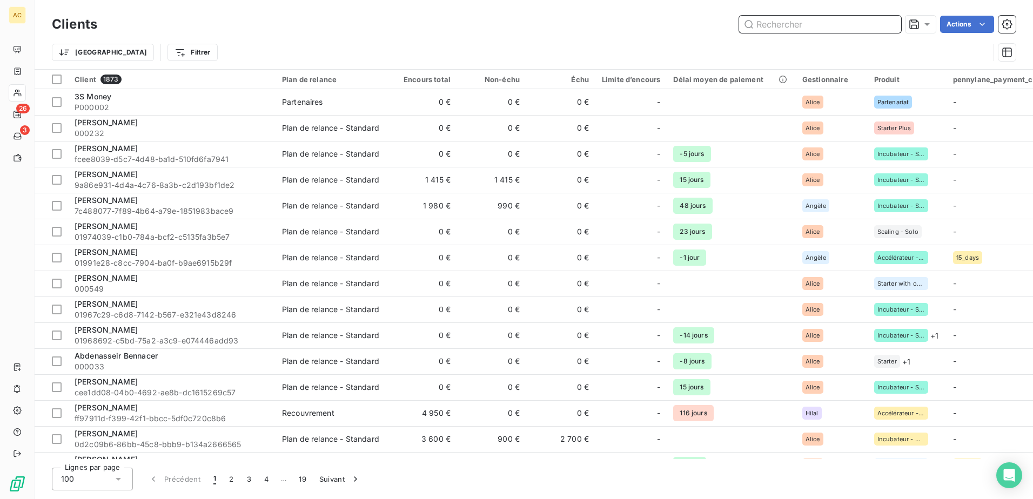
click at [857, 31] on input "text" at bounding box center [820, 24] width 162 height 17
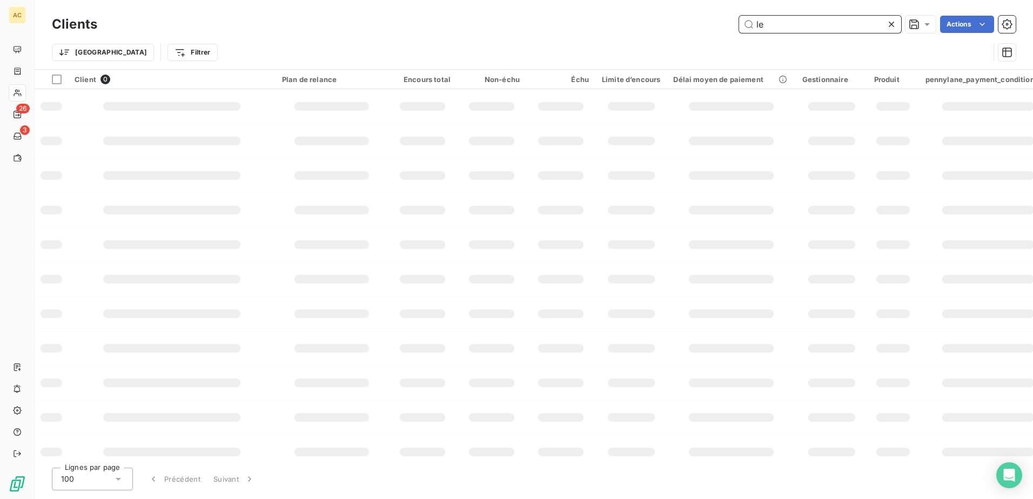
type input "l"
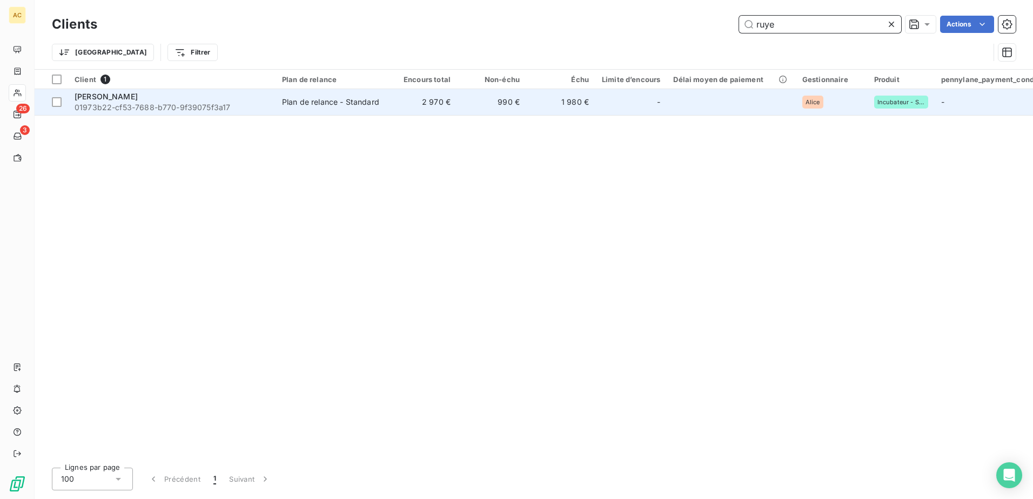
type input "ruye"
click at [263, 109] on span "01973b22-cf53-7688-b770-9f39075f3a17" at bounding box center [172, 107] width 194 height 11
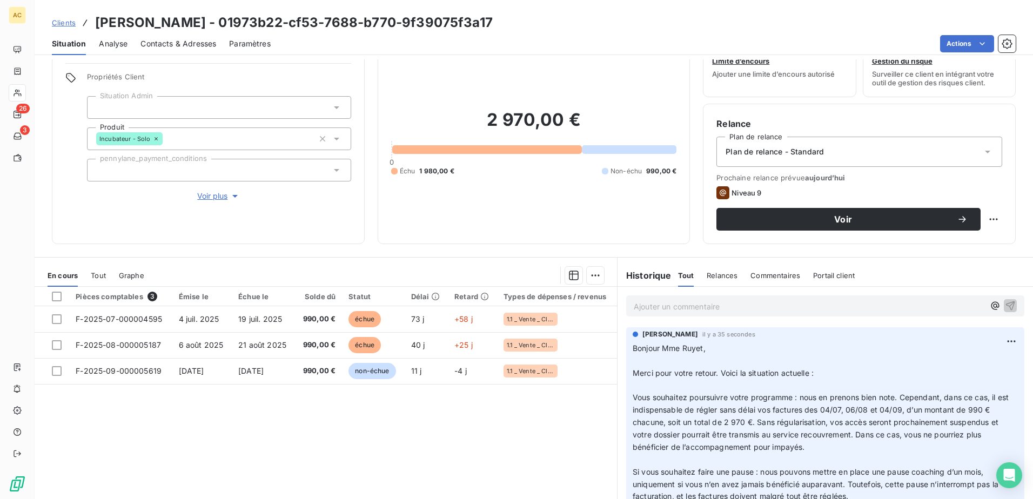
scroll to position [54, 0]
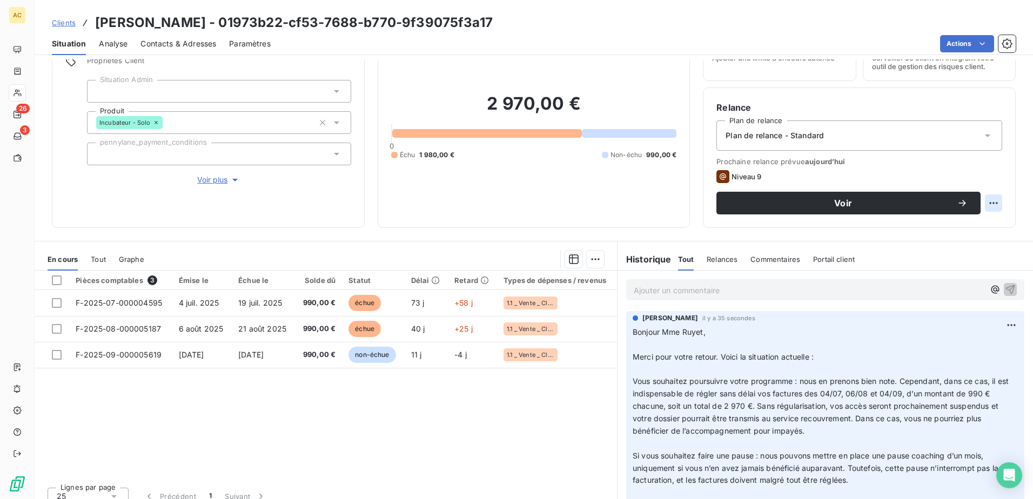
click at [988, 209] on html "AC 26 3 Clients Myriam RUYET - 01973b22-cf53-7688-b770-9f39075f3a17 Situation A…" at bounding box center [516, 249] width 1033 height 499
click at [962, 226] on div "Replanifier cette action" at bounding box center [941, 226] width 97 height 17
select select "8"
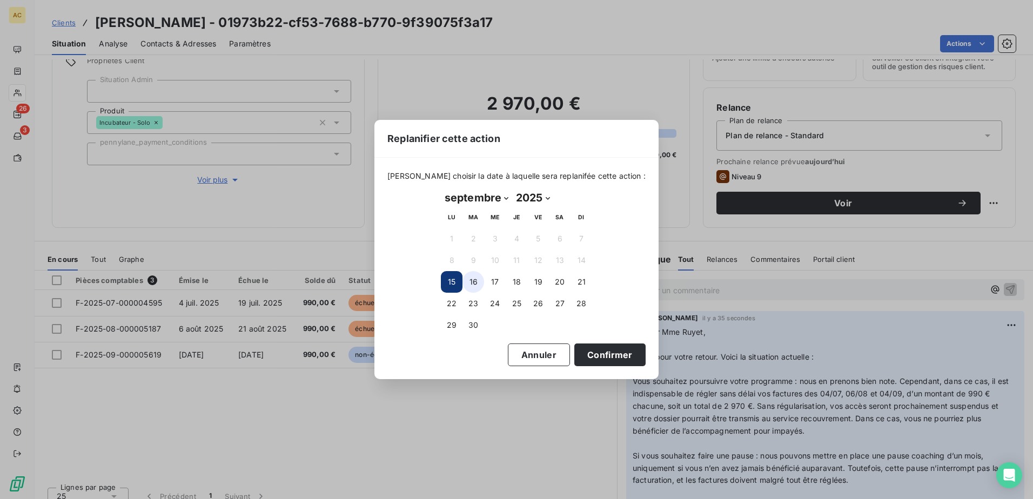
click at [473, 287] on button "16" at bounding box center [473, 282] width 22 height 22
click at [606, 354] on button "Confirmer" at bounding box center [609, 355] width 71 height 23
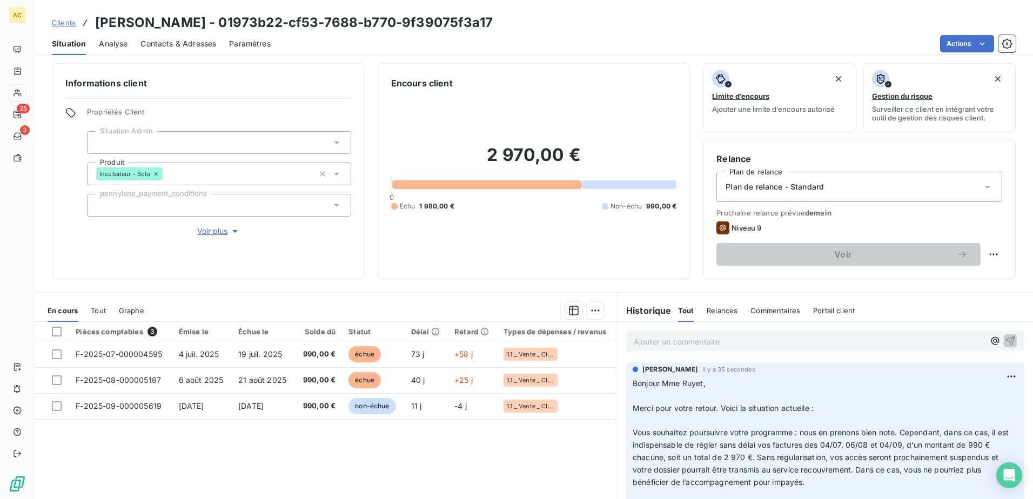
scroll to position [0, 0]
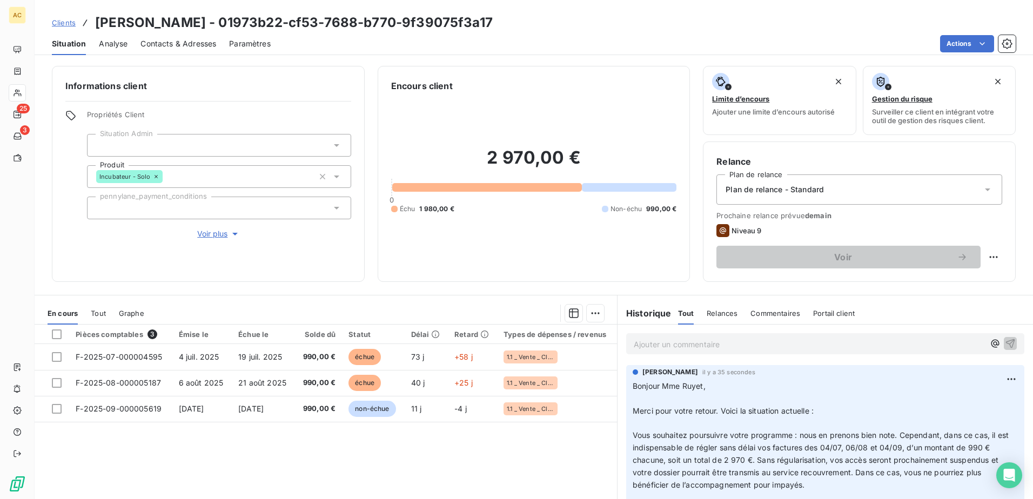
click at [70, 22] on span "Clients" at bounding box center [64, 22] width 24 height 9
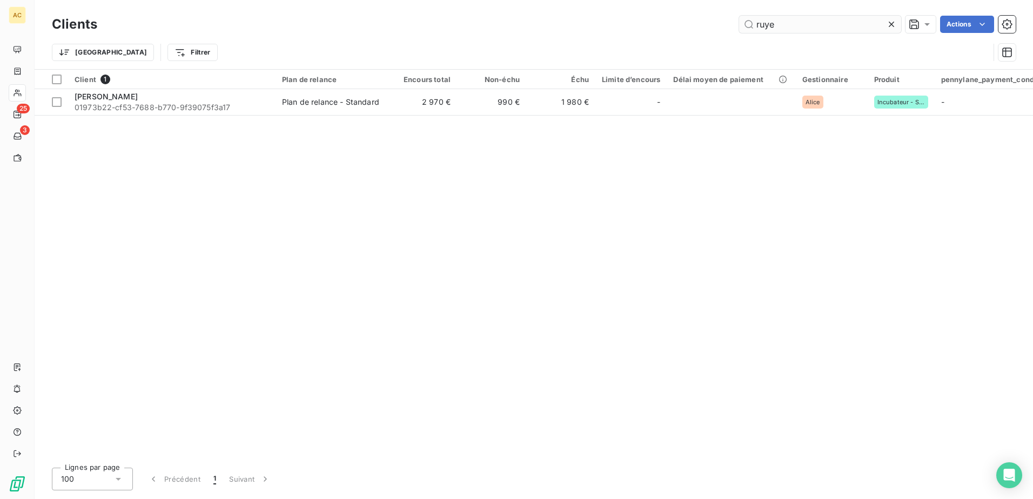
click at [777, 29] on input "ruye" at bounding box center [820, 24] width 162 height 17
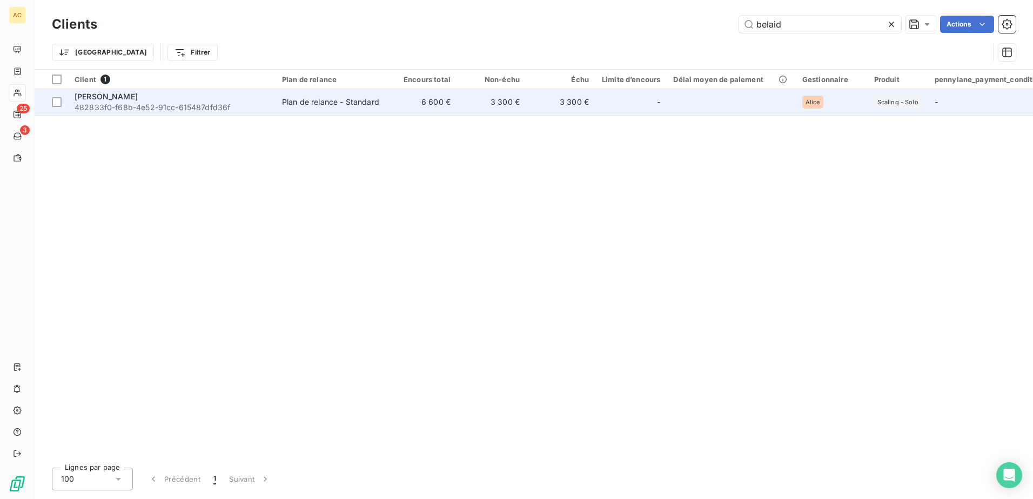
type input "belaid"
click at [227, 108] on span "482833f0-f68b-4e52-91cc-615487dfd36f" at bounding box center [172, 107] width 194 height 11
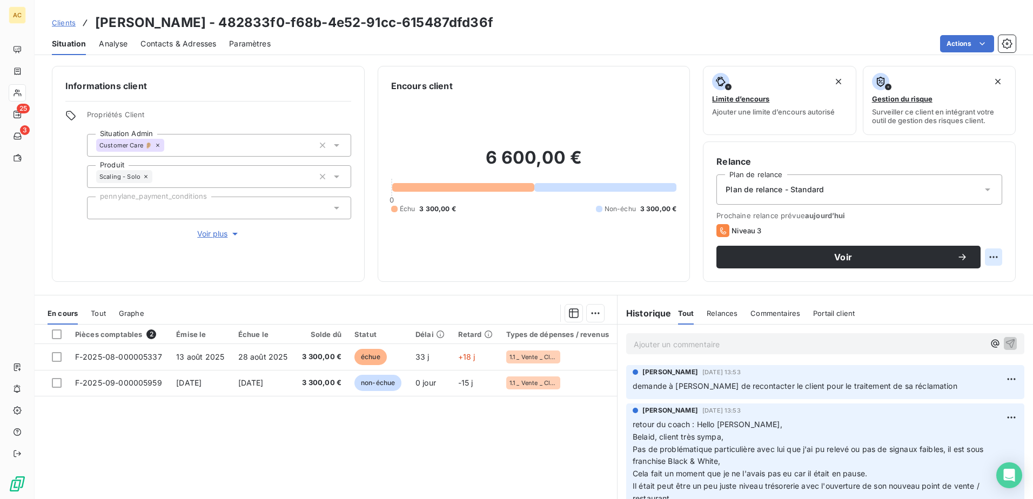
click at [989, 251] on html "AC 25 3 Clients Belaid BECHEKER - 482833f0-f68b-4e52-91cc-615487dfd36f Situatio…" at bounding box center [516, 249] width 1033 height 499
click at [943, 286] on div "Replanifier cette action" at bounding box center [941, 280] width 97 height 17
select select "8"
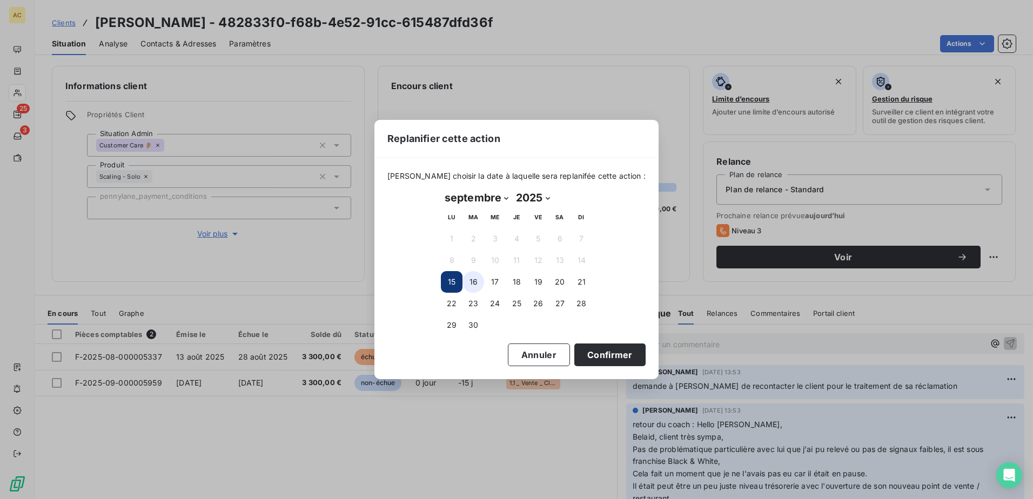
click at [476, 281] on button "16" at bounding box center [473, 282] width 22 height 22
click at [595, 355] on button "Confirmer" at bounding box center [609, 355] width 71 height 23
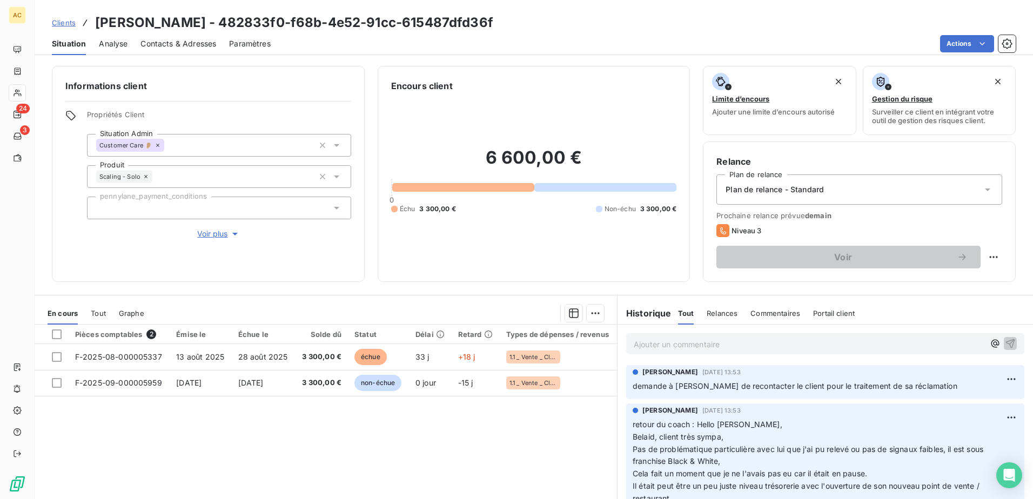
click at [702, 346] on p "Ajouter un commentaire ﻿" at bounding box center [809, 345] width 351 height 14
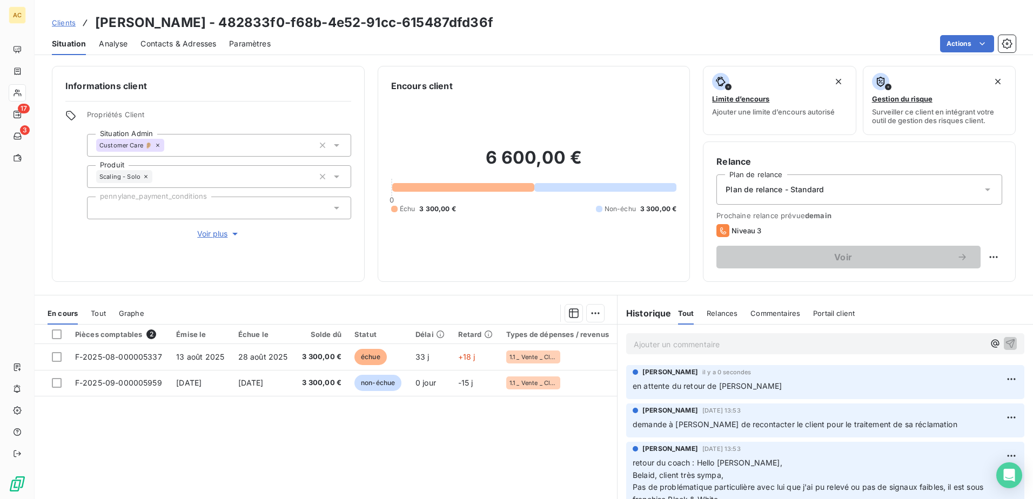
click at [64, 25] on span "Clients" at bounding box center [64, 22] width 24 height 9
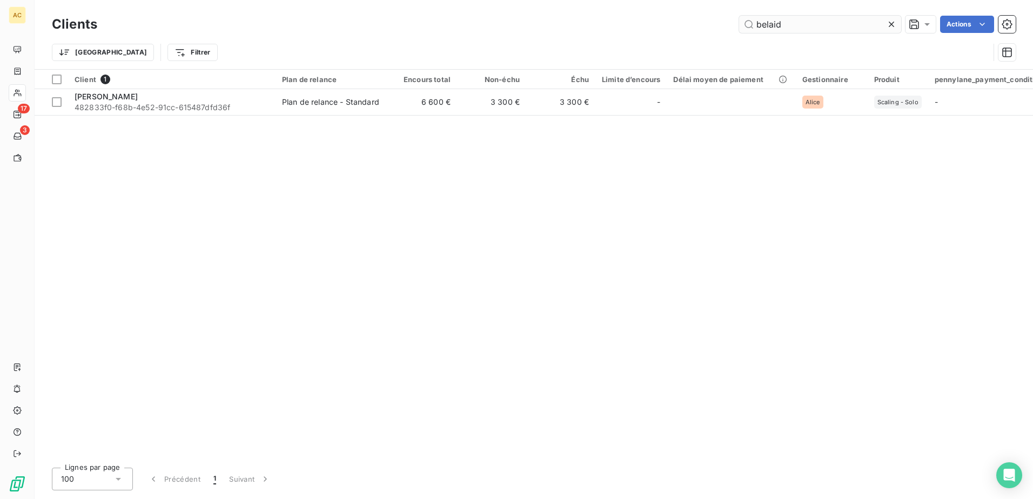
click at [772, 18] on input "belaid" at bounding box center [820, 24] width 162 height 17
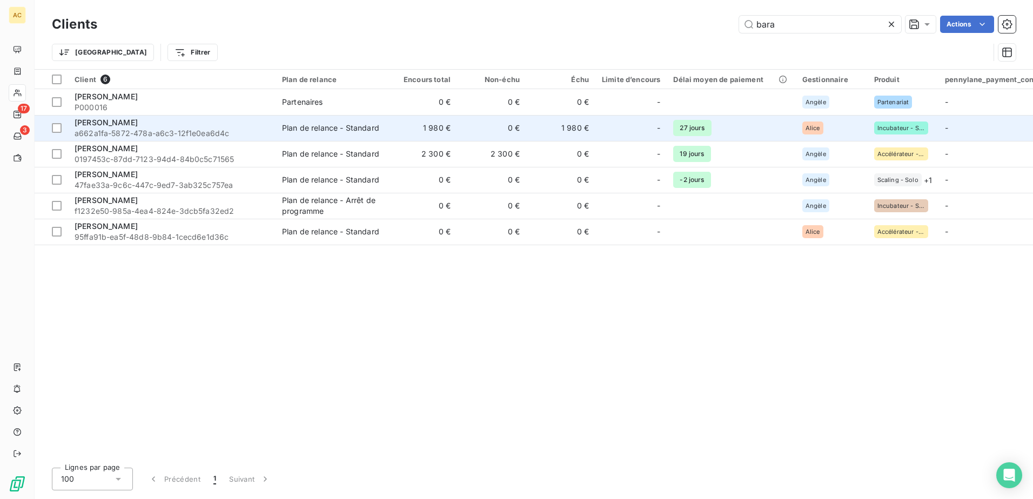
type input "bara"
click at [196, 137] on span "a662a1fa-5872-478a-a6c3-12f1e0ea6d4c" at bounding box center [172, 133] width 194 height 11
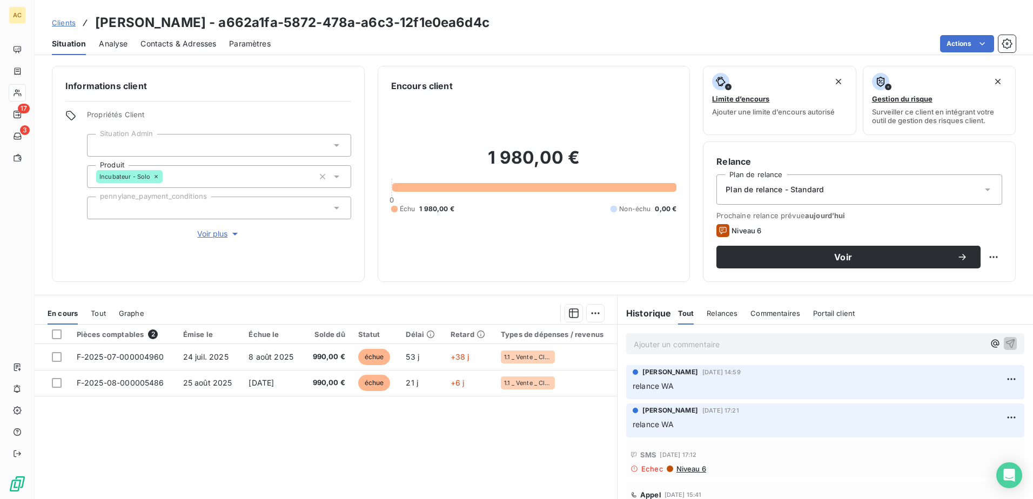
click at [742, 229] on span "Niveau 6" at bounding box center [747, 230] width 30 height 9
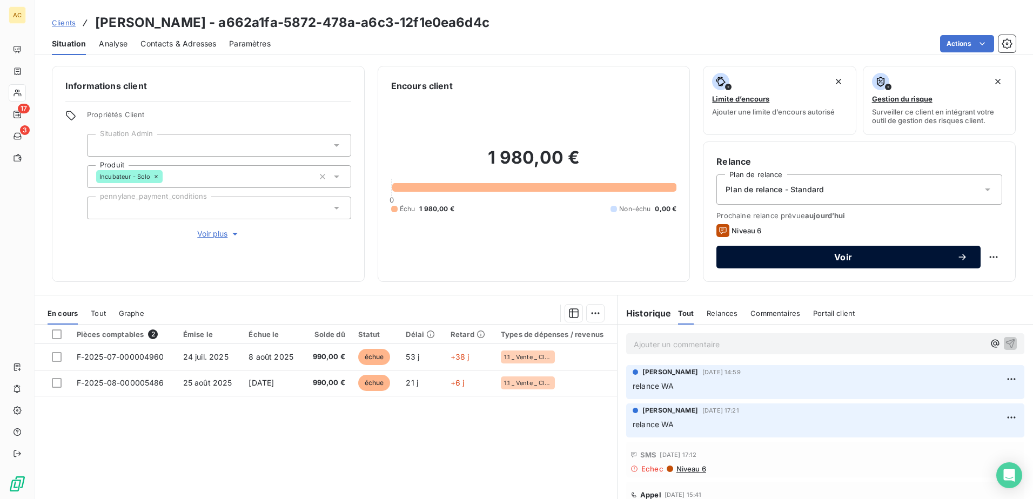
click at [937, 256] on span "Voir" at bounding box center [842, 257] width 227 height 9
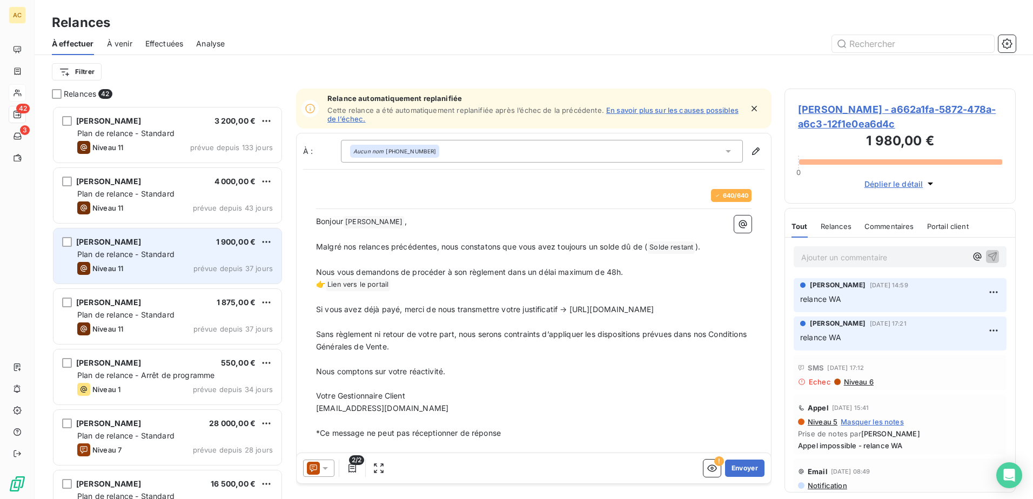
scroll to position [385, 223]
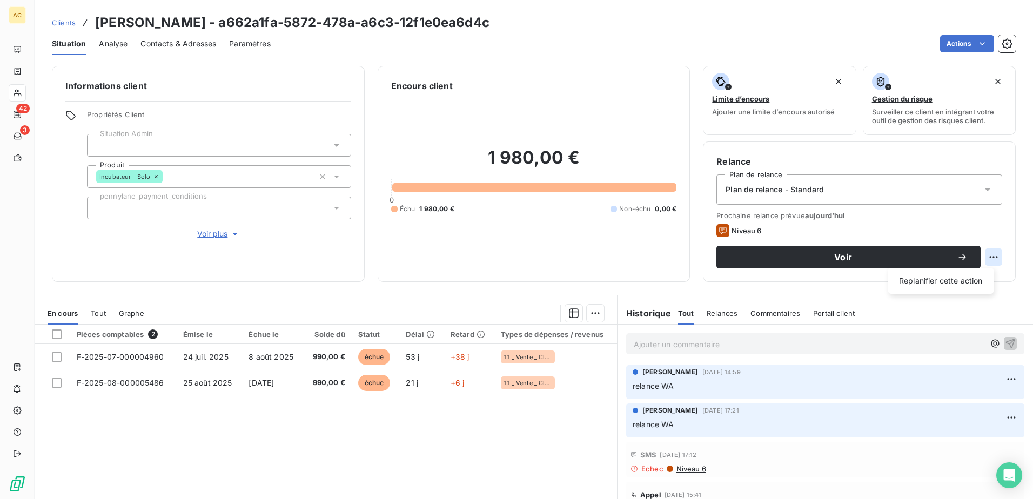
click at [989, 258] on html "AC 42 3 Clients Arnaud Baraka - a662a1fa-5872-478a-a6c3-12f1e0ea6d4c Situation …" at bounding box center [516, 249] width 1033 height 499
click at [734, 224] on div "Prochaine relance prévue aujourd’hui Niveau 6 Voir" at bounding box center [859, 239] width 286 height 57
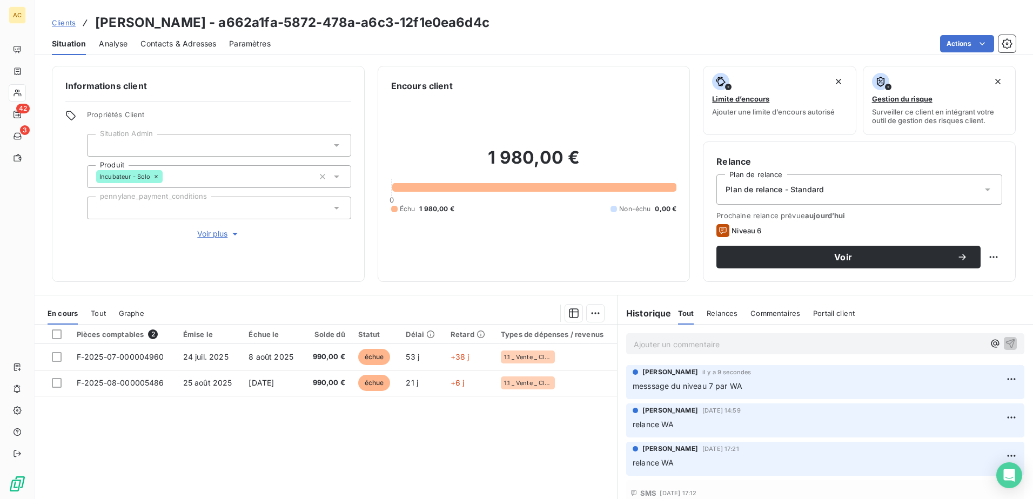
click at [724, 229] on icon at bounding box center [722, 230] width 13 height 13
click at [989, 257] on html "AC 42 3 Clients Arnaud Baraka - a662a1fa-5872-478a-a6c3-12f1e0ea6d4c Situation …" at bounding box center [516, 249] width 1033 height 499
click at [968, 278] on div "Replanifier cette action" at bounding box center [941, 280] width 97 height 17
select select "8"
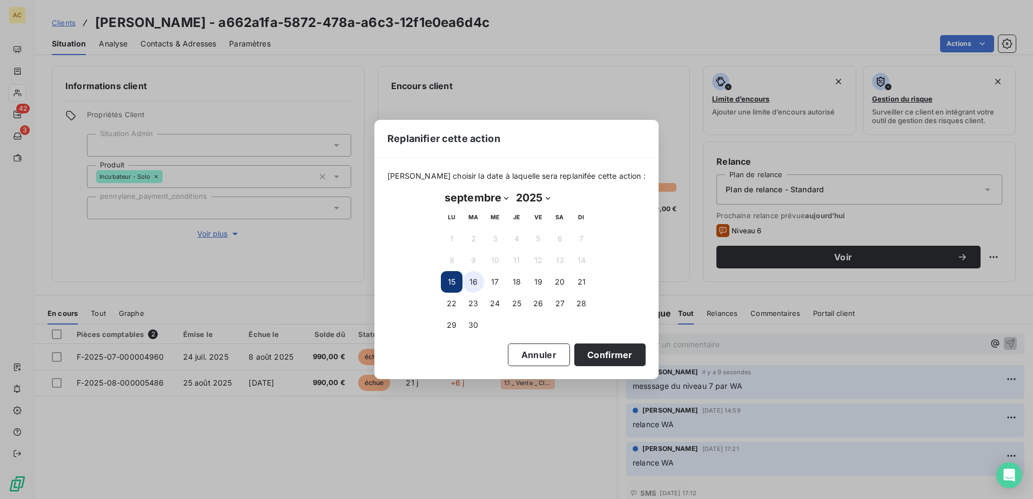
click at [474, 278] on button "16" at bounding box center [473, 282] width 22 height 22
click at [488, 280] on button "17" at bounding box center [495, 282] width 22 height 22
click at [594, 353] on button "Confirmer" at bounding box center [609, 355] width 71 height 23
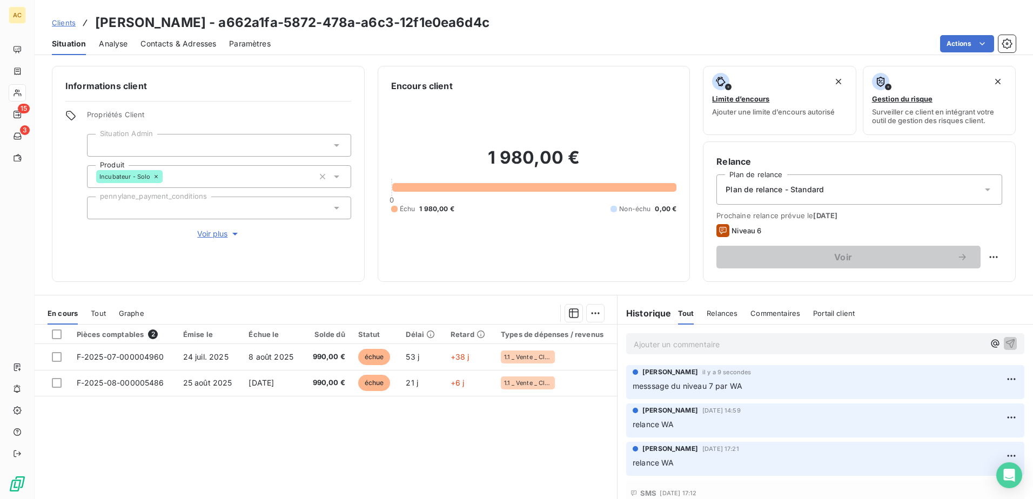
click at [50, 21] on div "Clients Arnaud Baraka - a662a1fa-5872-478a-a6c3-12f1e0ea6d4c" at bounding box center [534, 22] width 998 height 19
click at [54, 21] on span "Clients" at bounding box center [64, 22] width 24 height 9
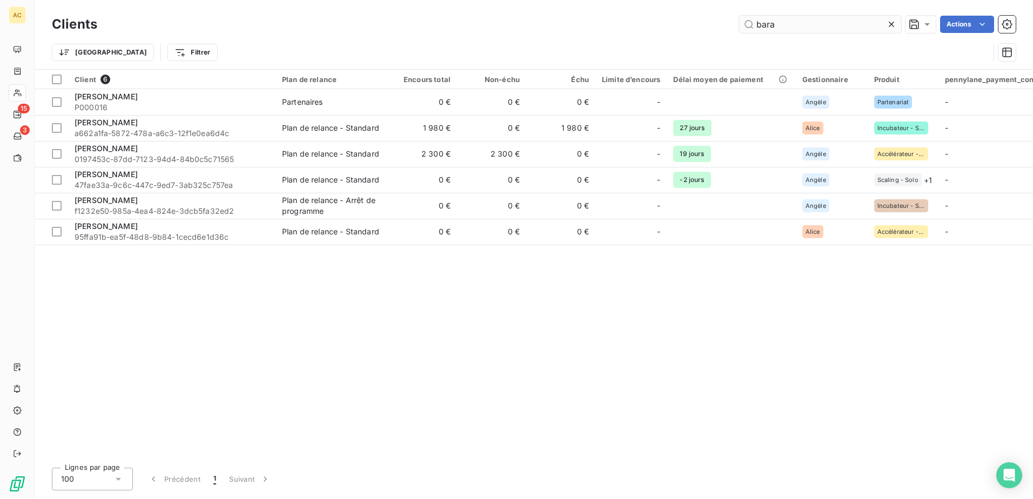
click at [781, 31] on input "bara" at bounding box center [820, 24] width 162 height 17
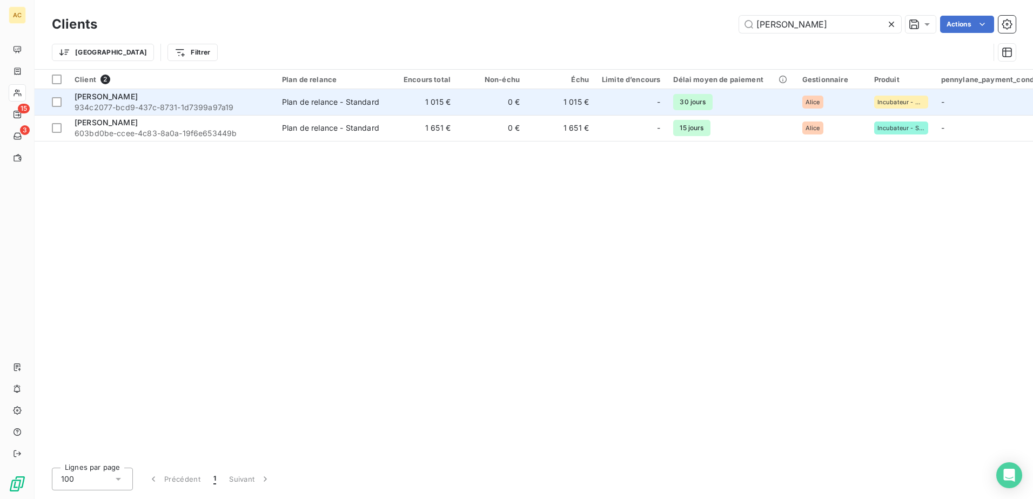
type input "julien k"
click at [253, 107] on span "934c2077-bcd9-437c-8731-1d7399a97a19" at bounding box center [172, 107] width 194 height 11
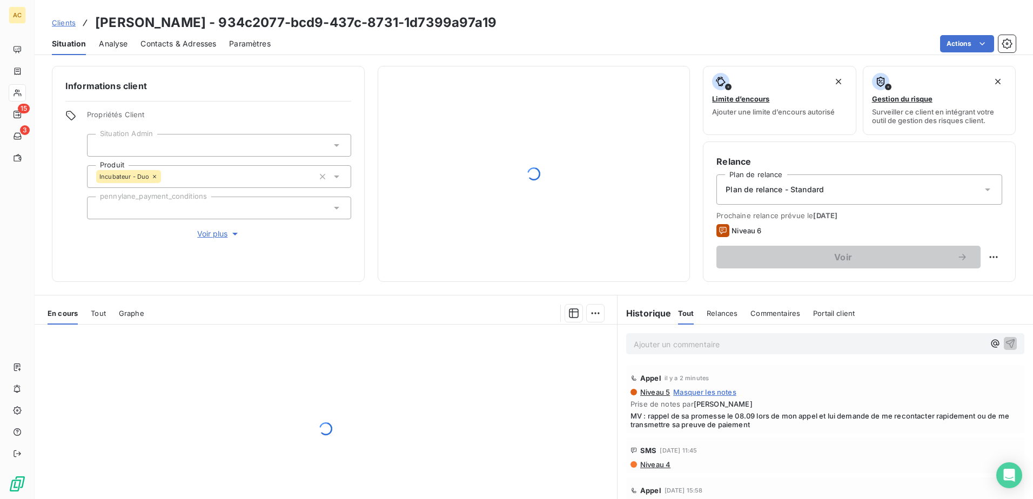
click at [695, 344] on p "Ajouter un commentaire ﻿" at bounding box center [809, 345] width 351 height 14
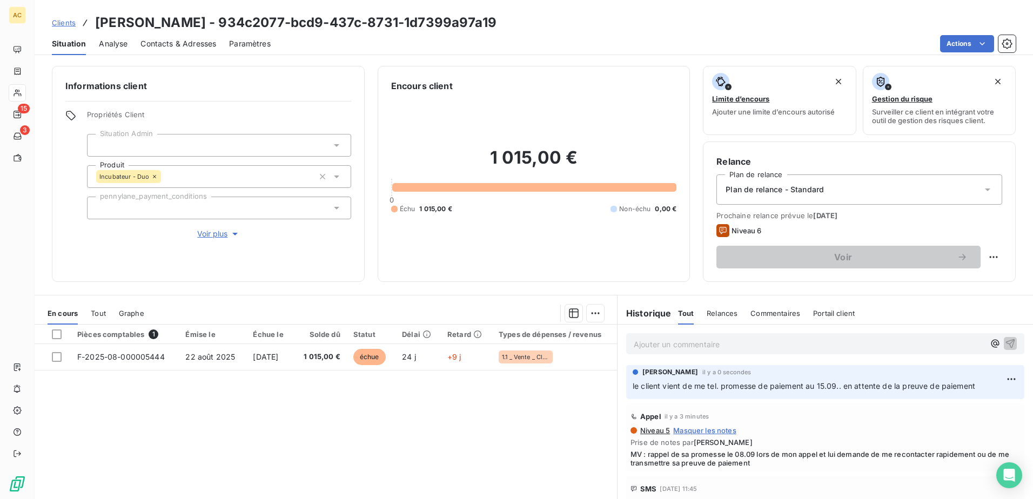
click at [67, 19] on span "Clients" at bounding box center [64, 22] width 24 height 9
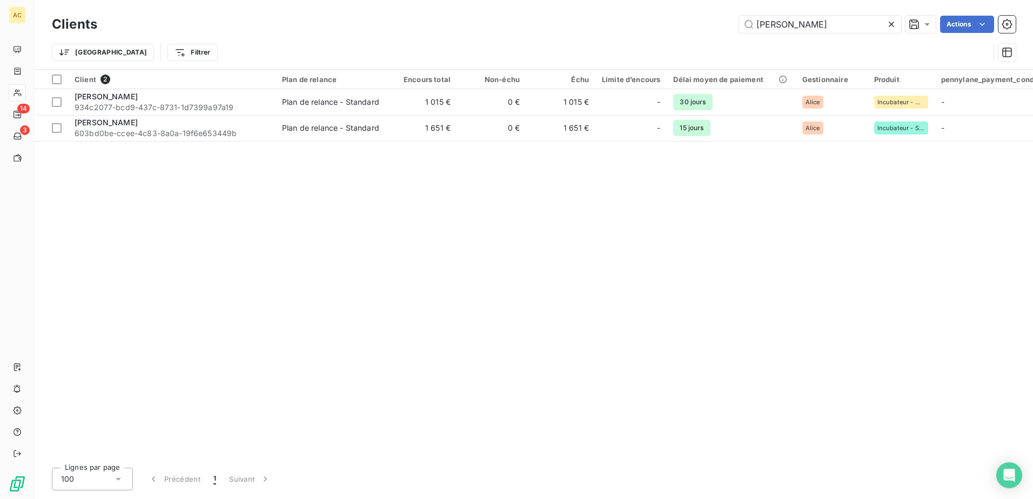
click at [343, 245] on div "Client 2 Plan de relance Encours total Non-échu Échu Limite d’encours Délai moy…" at bounding box center [534, 265] width 998 height 390
click at [786, 24] on input "julien k" at bounding box center [820, 24] width 162 height 17
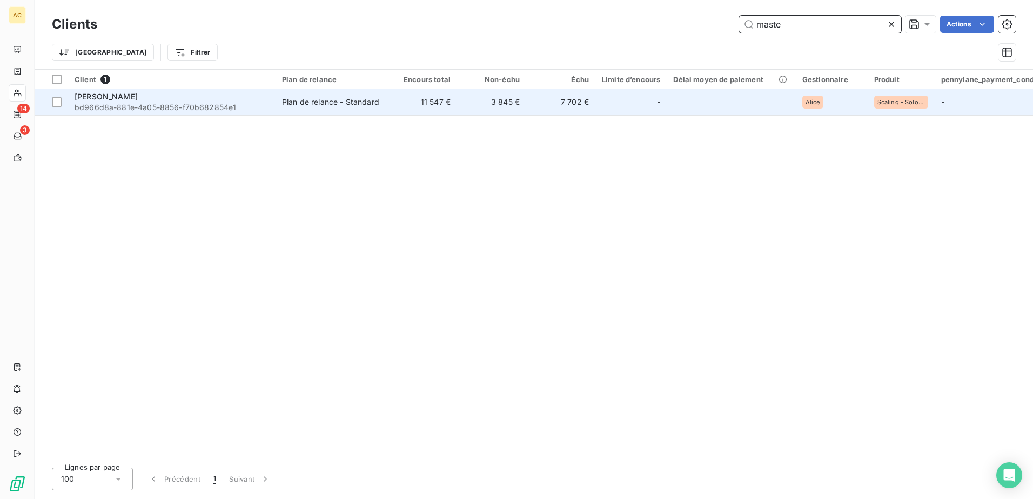
type input "maste"
click at [191, 103] on span "bd966d8a-881e-4a05-8856-f70b682854e1" at bounding box center [172, 107] width 194 height 11
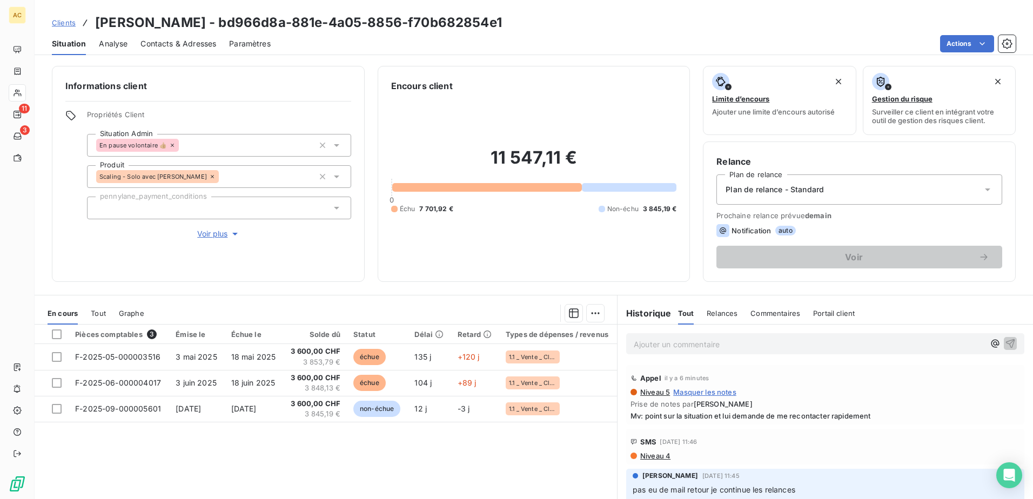
click at [68, 19] on span "Clients" at bounding box center [64, 22] width 24 height 9
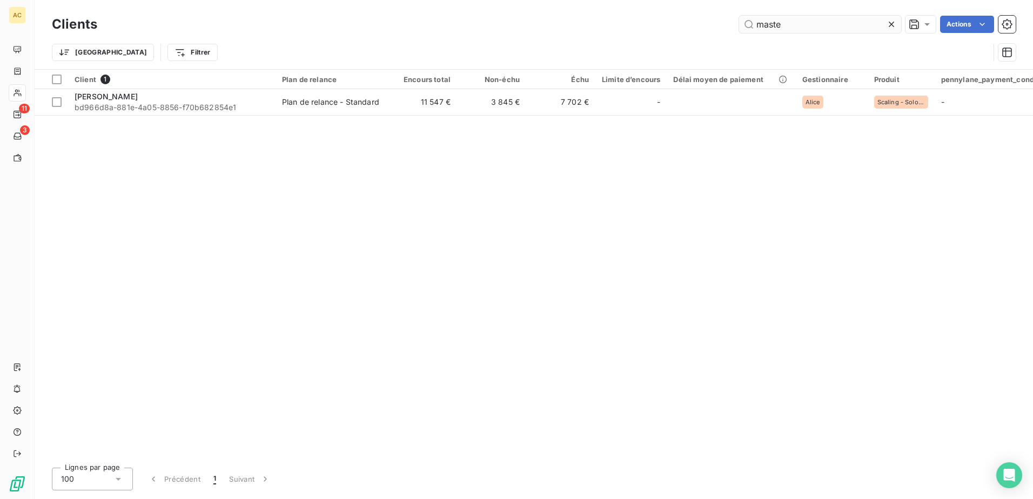
click at [827, 24] on input "maste" at bounding box center [820, 24] width 162 height 17
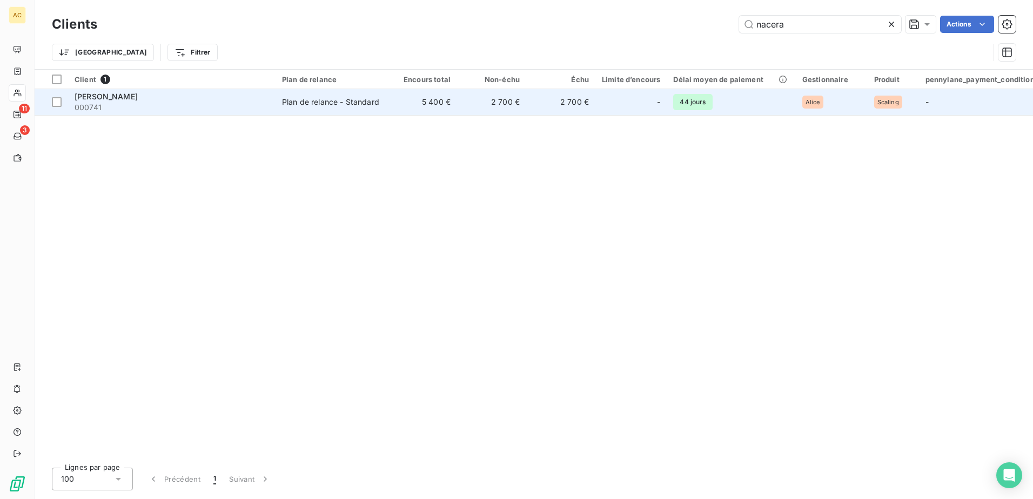
type input "nacera"
click at [266, 106] on span "000741" at bounding box center [172, 107] width 194 height 11
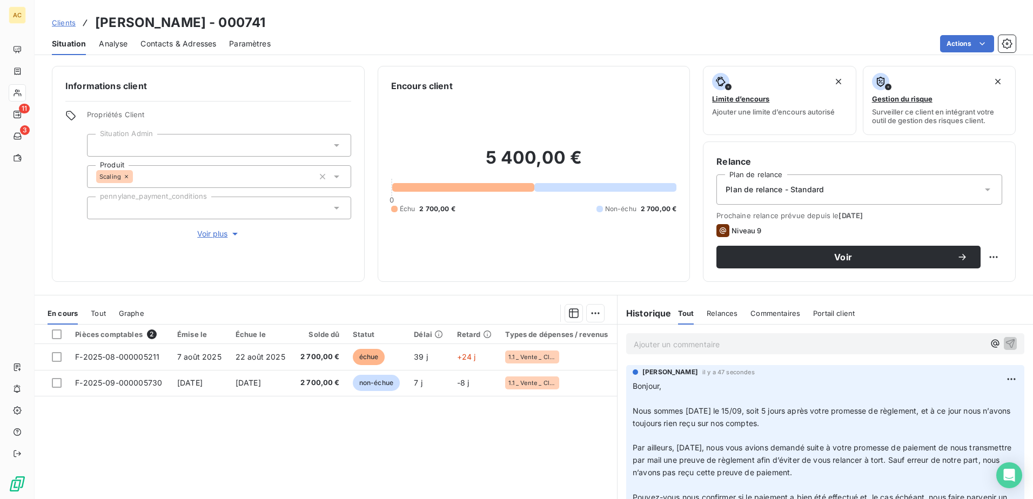
click at [996, 254] on div "Relance Plan de relance Plan de relance - Standard Prochaine relance prévue dep…" at bounding box center [859, 212] width 313 height 140
click at [991, 256] on html "AC 11 3 Clients Nacera TAZI - 000741 Situation Analyse Contacts & Adresses Para…" at bounding box center [516, 249] width 1033 height 499
click at [954, 292] on div "Replanifier cette action" at bounding box center [940, 281] width 105 height 26
click at [954, 282] on div "Replanifier cette action" at bounding box center [941, 280] width 97 height 17
select select "8"
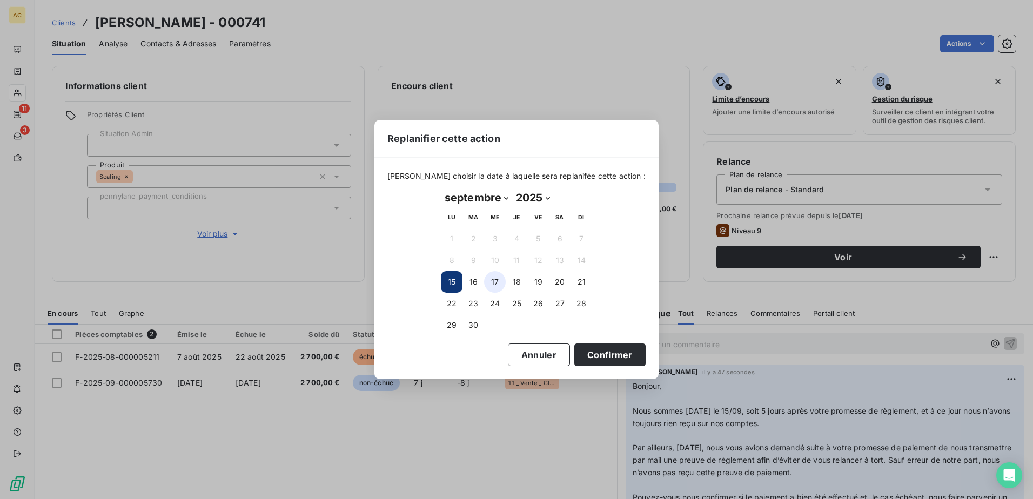
click at [480, 279] on button "16" at bounding box center [473, 282] width 22 height 22
click at [611, 356] on button "Confirmer" at bounding box center [609, 355] width 71 height 23
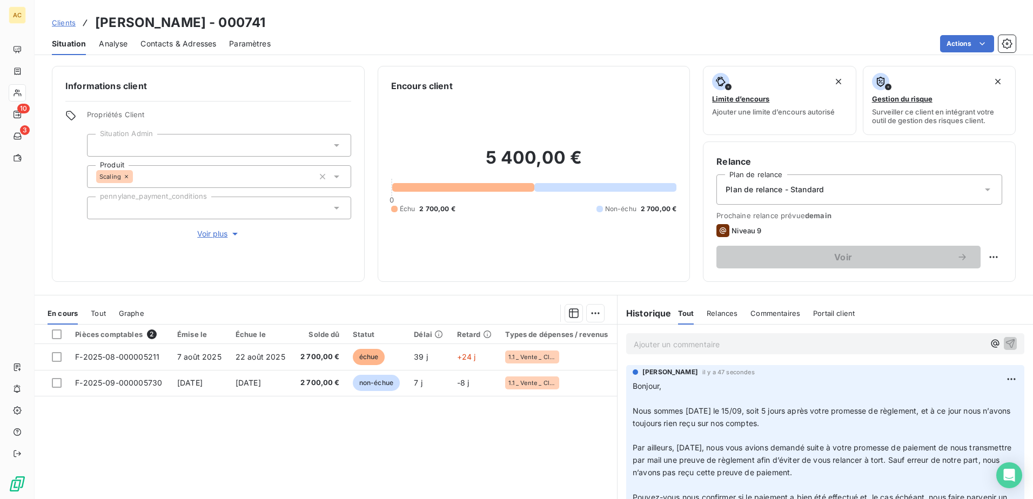
click at [64, 19] on span "Clients" at bounding box center [64, 22] width 24 height 9
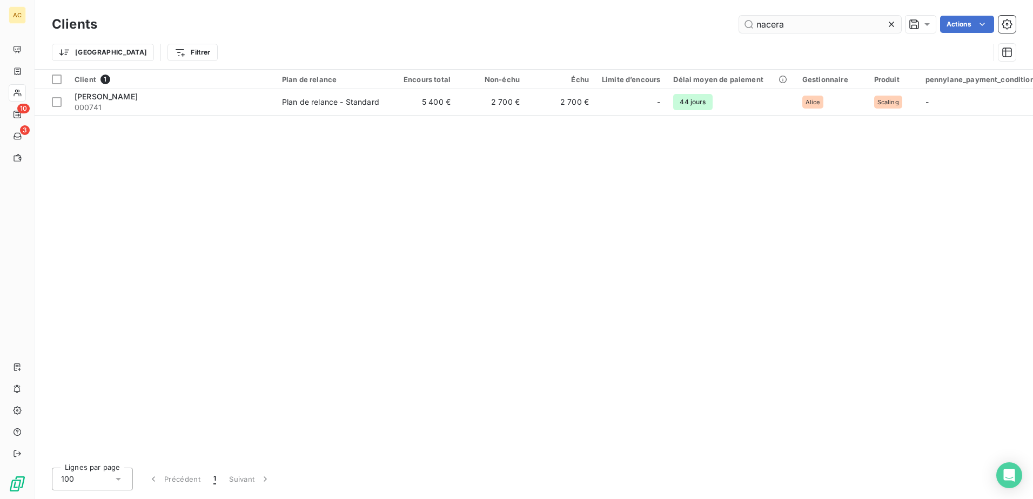
click at [796, 25] on input "nacera" at bounding box center [820, 24] width 162 height 17
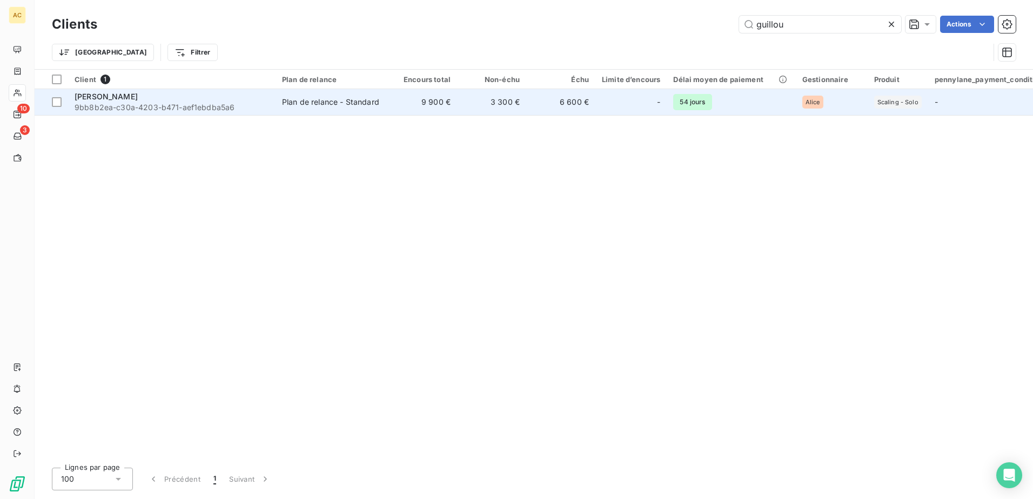
type input "guillou"
click at [195, 106] on span "9bb8b2ea-c30a-4203-b471-aef1ebdba5a6" at bounding box center [172, 107] width 194 height 11
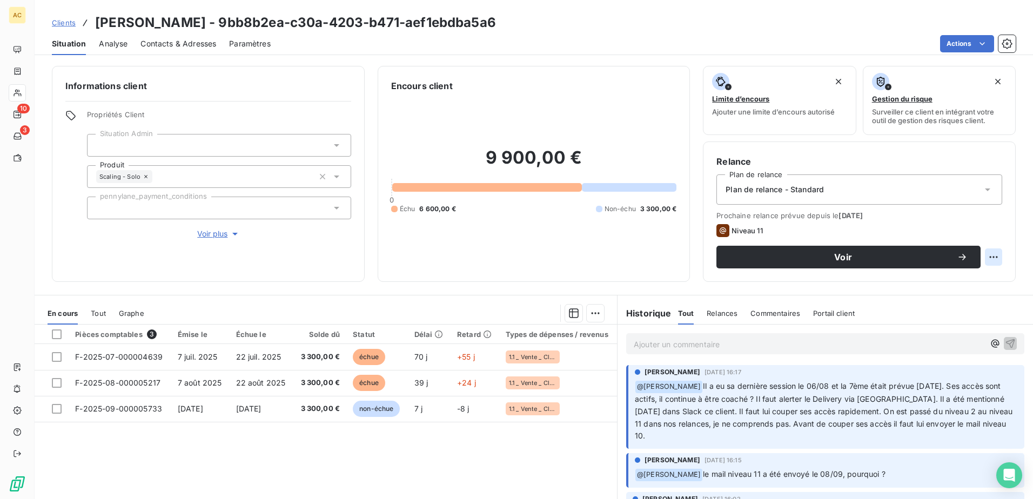
click at [978, 259] on html "AC 10 3 Clients John Guillou - 9bb8b2ea-c30a-4203-b471-aef1ebdba5a6 Situation A…" at bounding box center [516, 249] width 1033 height 499
click at [951, 278] on div "Replanifier cette action" at bounding box center [941, 280] width 97 height 17
select select "8"
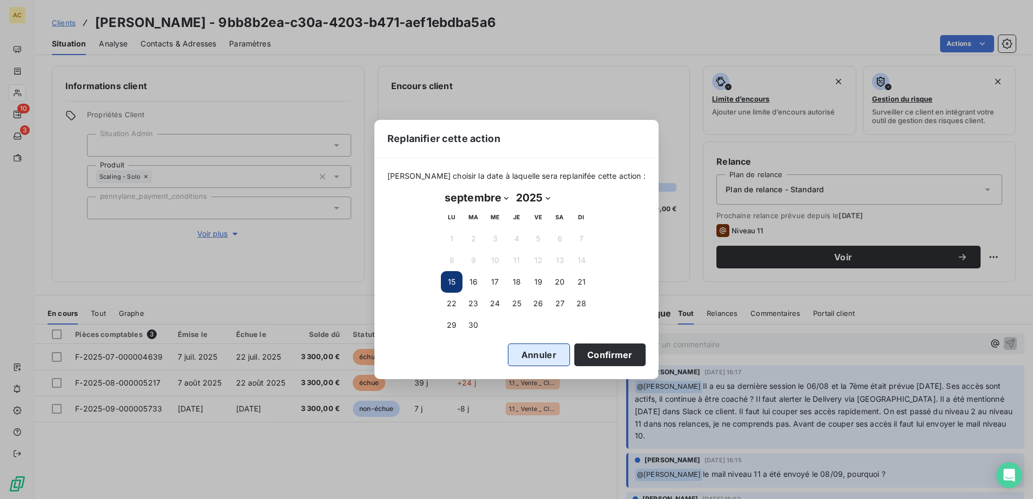
click at [522, 359] on button "Annuler" at bounding box center [539, 355] width 62 height 23
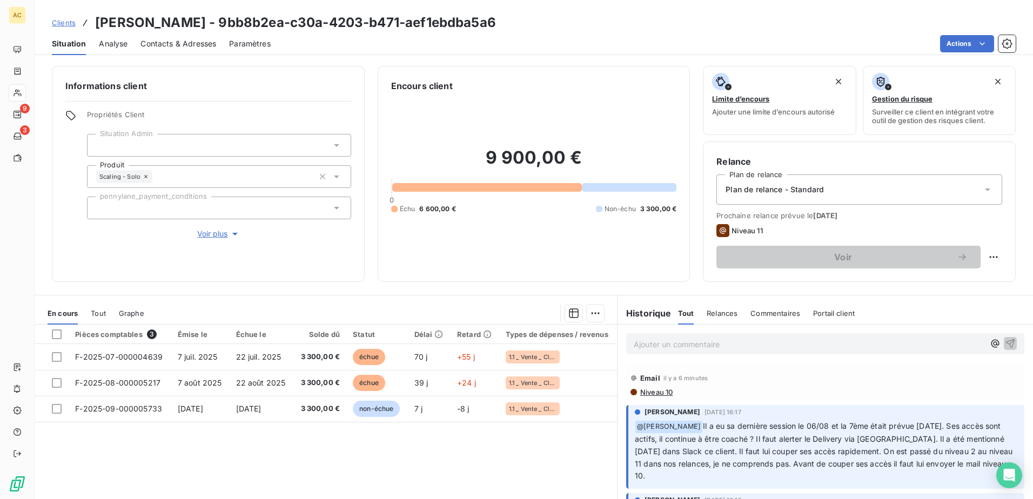
click at [68, 23] on span "Clients" at bounding box center [64, 22] width 24 height 9
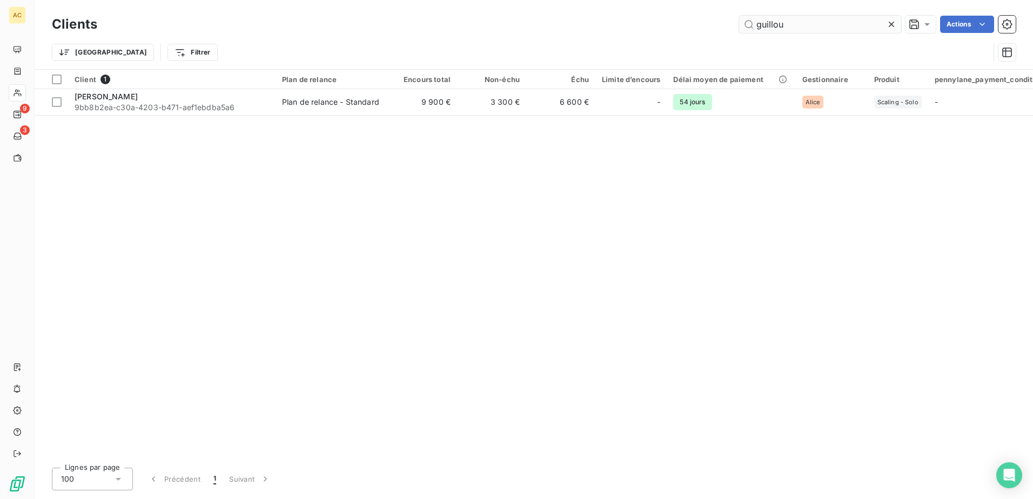
click at [813, 29] on input "guillou" at bounding box center [820, 24] width 162 height 17
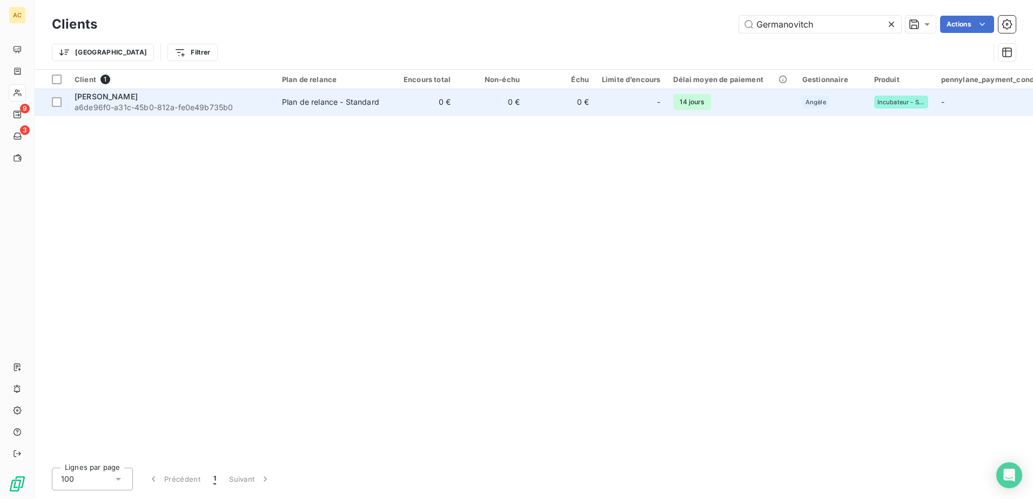
type input "Germanovitch"
click at [238, 102] on span "a6de96f0-a31c-45b0-812a-fe0e49b735b0" at bounding box center [172, 107] width 194 height 11
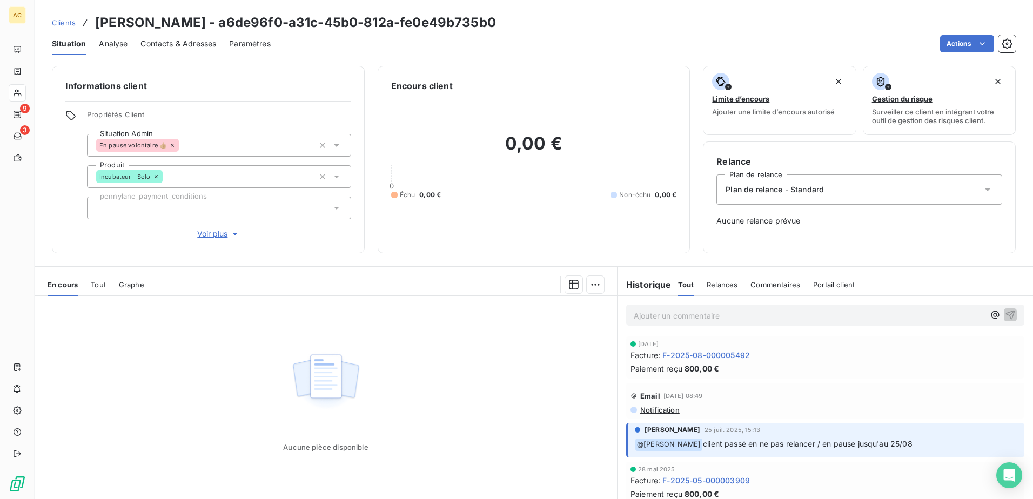
click at [220, 238] on span "Voir plus" at bounding box center [218, 234] width 43 height 11
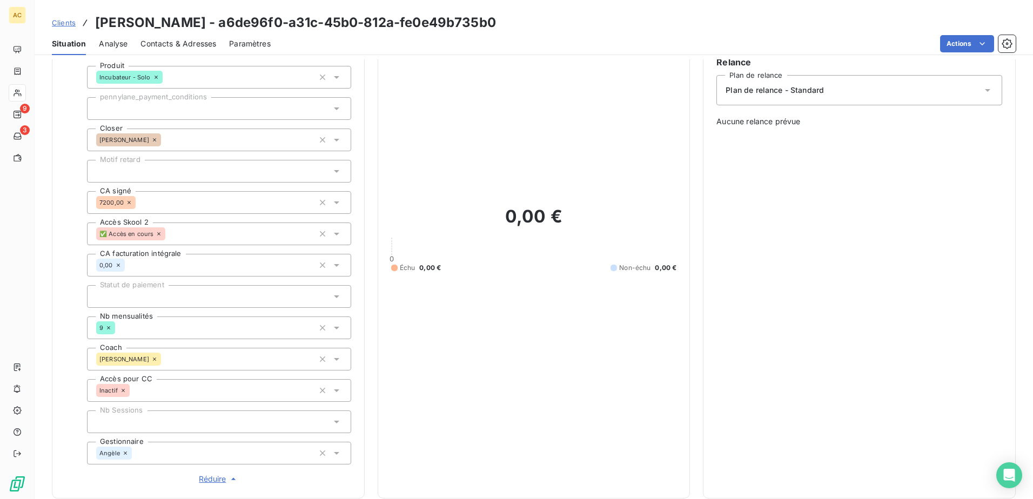
scroll to position [108, 0]
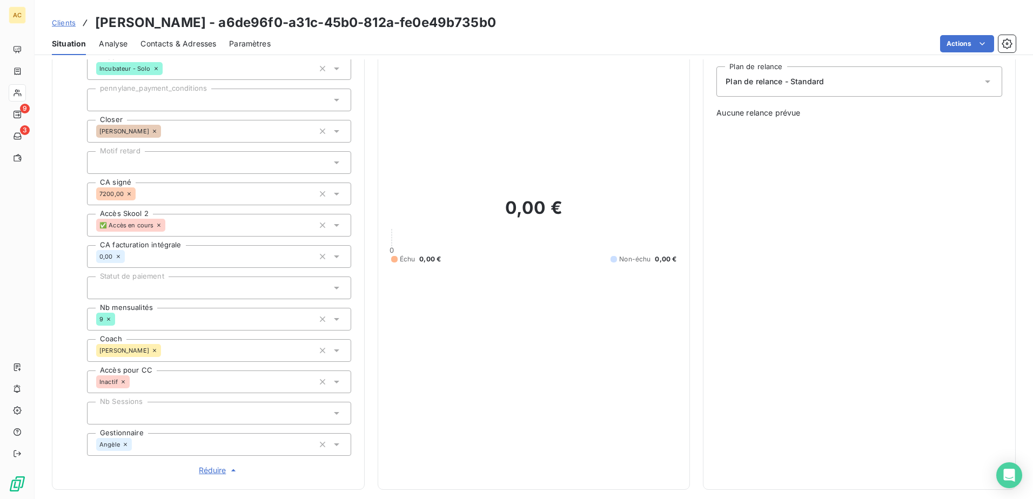
click at [67, 21] on span "Clients" at bounding box center [64, 22] width 24 height 9
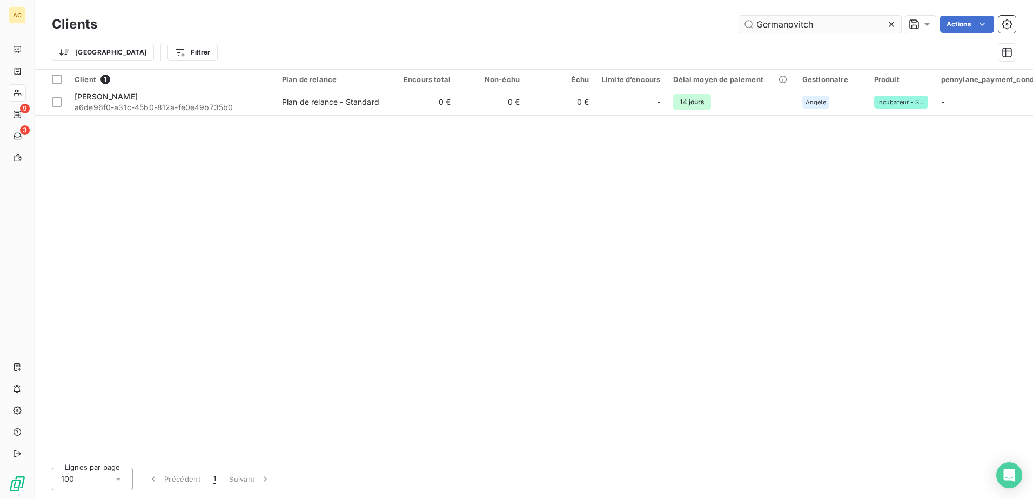
click at [772, 32] on input "Germanovitch" at bounding box center [820, 24] width 162 height 17
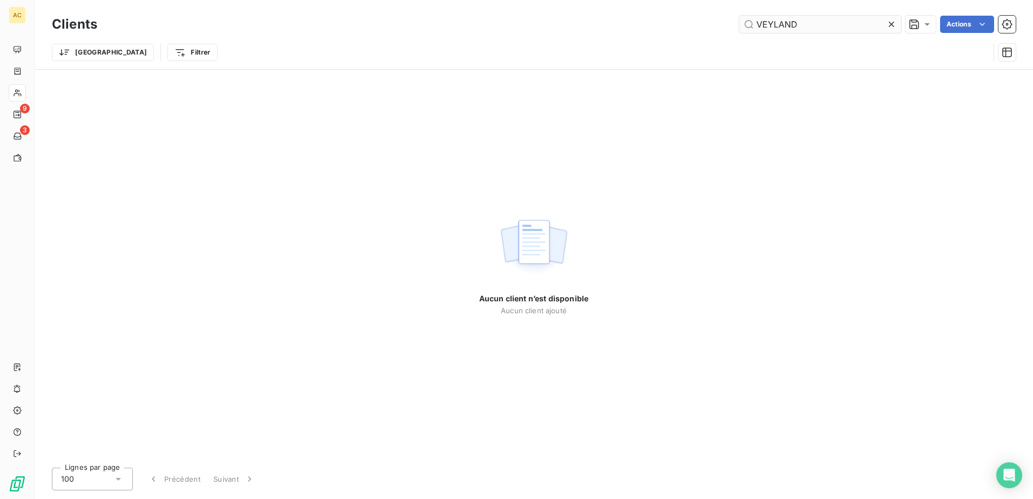
click at [794, 21] on input "VEYLAND" at bounding box center [820, 24] width 162 height 17
click at [798, 18] on input "anavi" at bounding box center [820, 24] width 162 height 17
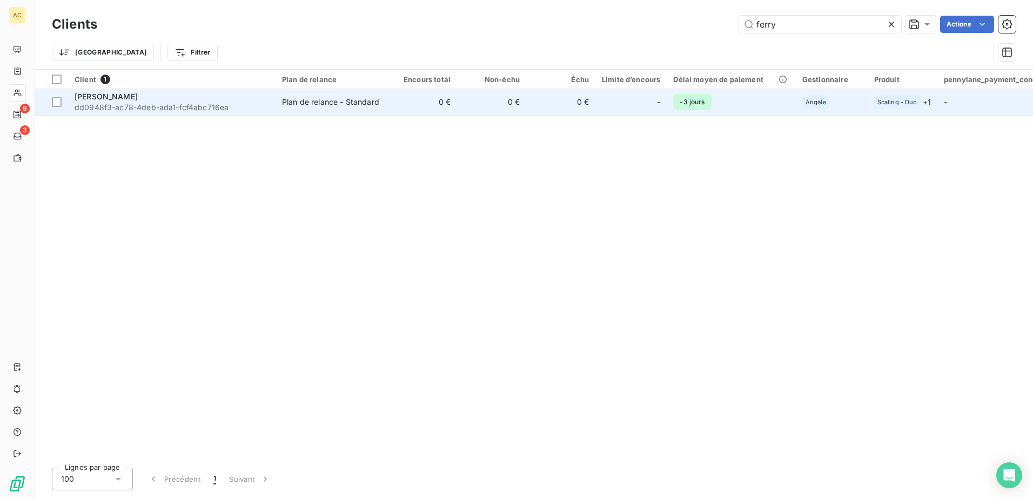
type input "ferry"
click at [276, 111] on td "Plan de relance - Standard" at bounding box center [332, 102] width 112 height 26
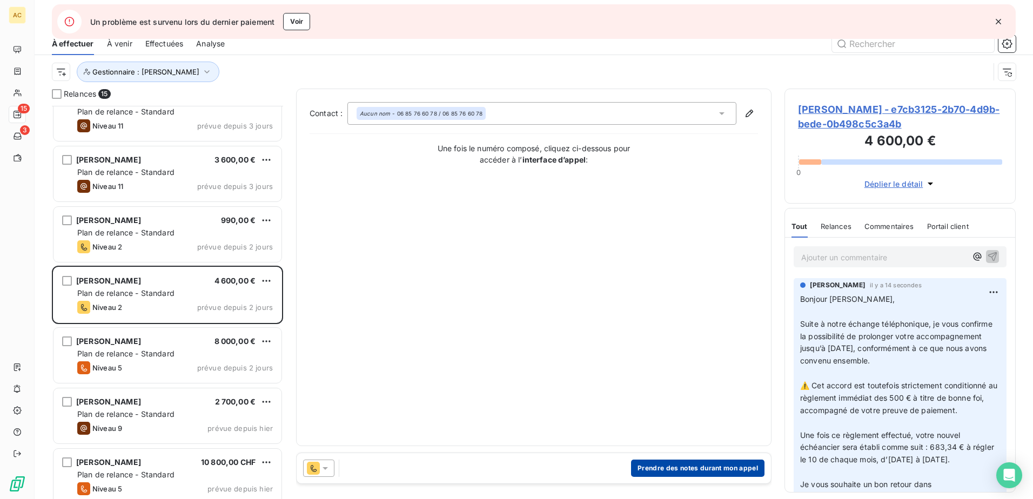
click at [673, 473] on button "Prendre des notes durant mon appel" at bounding box center [697, 468] width 133 height 17
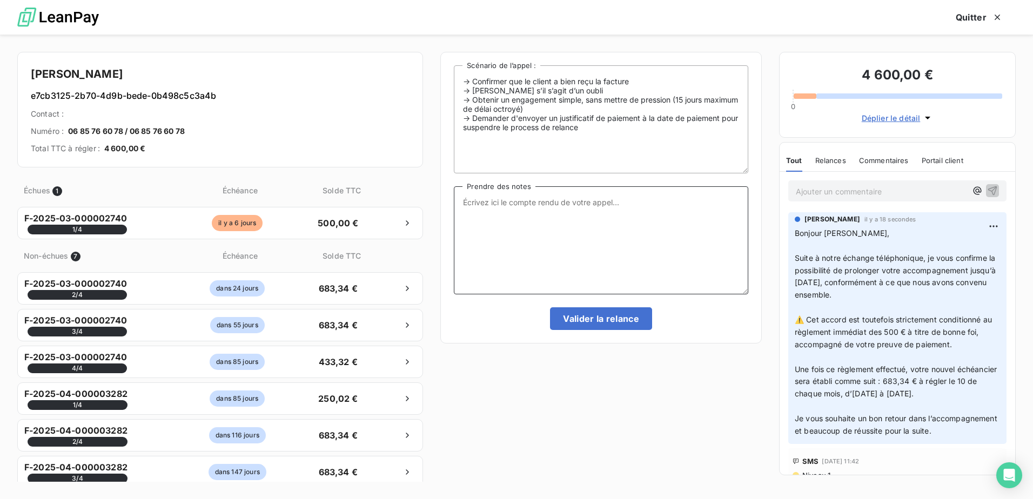
click at [528, 215] on textarea "Prendre des notes" at bounding box center [601, 240] width 294 height 108
click at [554, 239] on textarea "la cliente était en coaching, elle a bien été débité des 500 €. elle me rappel …" at bounding box center [601, 240] width 294 height 108
type textarea "la cliente était en coaching, elle a bien été débité des 500 €. elle me rappel …"
click at [600, 320] on button "Valider la relance" at bounding box center [601, 318] width 102 height 23
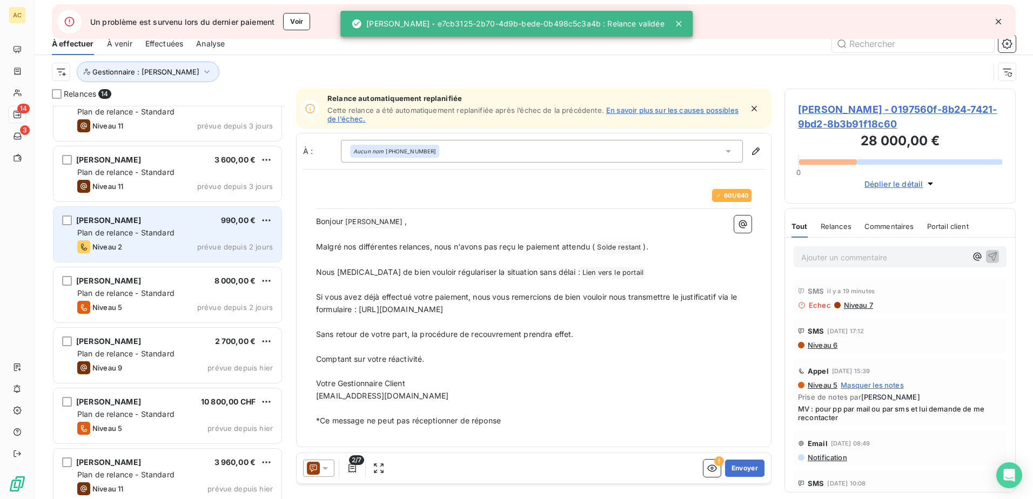
scroll to position [385, 223]
click at [136, 243] on div "Niveau 2 prévue depuis 2 jours" at bounding box center [175, 246] width 196 height 13
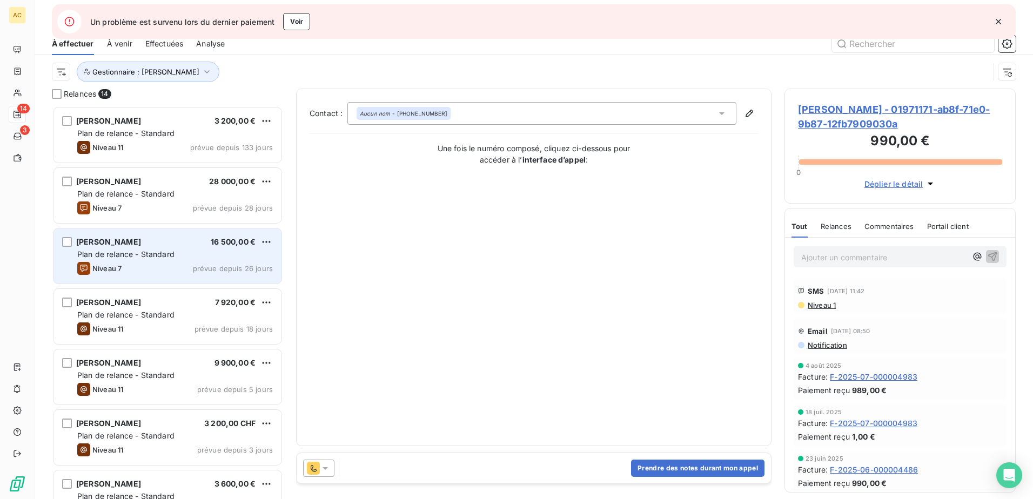
click at [162, 244] on div "Quentin Poujos 16 500,00 €" at bounding box center [175, 242] width 196 height 10
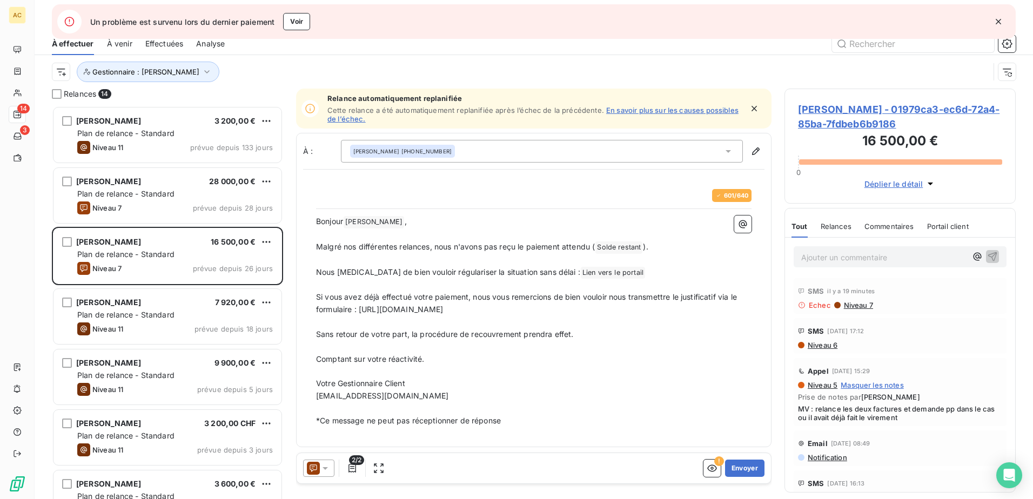
click at [328, 469] on icon at bounding box center [325, 468] width 11 height 11
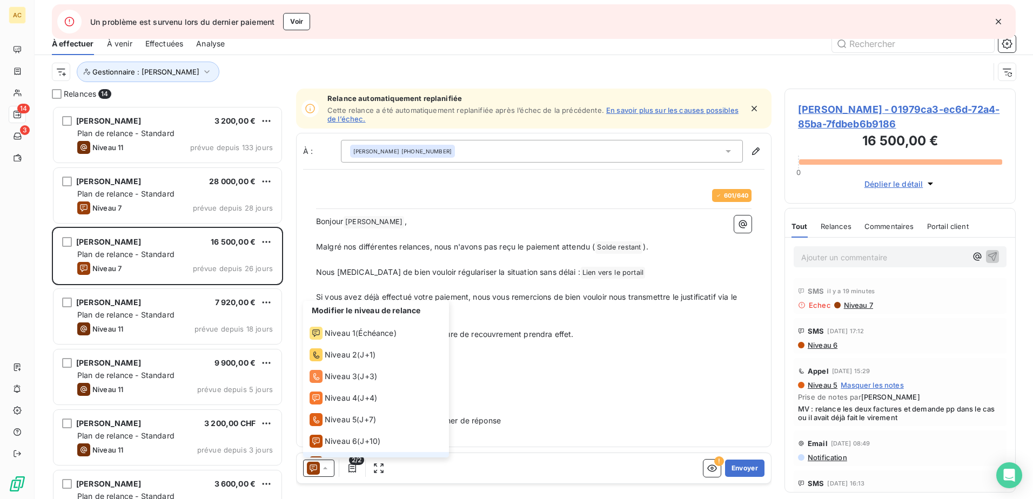
scroll to position [16, 0]
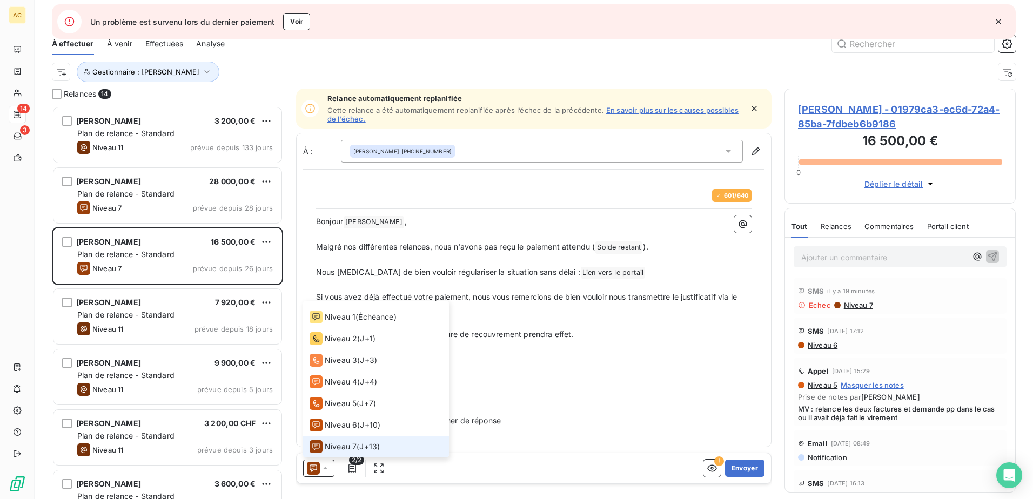
click at [328, 469] on icon at bounding box center [325, 468] width 11 height 11
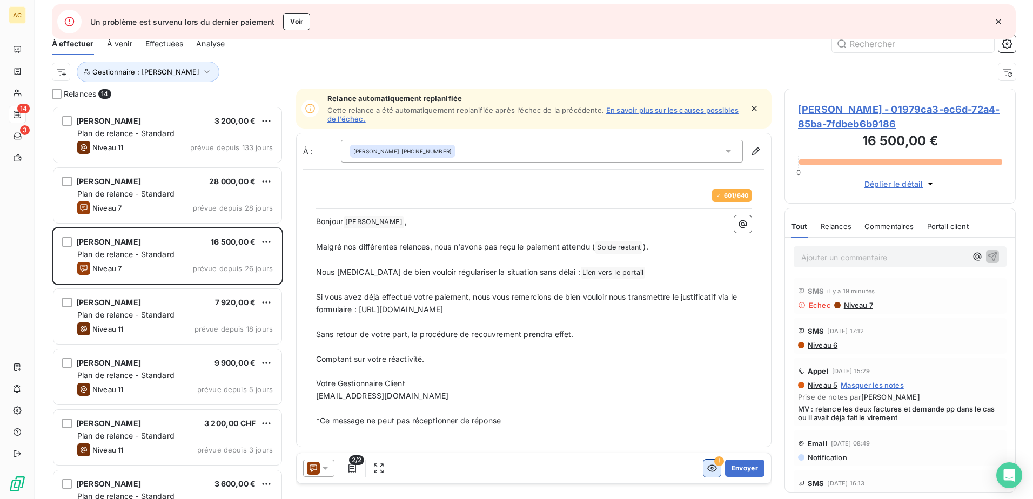
click at [707, 469] on icon "button" at bounding box center [712, 468] width 10 height 7
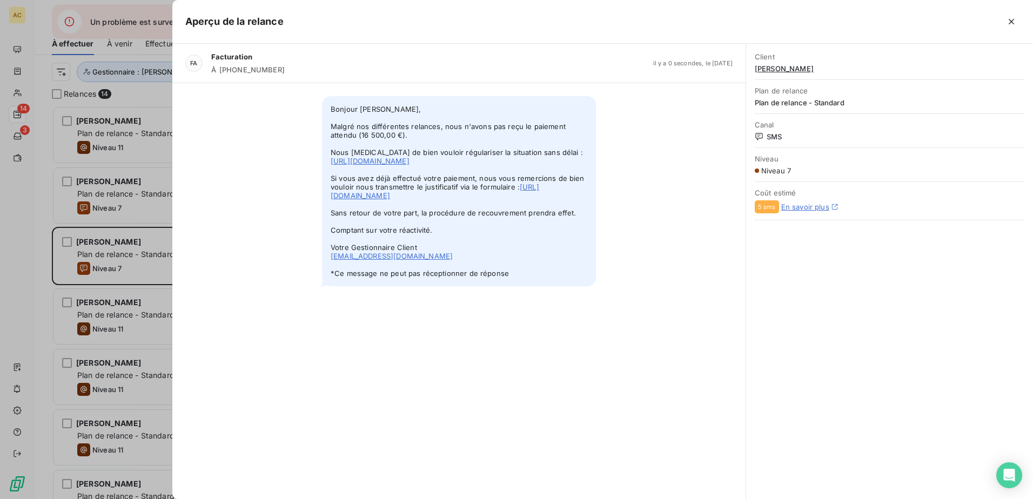
click at [1019, 23] on button "button" at bounding box center [1011, 21] width 17 height 17
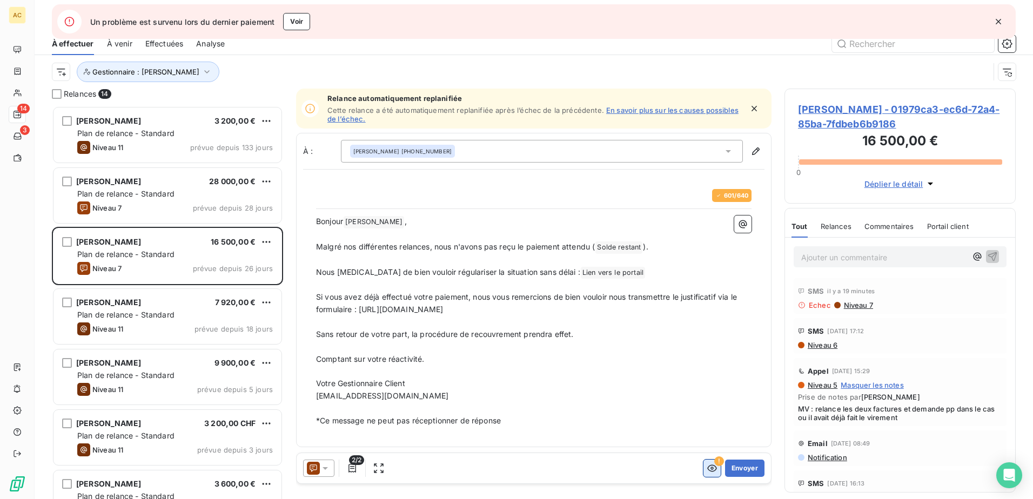
click at [490, 149] on div "Quentin Poujos +33 7 56 90 02 08" at bounding box center [542, 151] width 402 height 23
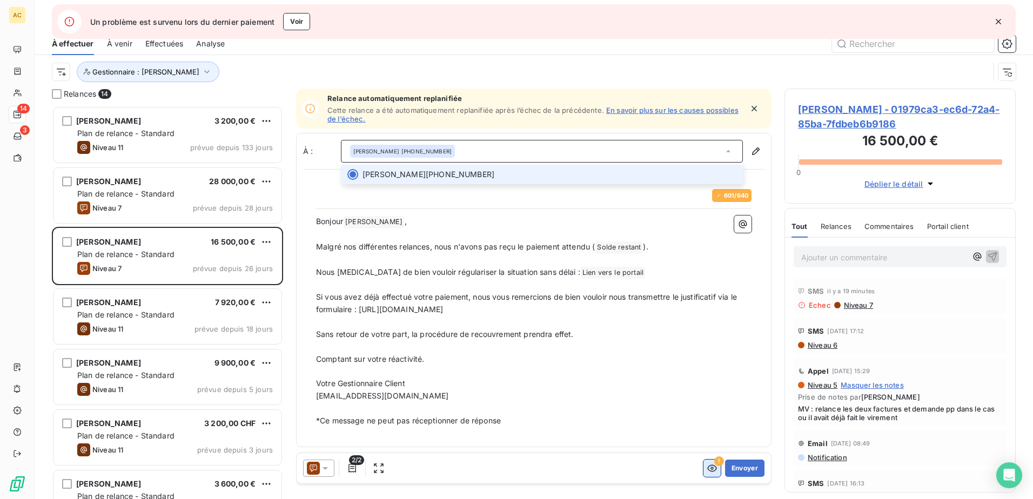
click at [449, 167] on li "Quentin Poujos +33 7 56 90 02 08" at bounding box center [542, 174] width 402 height 19
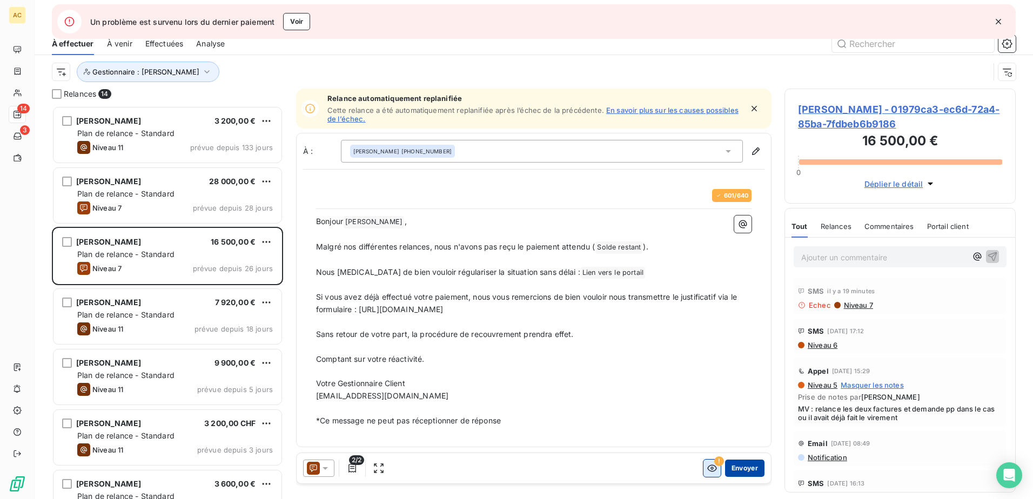
click at [737, 470] on button "Envoyer" at bounding box center [744, 468] width 39 height 17
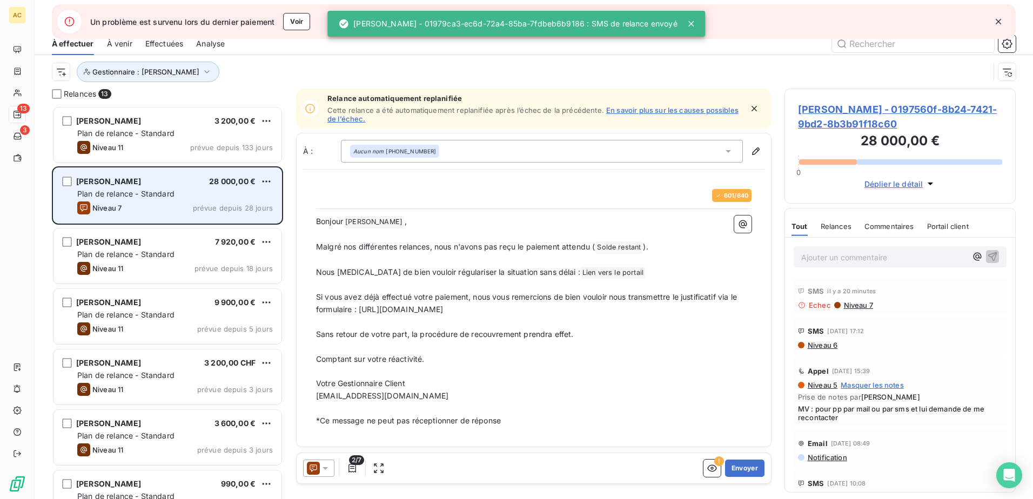
click at [202, 188] on div "Adrien Teixeira 28 000,00 € Plan de relance - Standard Niveau 7 prévue depuis 2…" at bounding box center [167, 195] width 228 height 55
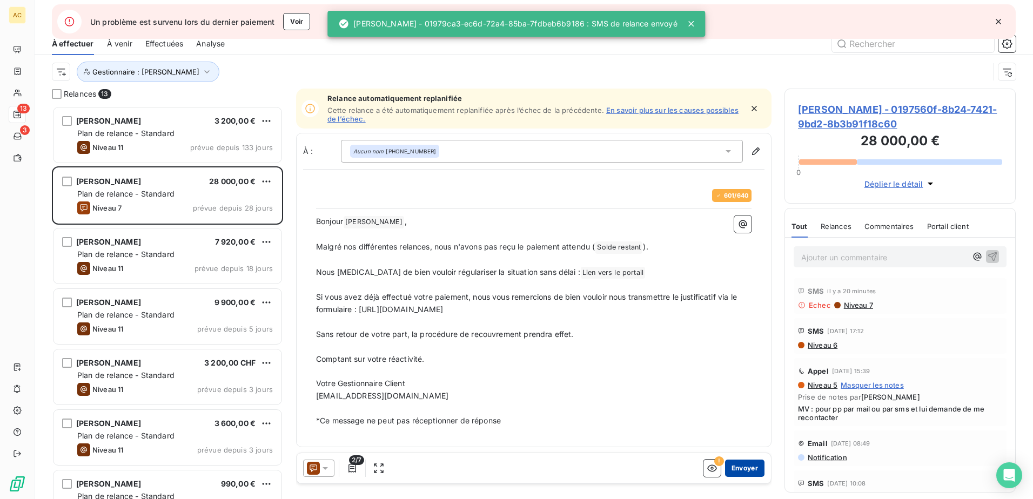
click at [730, 467] on button "Envoyer" at bounding box center [744, 468] width 39 height 17
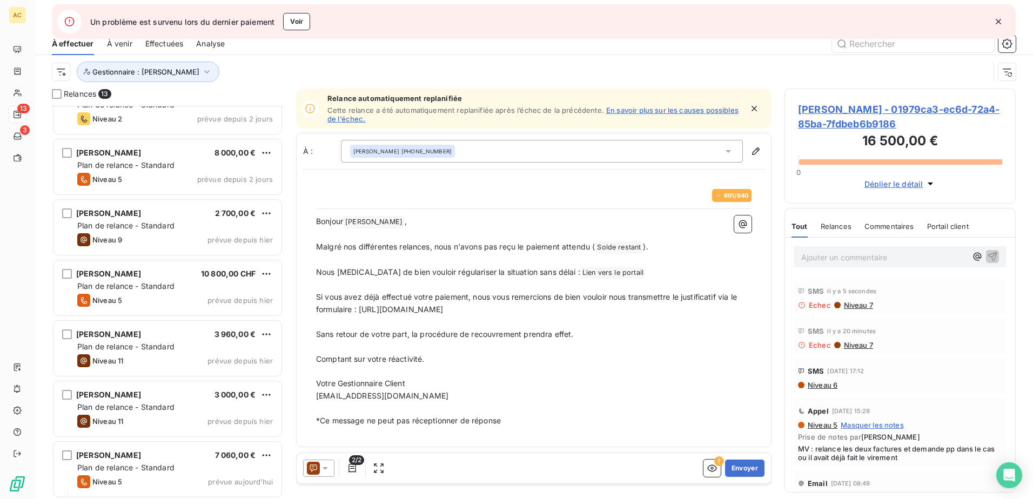
scroll to position [394, 0]
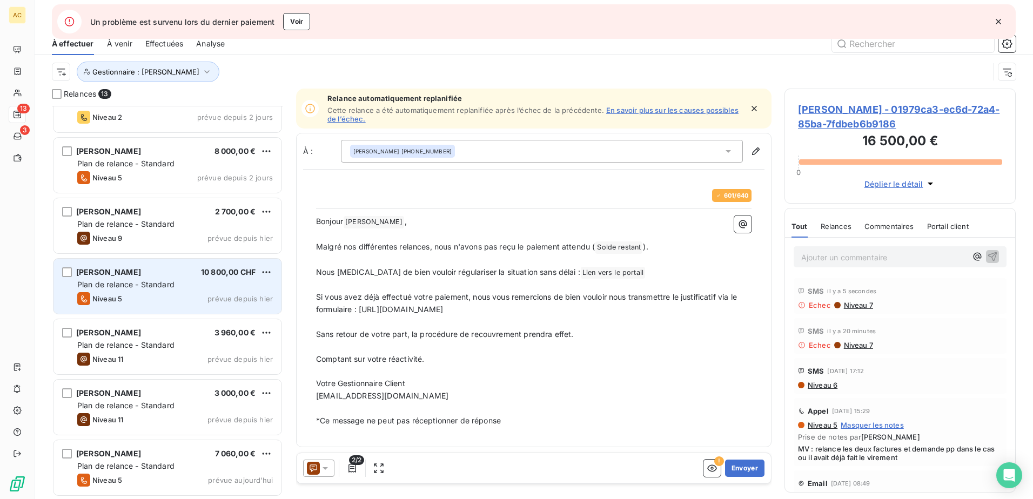
click at [147, 270] on div "Damien Mastelli 10 800,00 CHF" at bounding box center [175, 272] width 196 height 10
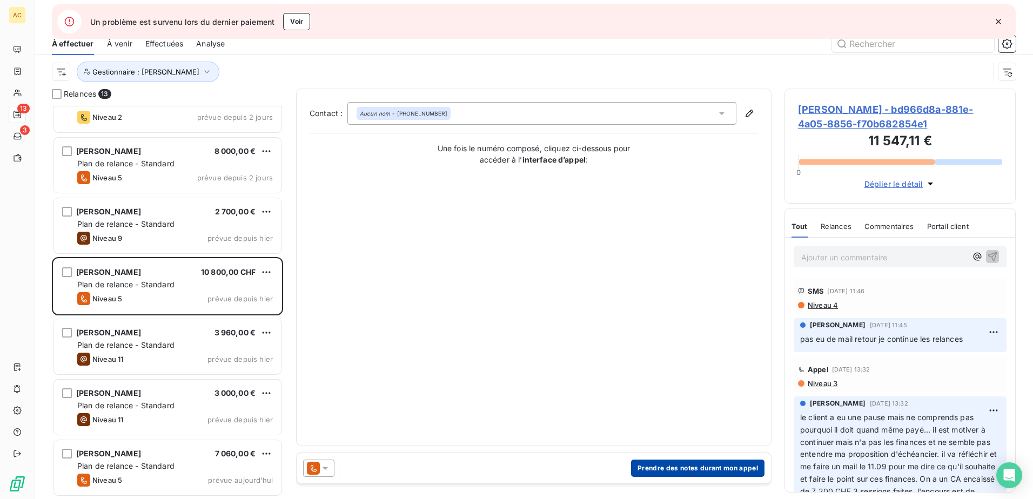
click at [685, 475] on button "Prendre des notes durant mon appel" at bounding box center [697, 468] width 133 height 17
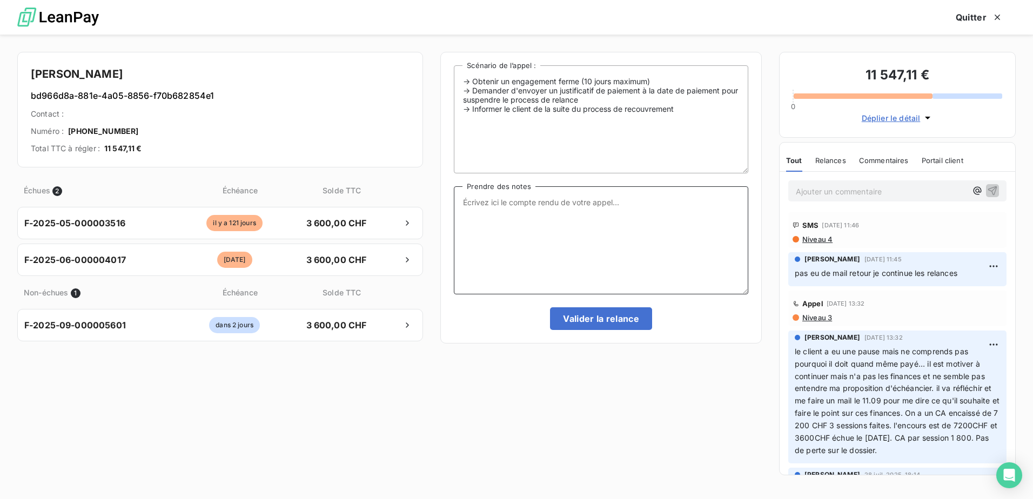
click at [563, 236] on textarea "Prendre des notes" at bounding box center [601, 240] width 294 height 108
click at [578, 216] on textarea "Mv:" at bounding box center [601, 240] width 294 height 108
type textarea "Mv: point sur la situation et lui demande de me recontacter rapidement"
click at [616, 320] on button "Valider la relance" at bounding box center [601, 318] width 102 height 23
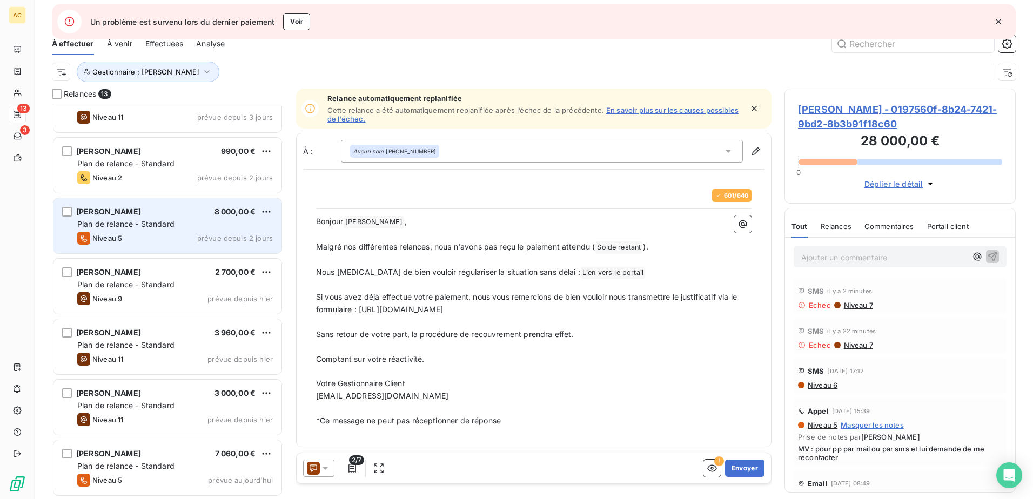
click at [156, 227] on span "Plan de relance - Standard" at bounding box center [125, 223] width 97 height 9
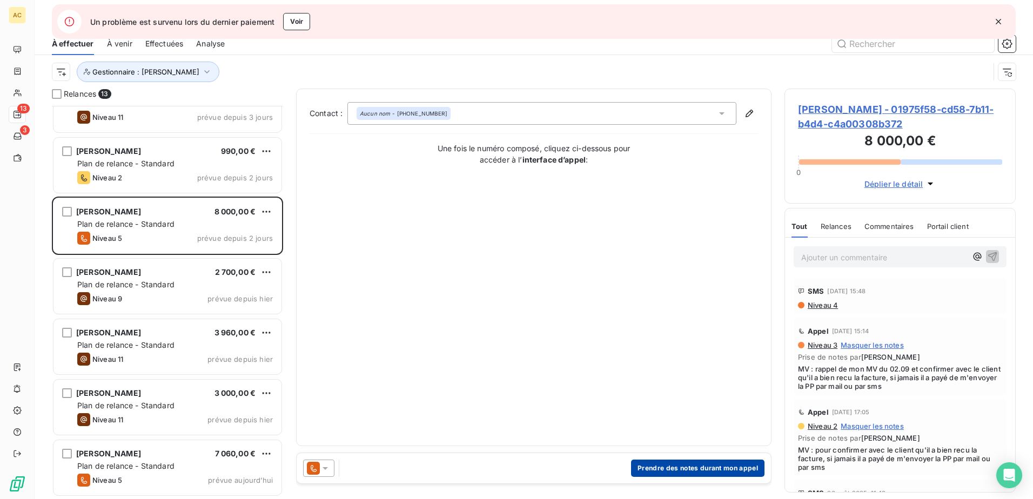
click at [694, 464] on button "Prendre des notes durant mon appel" at bounding box center [697, 468] width 133 height 17
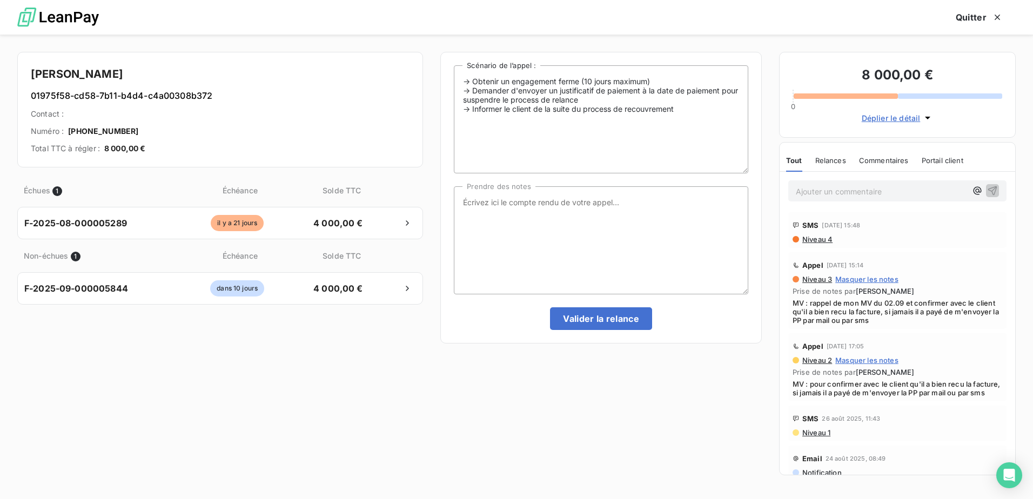
click at [596, 296] on div "-> Obtenir un engagement ferme (10 jours maximum) -> Demander d'envoyer un just…" at bounding box center [601, 197] width 294 height 265
click at [503, 218] on textarea "Prendre des notes" at bounding box center [601, 240] width 294 height 108
type textarea "p"
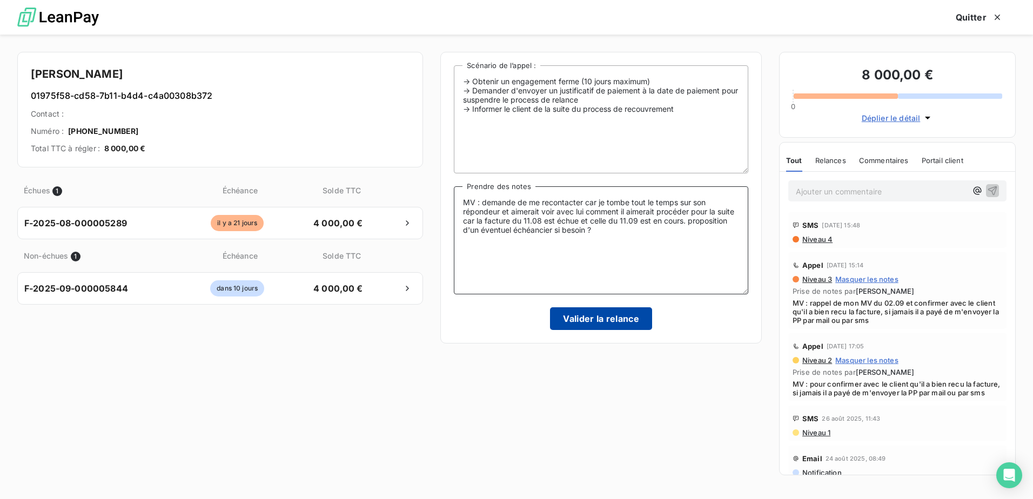
type textarea "MV : demande de me recontacter car je tombe tout le temps sur son répondeur et …"
click at [640, 324] on button "Valider la relance" at bounding box center [601, 318] width 102 height 23
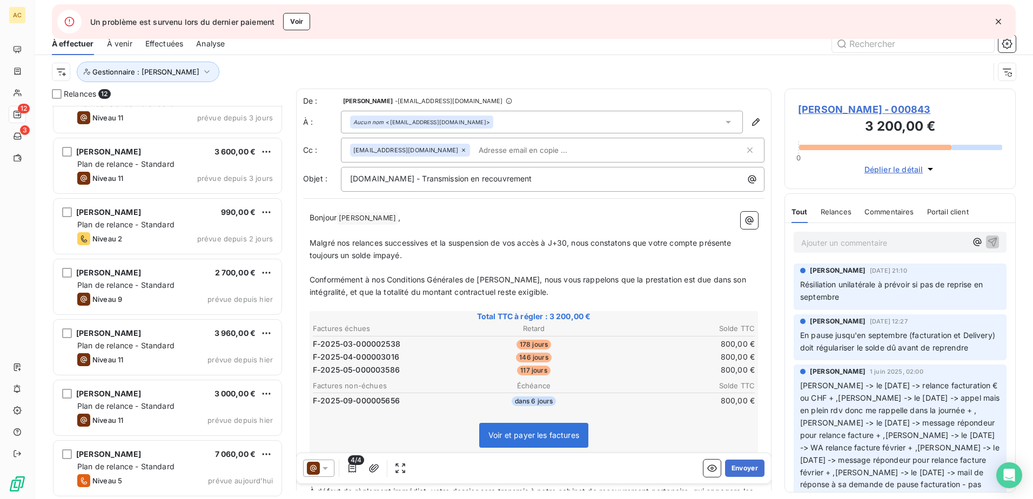
scroll to position [333, 0]
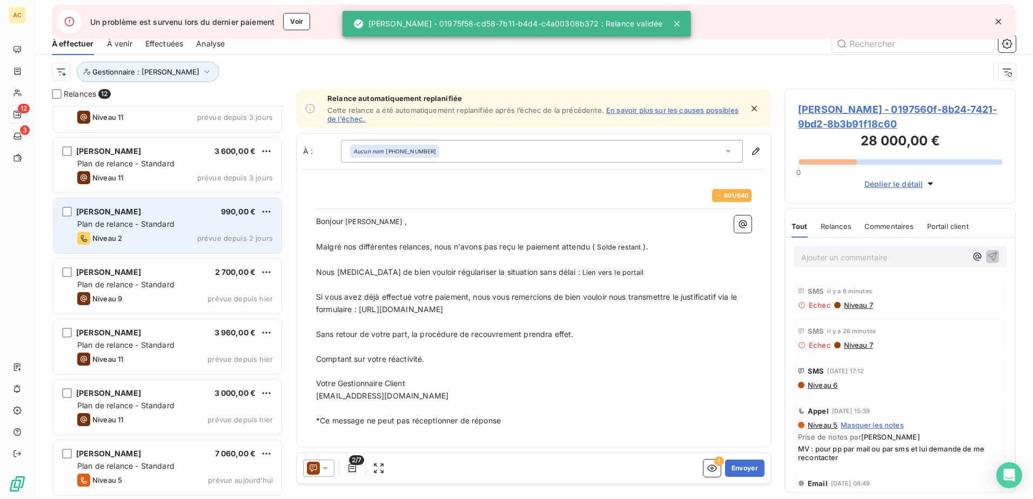
click at [160, 231] on div "Alvin LE GUELVOUIT 990,00 € Plan de relance - Standard Niveau 2 prévue depuis 2…" at bounding box center [167, 225] width 228 height 55
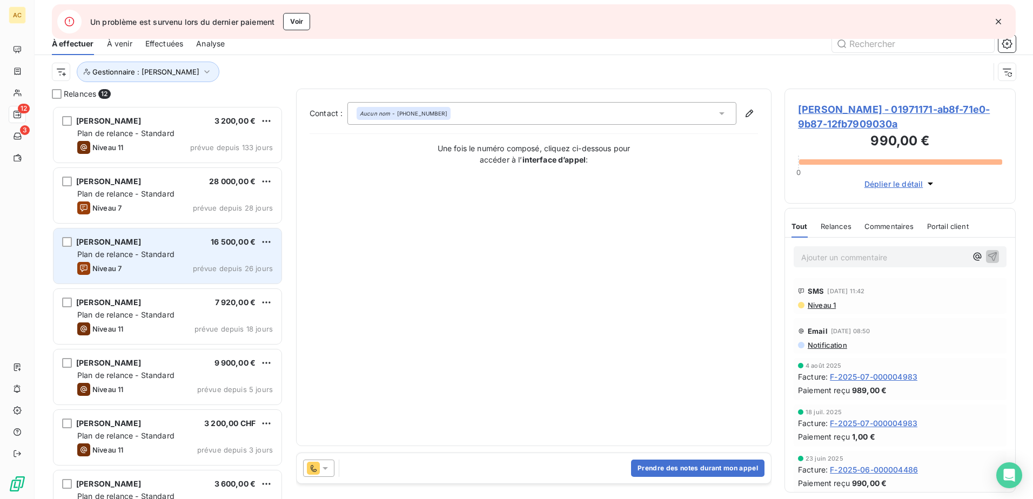
click at [181, 249] on div "Plan de relance - Standard" at bounding box center [175, 254] width 196 height 11
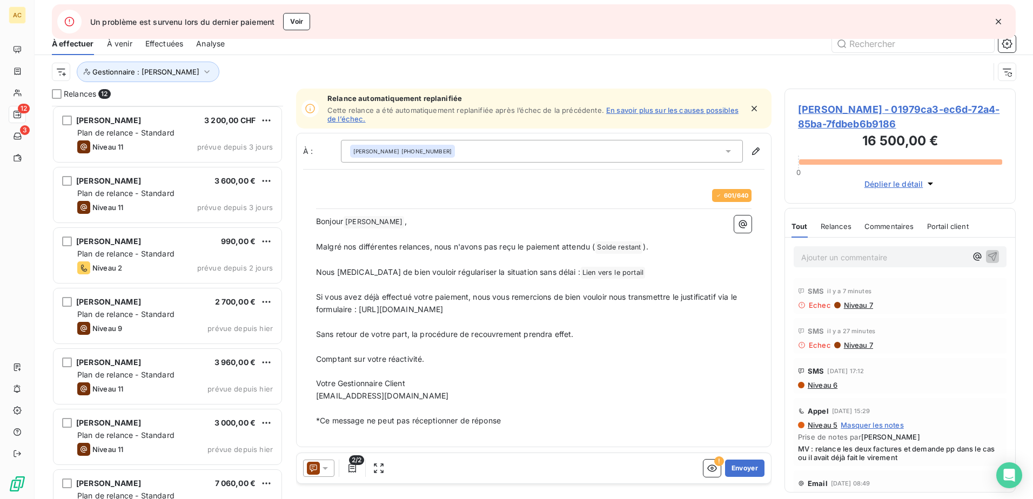
scroll to position [333, 0]
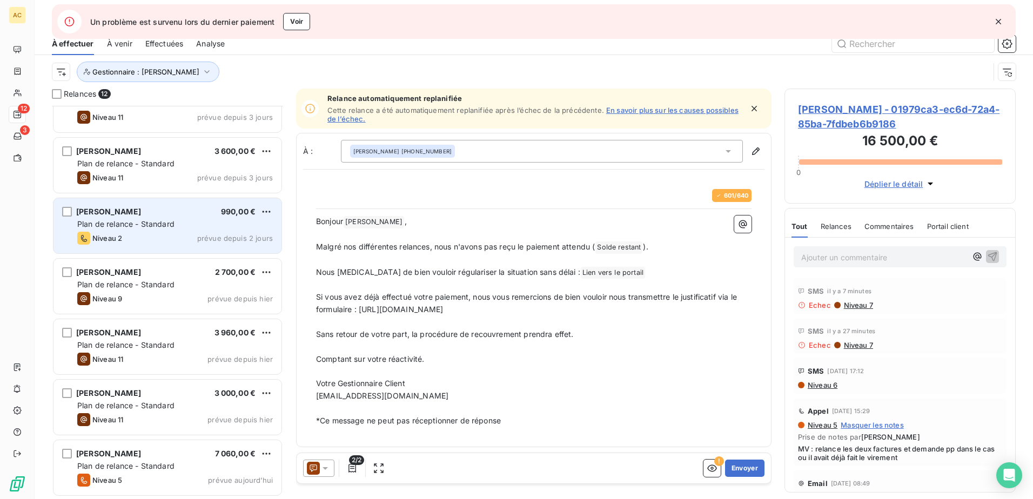
click at [140, 237] on div "Niveau 2 prévue depuis 2 jours" at bounding box center [175, 238] width 196 height 13
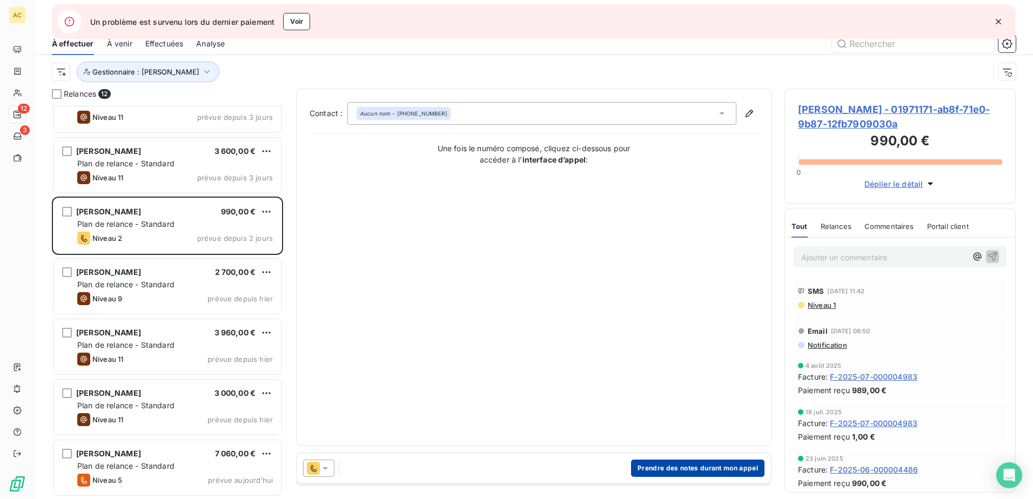
click at [692, 472] on button "Prendre des notes durant mon appel" at bounding box center [697, 468] width 133 height 17
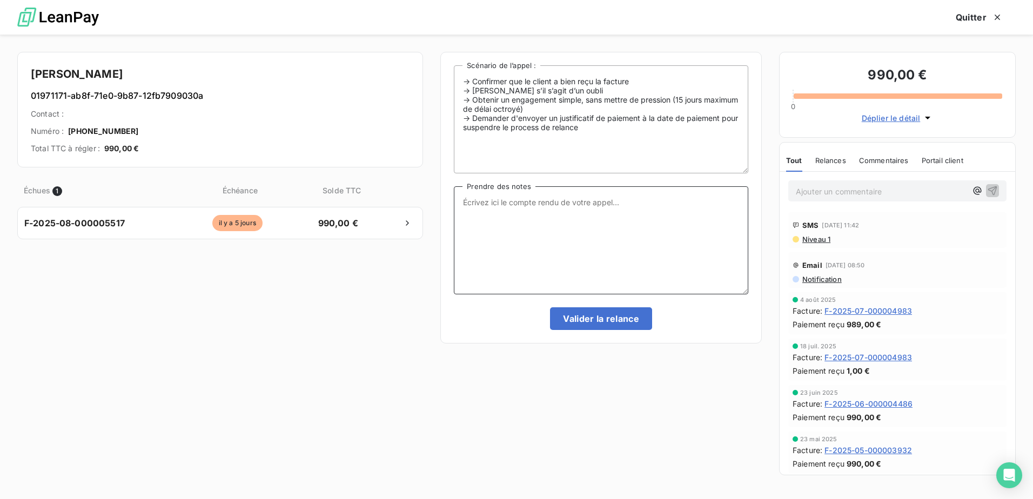
click at [501, 224] on textarea "Prendre des notes" at bounding box center [601, 240] width 294 height 108
click at [546, 233] on textarea "Prendre des notes" at bounding box center [601, 240] width 294 height 108
type textarea "MV : confirmation de la bonne reception de la facture + confirmer que c'est un …"
click at [590, 319] on button "Valider la relance" at bounding box center [601, 318] width 102 height 23
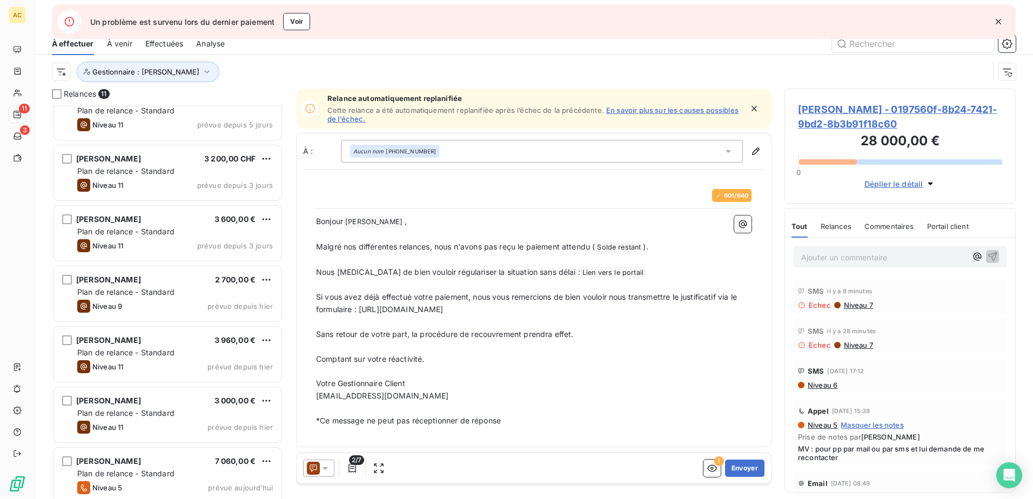
scroll to position [273, 0]
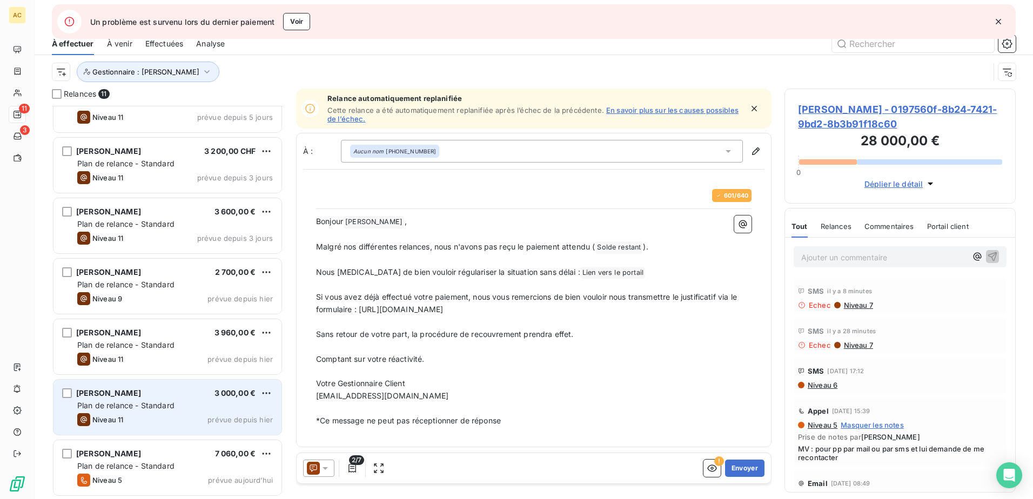
click at [140, 417] on div "Niveau 11 prévue depuis hier" at bounding box center [175, 419] width 196 height 13
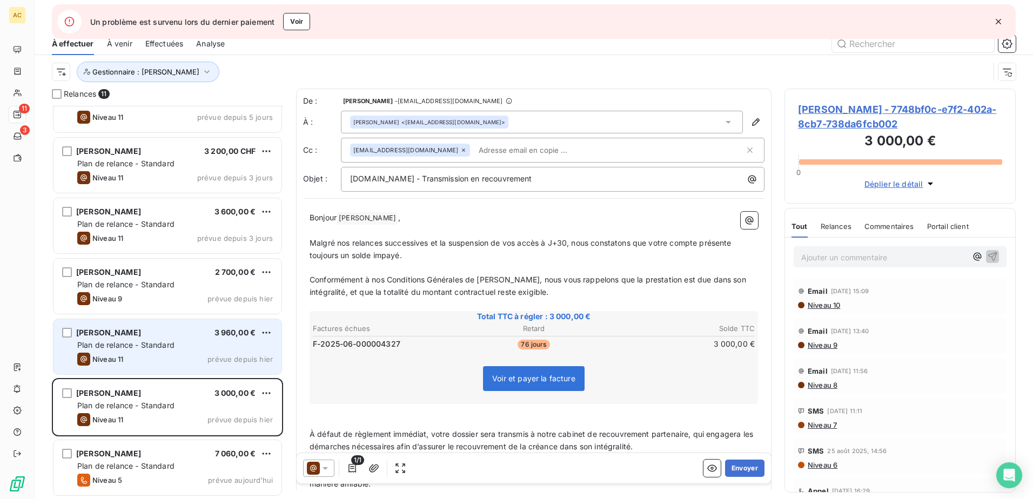
click at [129, 354] on div "Niveau 11 prévue depuis hier" at bounding box center [175, 359] width 196 height 13
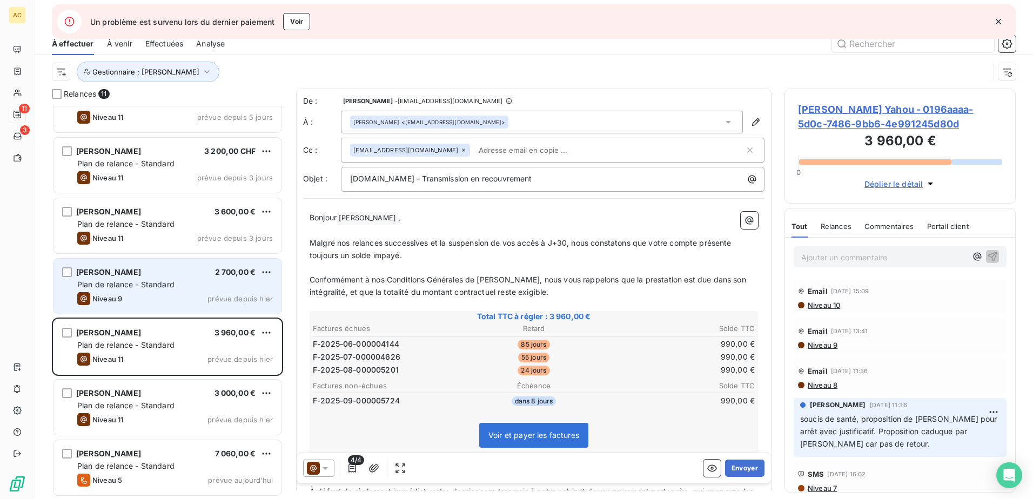
click at [151, 300] on div "Niveau 9 prévue depuis hier" at bounding box center [175, 298] width 196 height 13
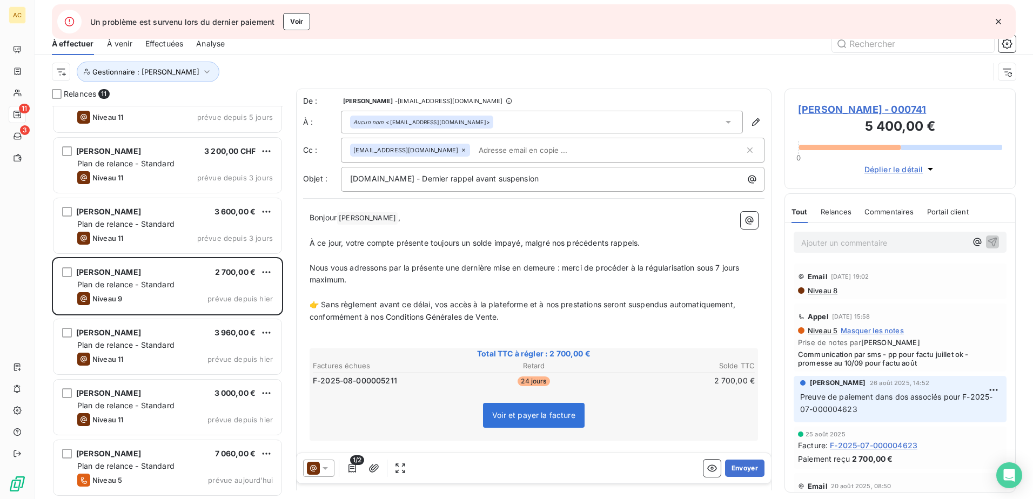
click at [845, 242] on p "Ajouter un commentaire ﻿" at bounding box center [883, 243] width 165 height 14
click at [924, 237] on p "échange de mail avec le client :" at bounding box center [883, 242] width 165 height 12
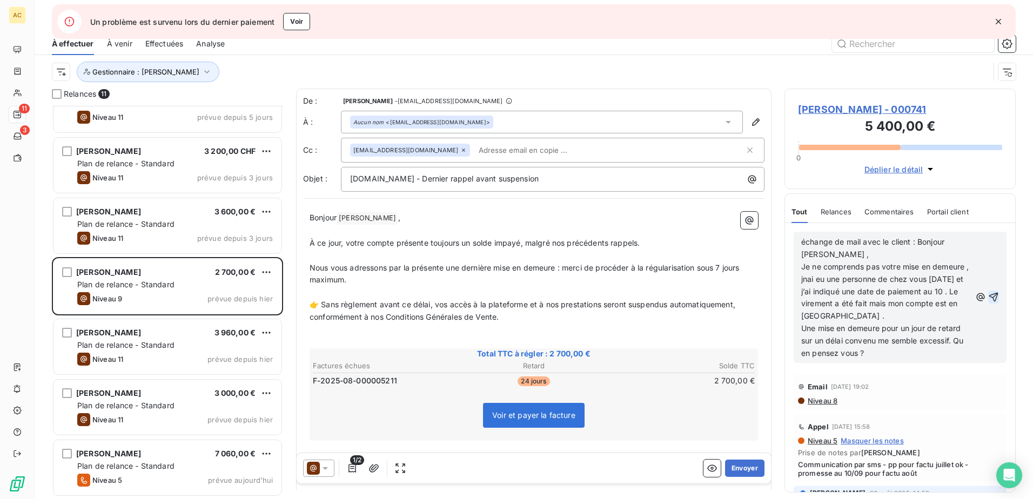
click at [990, 297] on icon "button" at bounding box center [993, 297] width 11 height 11
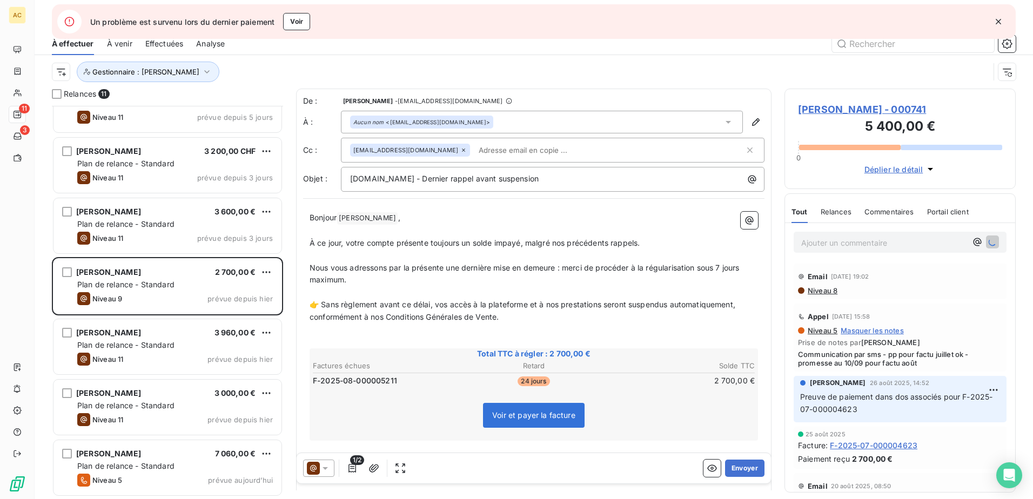
click at [911, 245] on p "Ajouter un commentaire ﻿" at bounding box center [883, 243] width 165 height 14
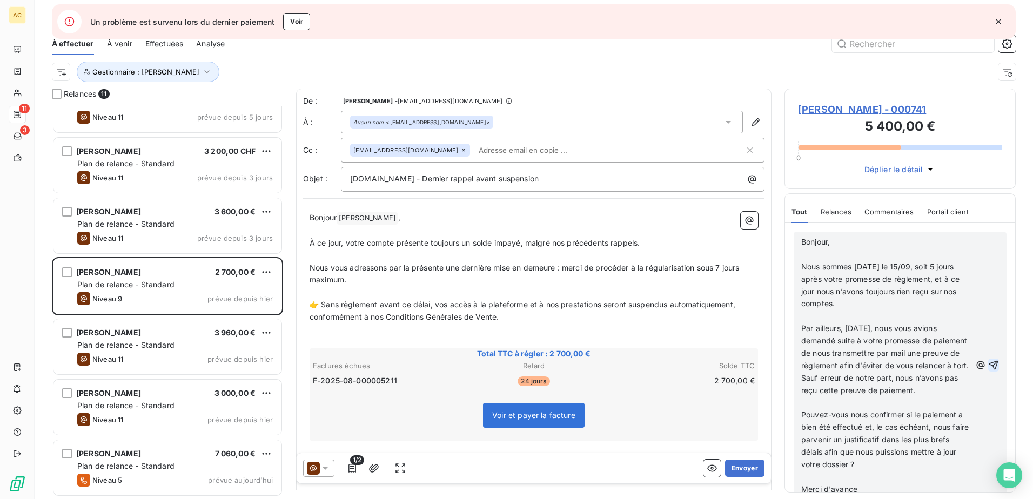
click at [988, 370] on icon "button" at bounding box center [993, 365] width 11 height 11
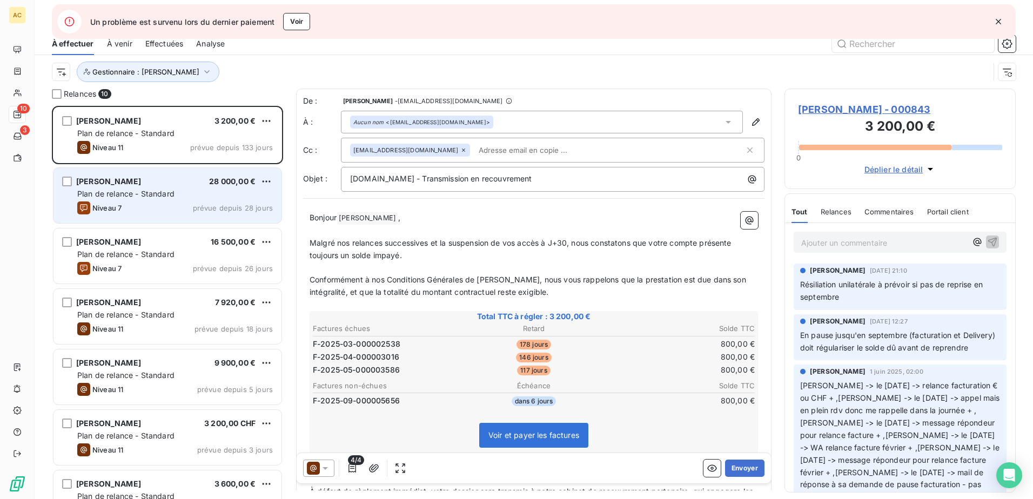
click at [137, 202] on div "Niveau 7 prévue depuis 28 jours" at bounding box center [175, 208] width 196 height 13
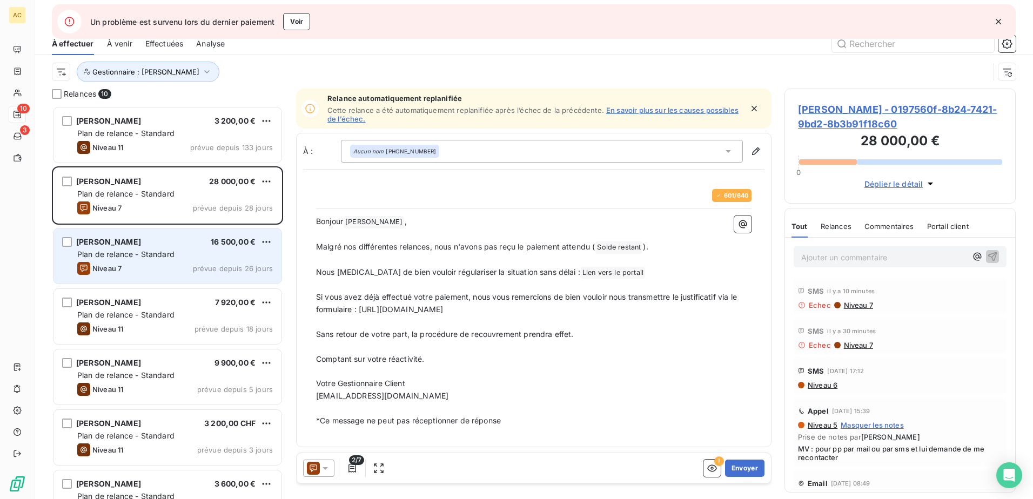
scroll to position [385, 223]
click at [164, 274] on div "Niveau 7 prévue depuis 26 jours" at bounding box center [175, 268] width 196 height 13
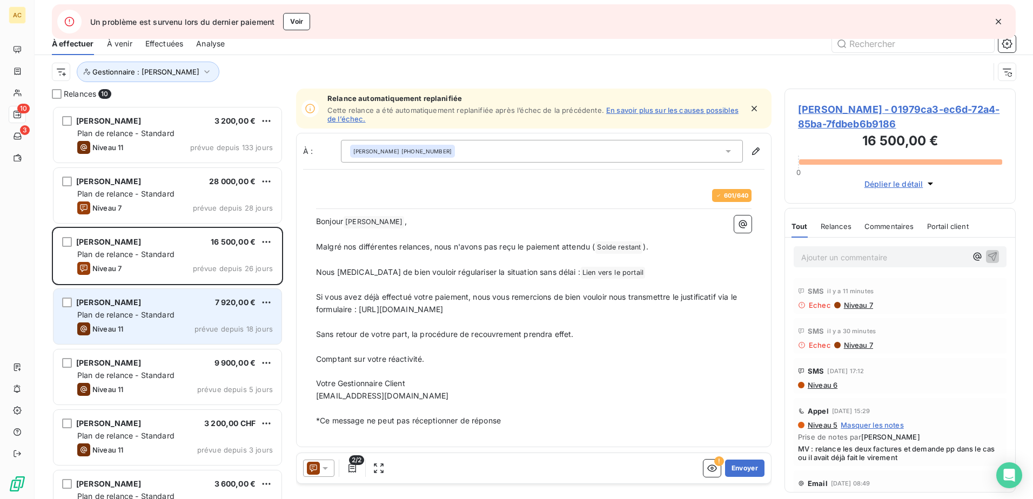
click at [140, 316] on span "Plan de relance - Standard" at bounding box center [125, 314] width 97 height 9
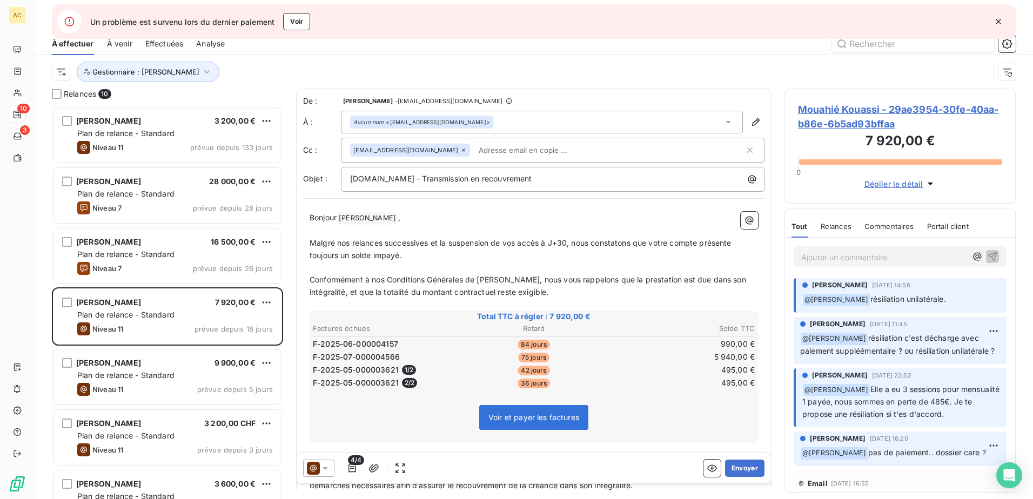
drag, startPoint x: 867, startPoint y: 305, endPoint x: 929, endPoint y: 305, distance: 61.6
click at [929, 305] on p "﻿ @ [PERSON_NAME] résiliation unilatérale." at bounding box center [901, 299] width 198 height 13
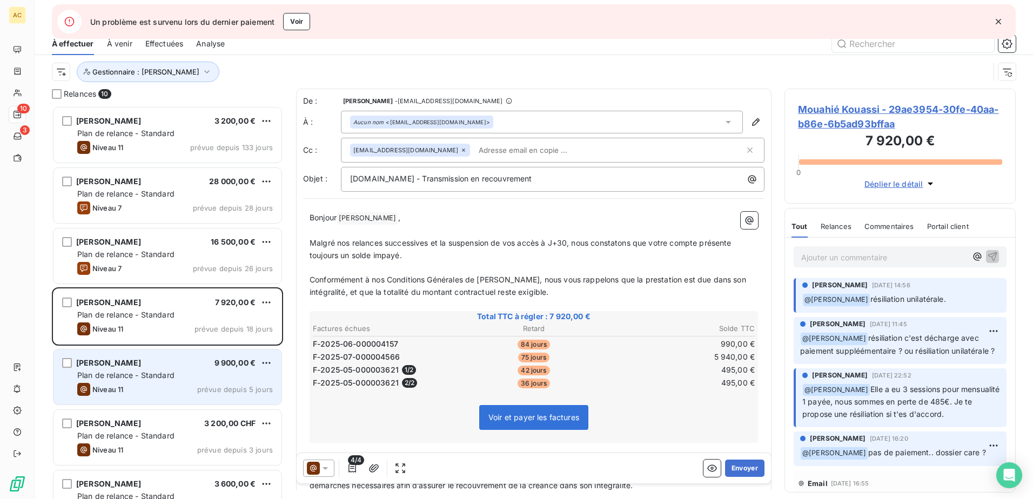
click at [94, 370] on div "[PERSON_NAME] 9 900,00 € Plan de relance - Standard Niveau 11 prévue depuis 5 j…" at bounding box center [167, 377] width 228 height 55
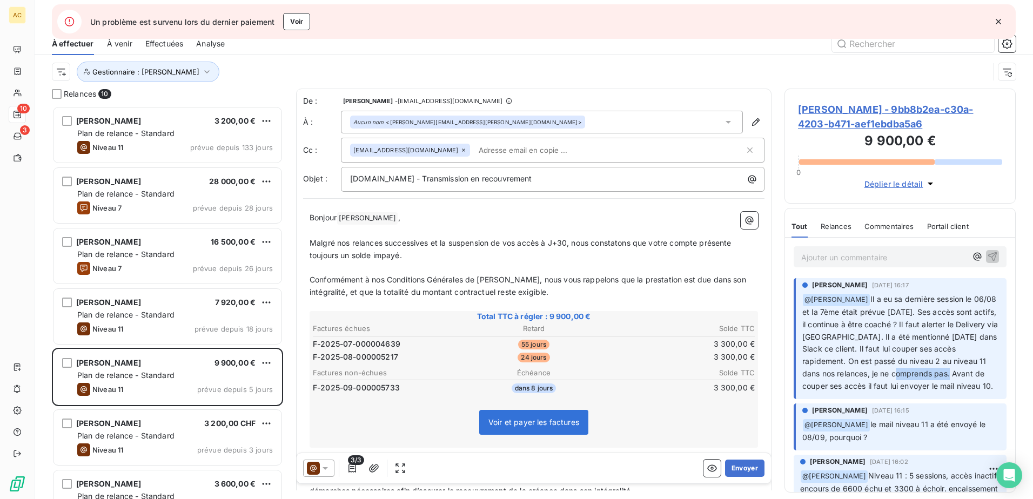
drag, startPoint x: 933, startPoint y: 371, endPoint x: 979, endPoint y: 374, distance: 46.0
click at [979, 374] on span "Il a eu sa dernière session le 06/08 et la 7ème était prévue [DATE]. Ses accès …" at bounding box center [901, 342] width 198 height 96
drag, startPoint x: 979, startPoint y: 374, endPoint x: 944, endPoint y: 388, distance: 37.5
click at [944, 388] on span "Il a eu sa dernière session le 06/08 et la 7ème était prévue [DATE]. Ses accès …" at bounding box center [901, 342] width 198 height 96
drag, startPoint x: 944, startPoint y: 388, endPoint x: 968, endPoint y: 393, distance: 23.6
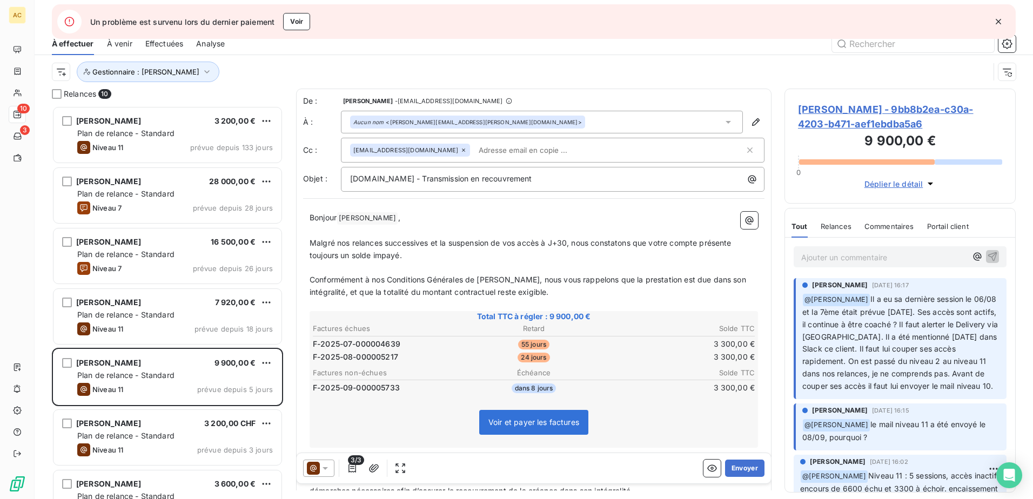
click at [968, 393] on div "[PERSON_NAME] [DATE] 16:17 ﻿ @ [PERSON_NAME] Il a eu sa dernière session le 06/…" at bounding box center [900, 338] width 213 height 121
click at [828, 225] on span "Relances" at bounding box center [836, 226] width 31 height 9
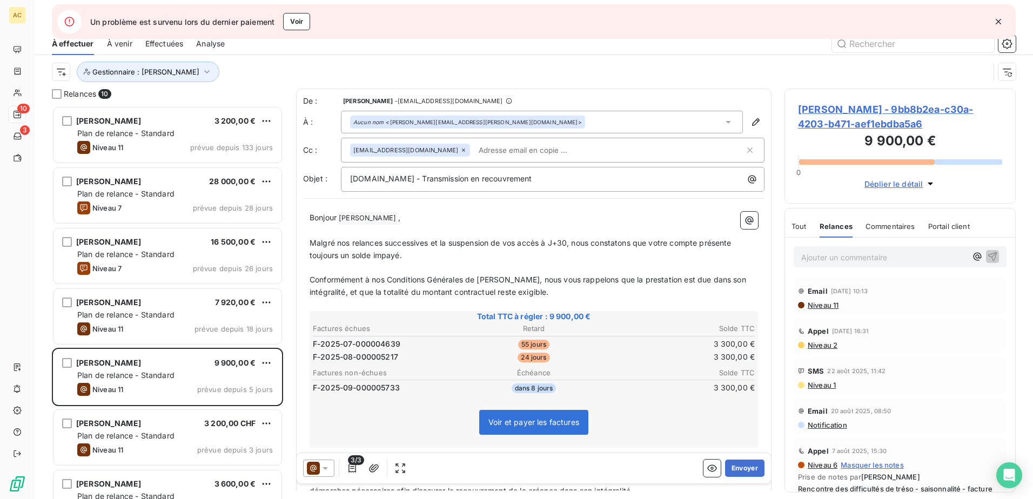
click at [808, 229] on div "Tout Relances Commentaires Portail client" at bounding box center [880, 226] width 178 height 23
click at [797, 229] on span "Tout" at bounding box center [798, 226] width 15 height 9
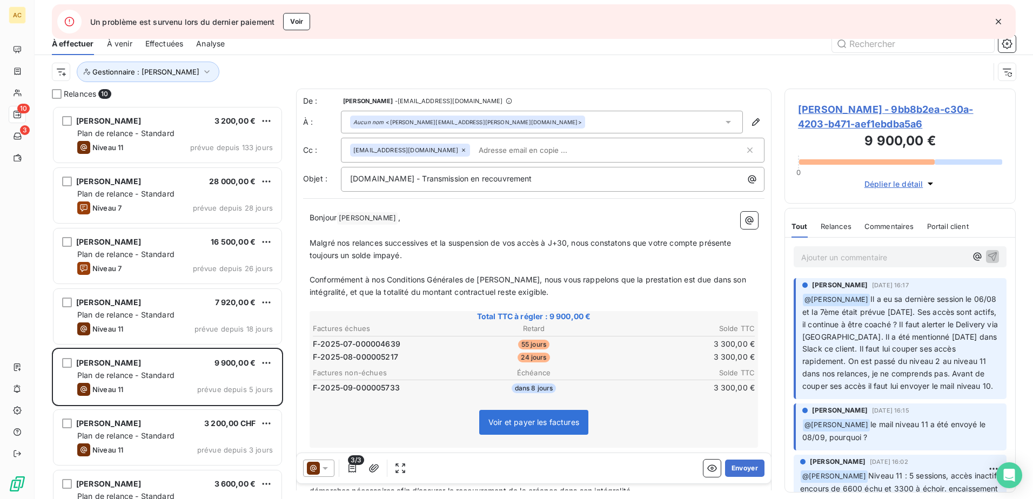
click at [315, 469] on icon at bounding box center [313, 468] width 6 height 6
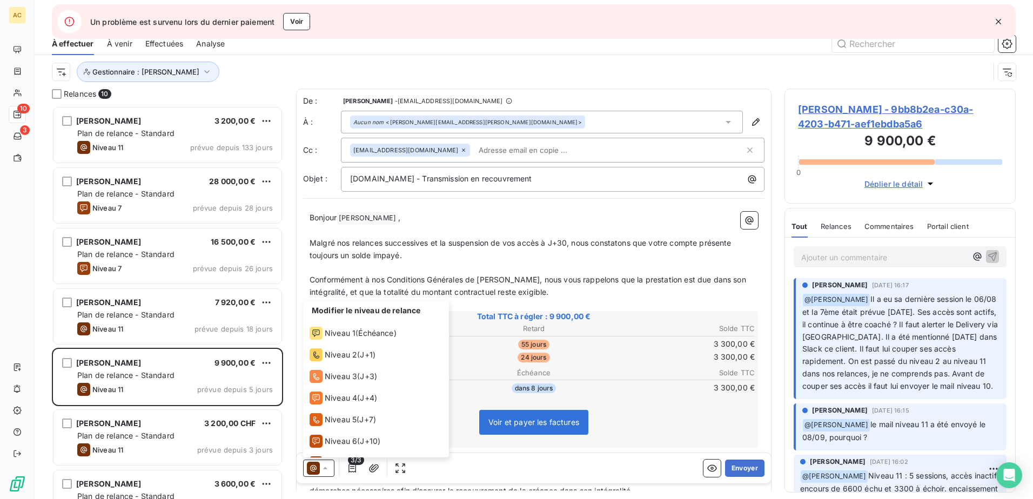
scroll to position [103, 0]
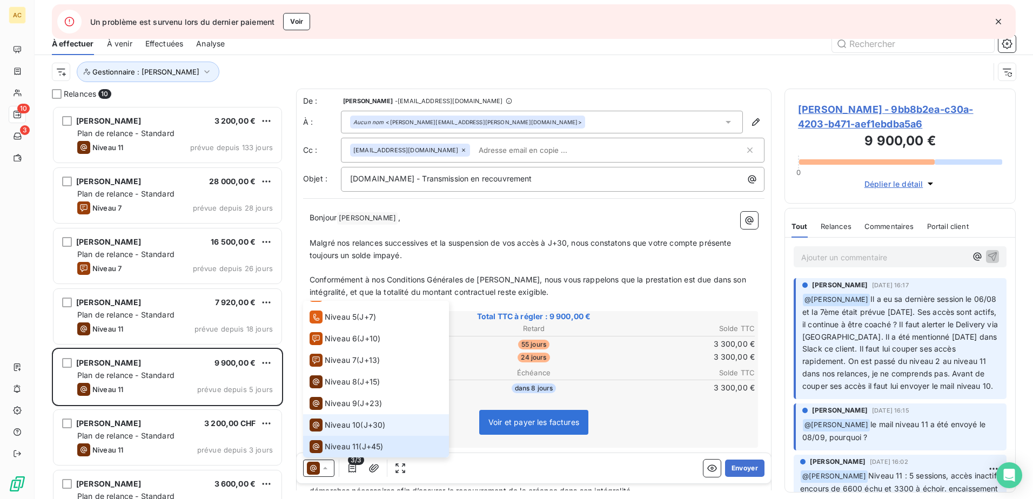
click at [338, 427] on span "Niveau 10" at bounding box center [343, 425] width 36 height 11
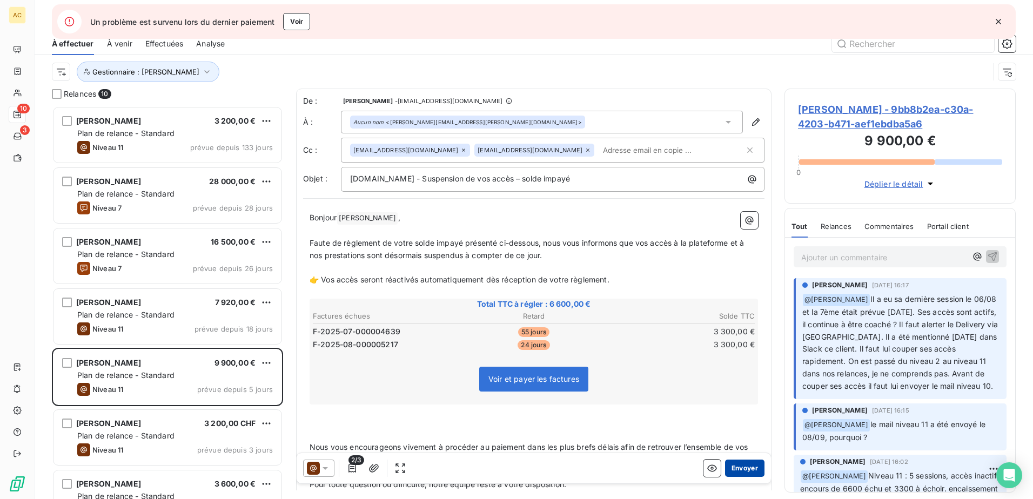
click at [735, 469] on button "Envoyer" at bounding box center [744, 468] width 39 height 17
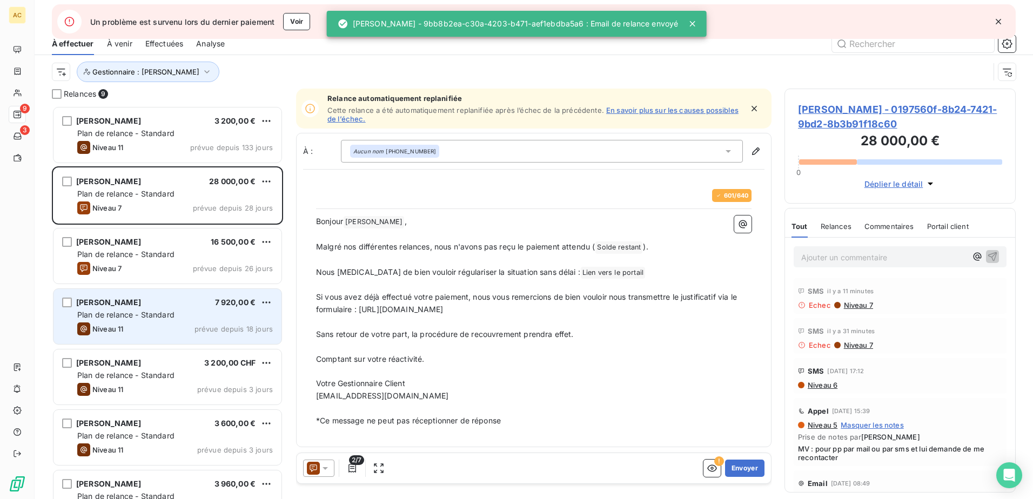
click at [151, 317] on span "Plan de relance - Standard" at bounding box center [125, 314] width 97 height 9
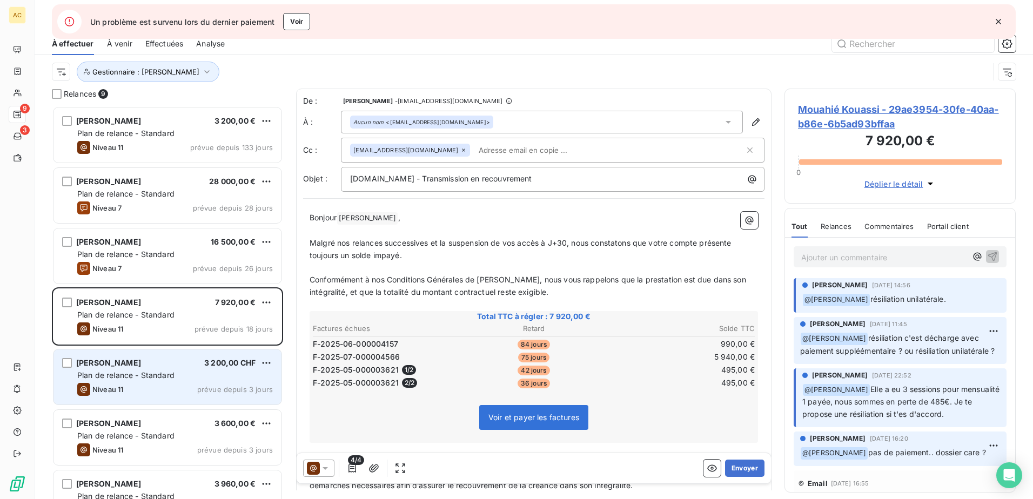
click at [145, 365] on div "[PERSON_NAME] 3 200,00 CHF" at bounding box center [175, 363] width 196 height 10
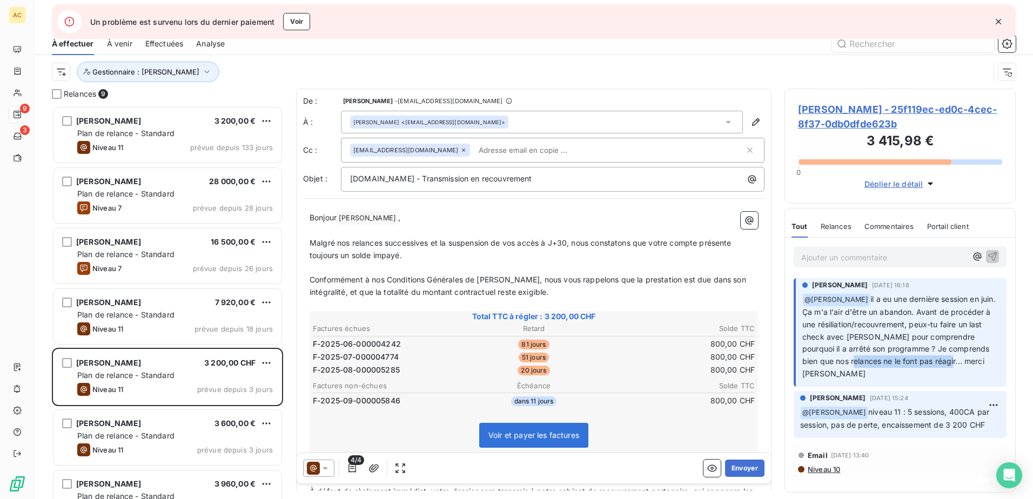
drag, startPoint x: 838, startPoint y: 363, endPoint x: 933, endPoint y: 363, distance: 94.5
click at [933, 363] on span "il a eu une dernière session en juin. Ça m'a l'air d'être un abandon. Avant de …" at bounding box center [900, 336] width 196 height 84
drag, startPoint x: 933, startPoint y: 363, endPoint x: 967, endPoint y: 375, distance: 36.2
click at [967, 375] on div "[PERSON_NAME] [DATE] 16:18 ﻿ @ [PERSON_NAME] il a eu une dernière session en ju…" at bounding box center [900, 332] width 230 height 113
click at [998, 20] on icon "button" at bounding box center [998, 21] width 11 height 11
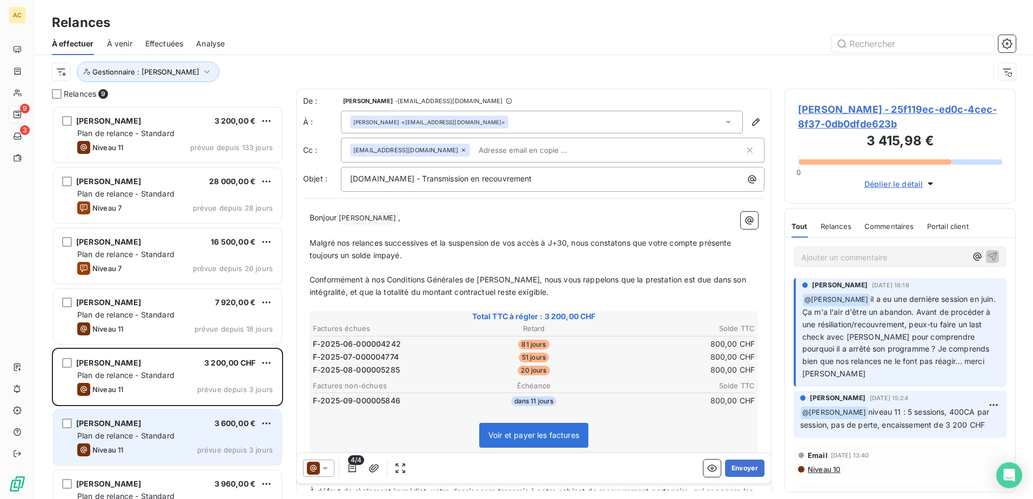
click at [125, 435] on span "Plan de relance - Standard" at bounding box center [125, 435] width 97 height 9
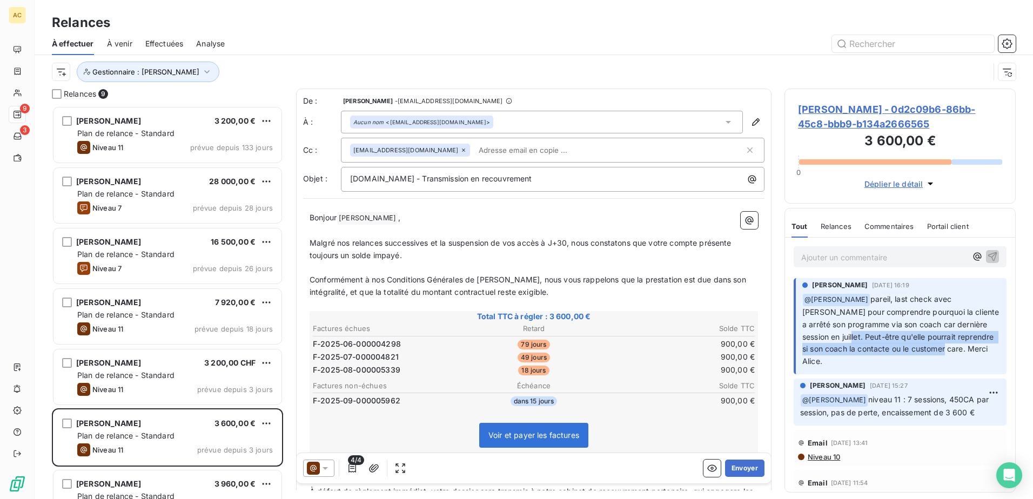
drag, startPoint x: 827, startPoint y: 337, endPoint x: 942, endPoint y: 350, distance: 115.7
click at [942, 350] on span "pareil, last check avec [PERSON_NAME] pour comprendre pourquoi la cliente a arr…" at bounding box center [901, 329] width 199 height 71
copy span "Peut-être qu'elle pourrait reprendre si son coach la contacte ou le customer ca…"
click at [900, 256] on p "Ajouter un commentaire ﻿" at bounding box center [883, 258] width 165 height 14
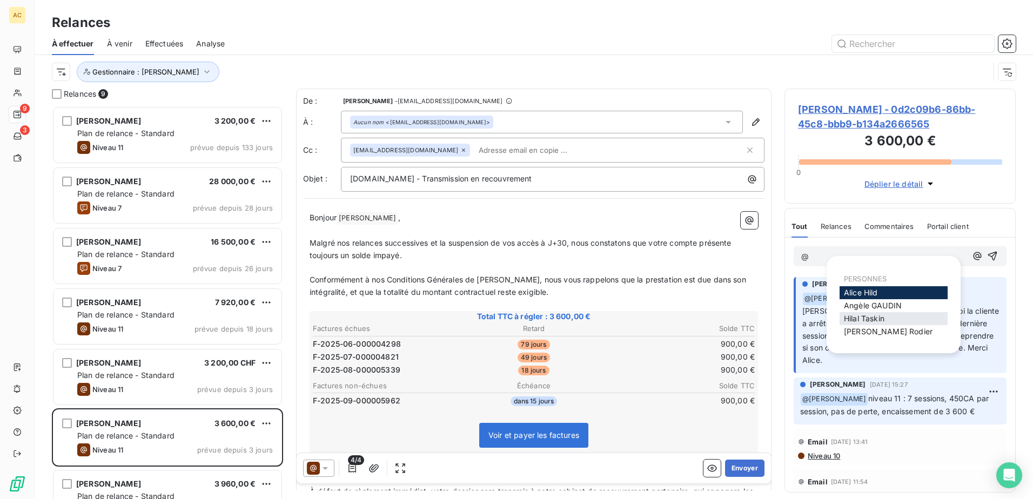
click at [882, 320] on span "[PERSON_NAME]" at bounding box center [864, 318] width 41 height 9
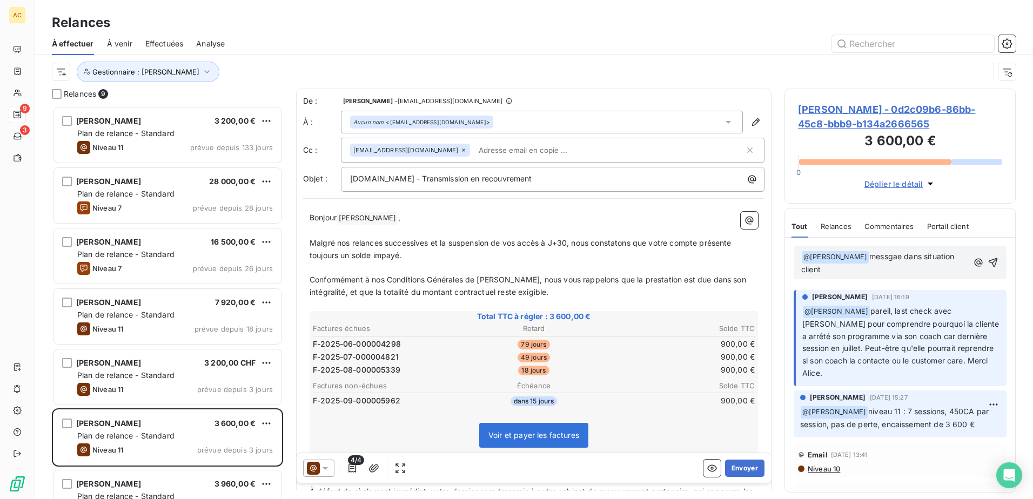
click at [948, 258] on span "messgae dans situation client" at bounding box center [879, 263] width 156 height 22
copy span "messgae dans situation client"
click at [959, 257] on div "﻿ @ [PERSON_NAME] ﻿ messgae dans situation client" at bounding box center [900, 263] width 198 height 26
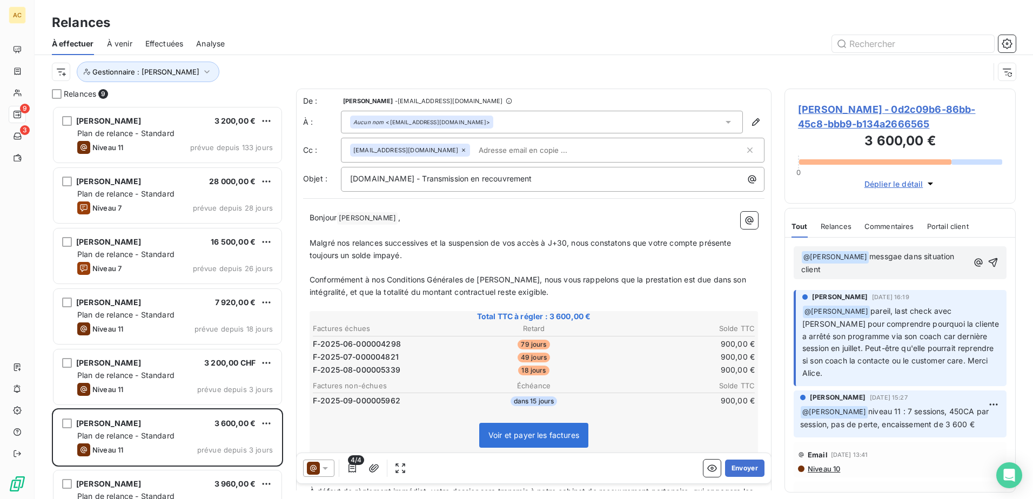
click at [959, 257] on div "﻿ @ [PERSON_NAME] ﻿ messgae dans situation client" at bounding box center [900, 263] width 198 height 26
click at [957, 257] on span "messgae dans situation client" at bounding box center [879, 263] width 156 height 22
click at [987, 256] on button "button" at bounding box center [993, 262] width 12 height 13
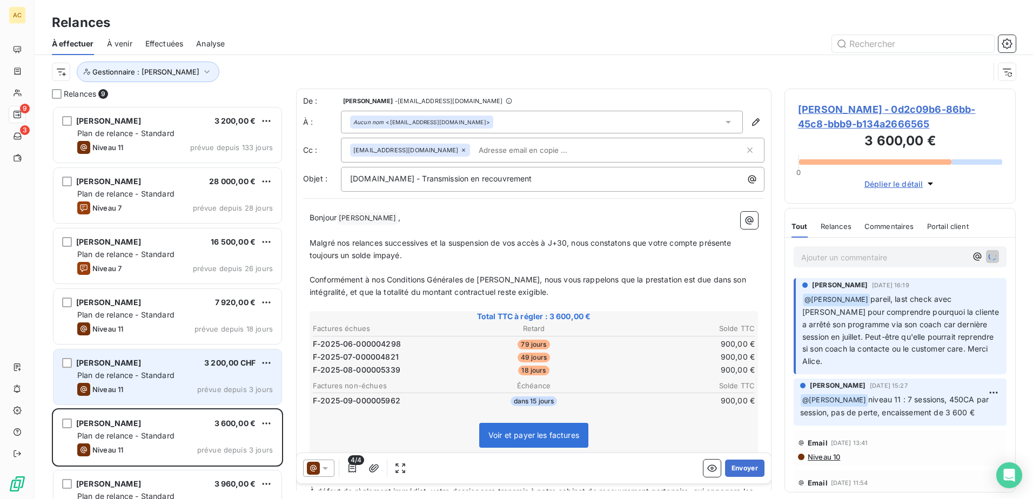
click at [164, 366] on div "[PERSON_NAME] 3 200,00 CHF" at bounding box center [175, 363] width 196 height 10
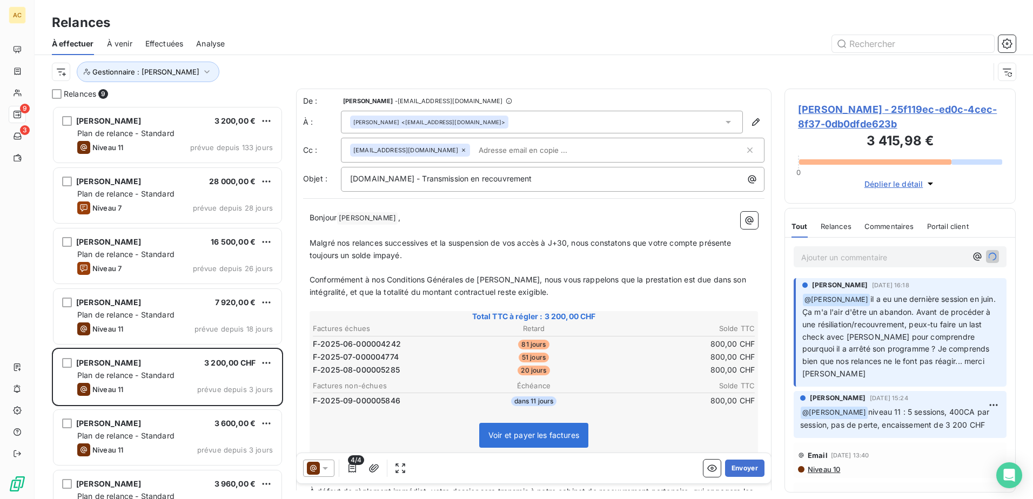
click at [857, 256] on p "Ajouter un commentaire ﻿" at bounding box center [883, 258] width 165 height 14
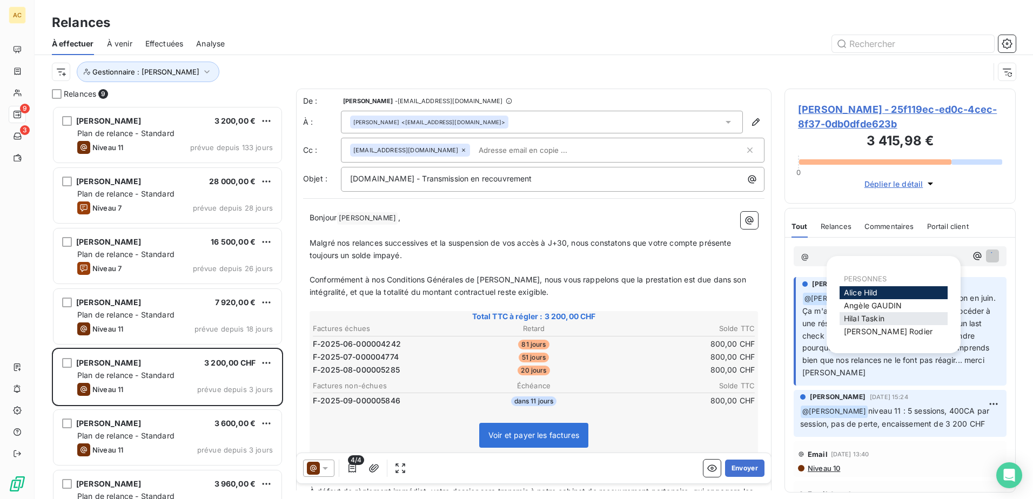
click at [881, 317] on span "[PERSON_NAME]" at bounding box center [864, 318] width 41 height 9
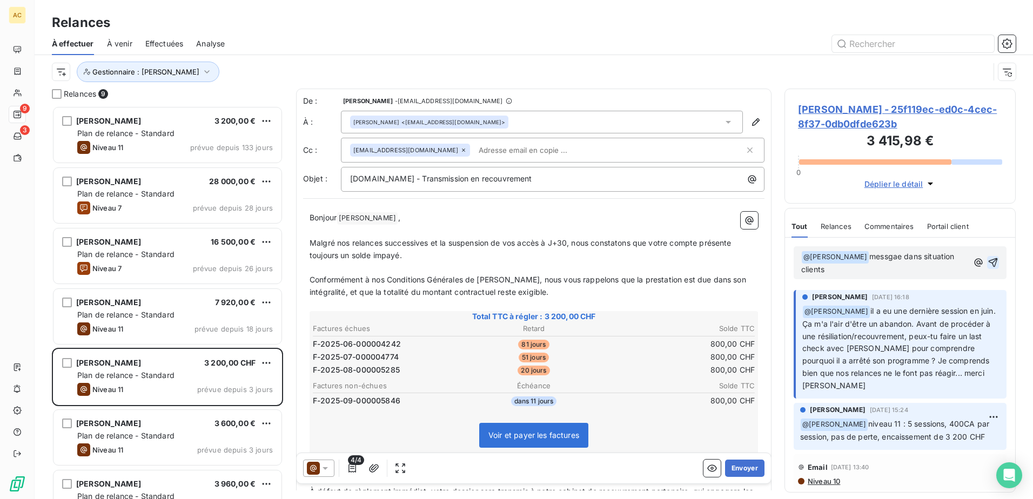
click at [988, 260] on icon "button" at bounding box center [993, 262] width 11 height 11
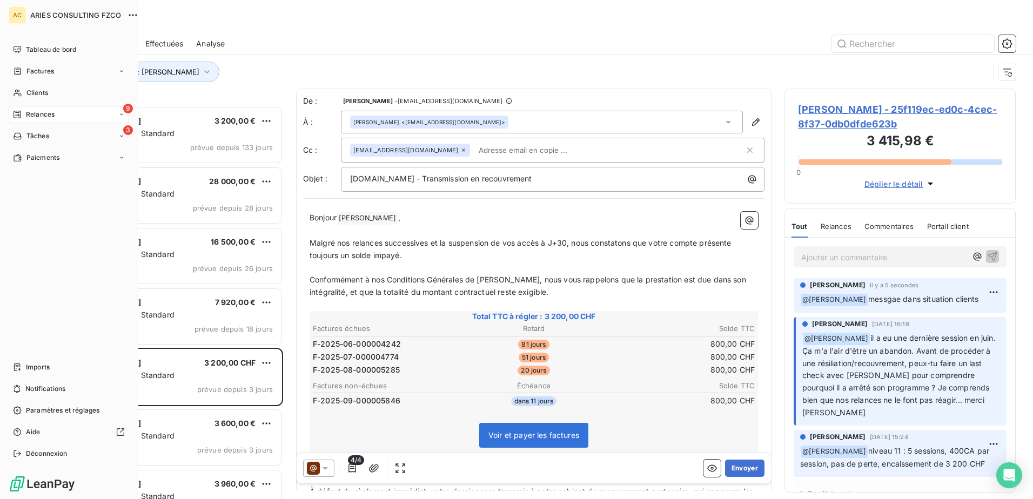
click at [24, 239] on div "Tableau de bord Factures Clients 9 Relances 3 Tâches Paiements Imports Notifica…" at bounding box center [69, 251] width 120 height 421
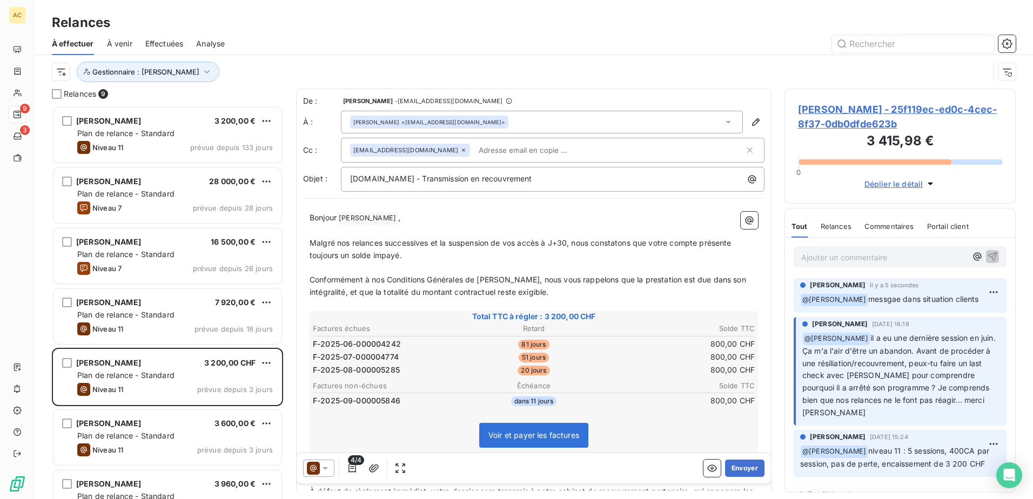
click at [628, 42] on div at bounding box center [627, 43] width 778 height 17
